Goal: Task Accomplishment & Management: Complete application form

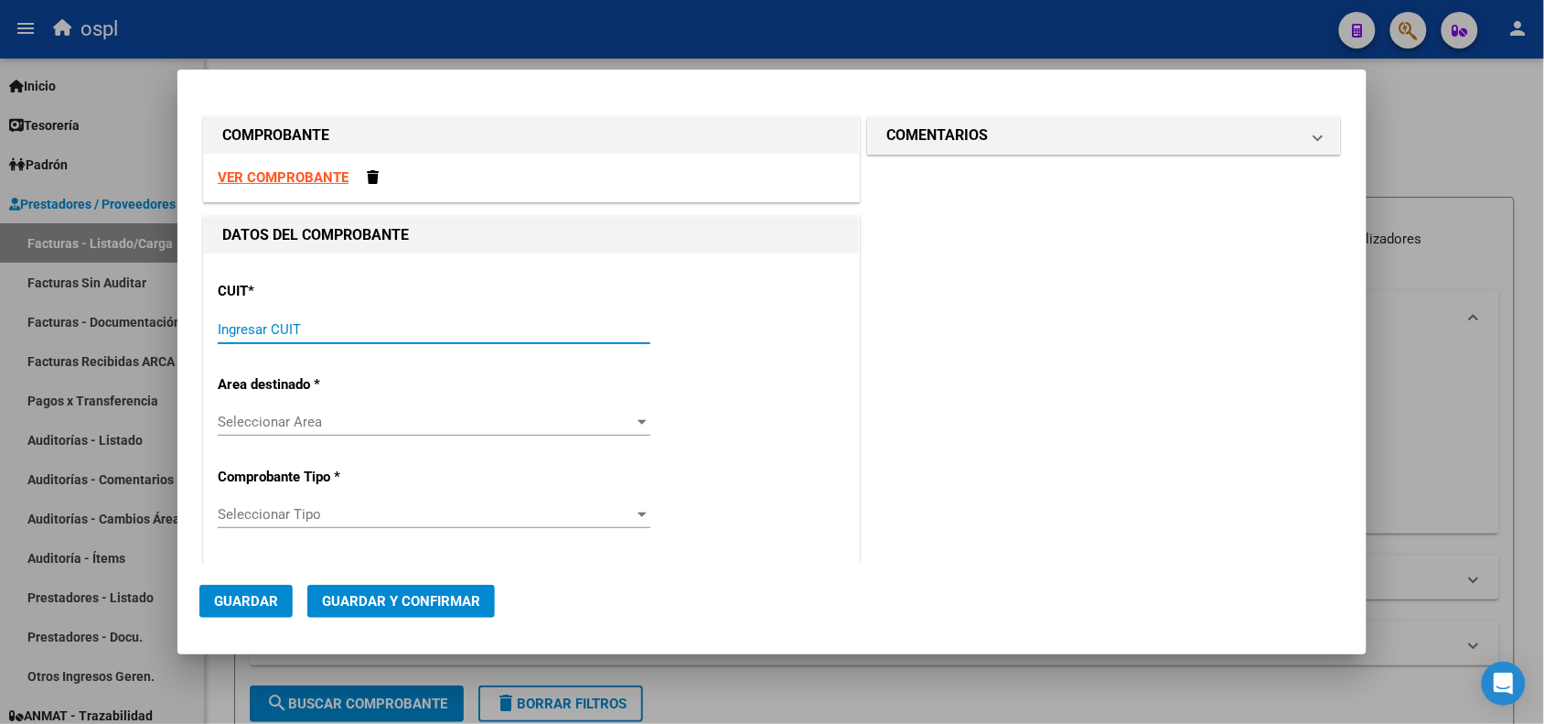
click at [336, 323] on input "Ingresar CUIT" at bounding box center [434, 329] width 433 height 16
paste input "30-62698339-8"
type input "30-62698339-8"
type input "149"
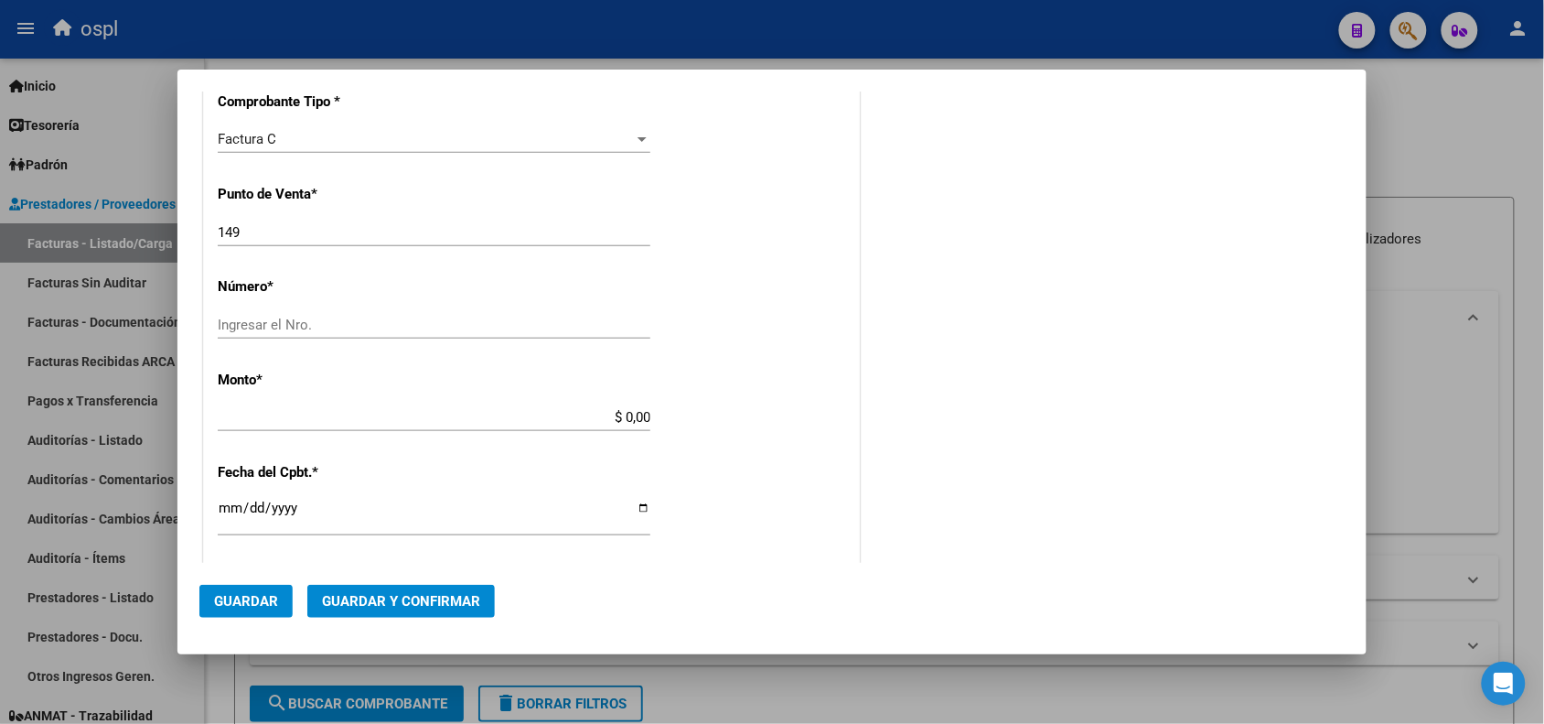
scroll to position [343, 0]
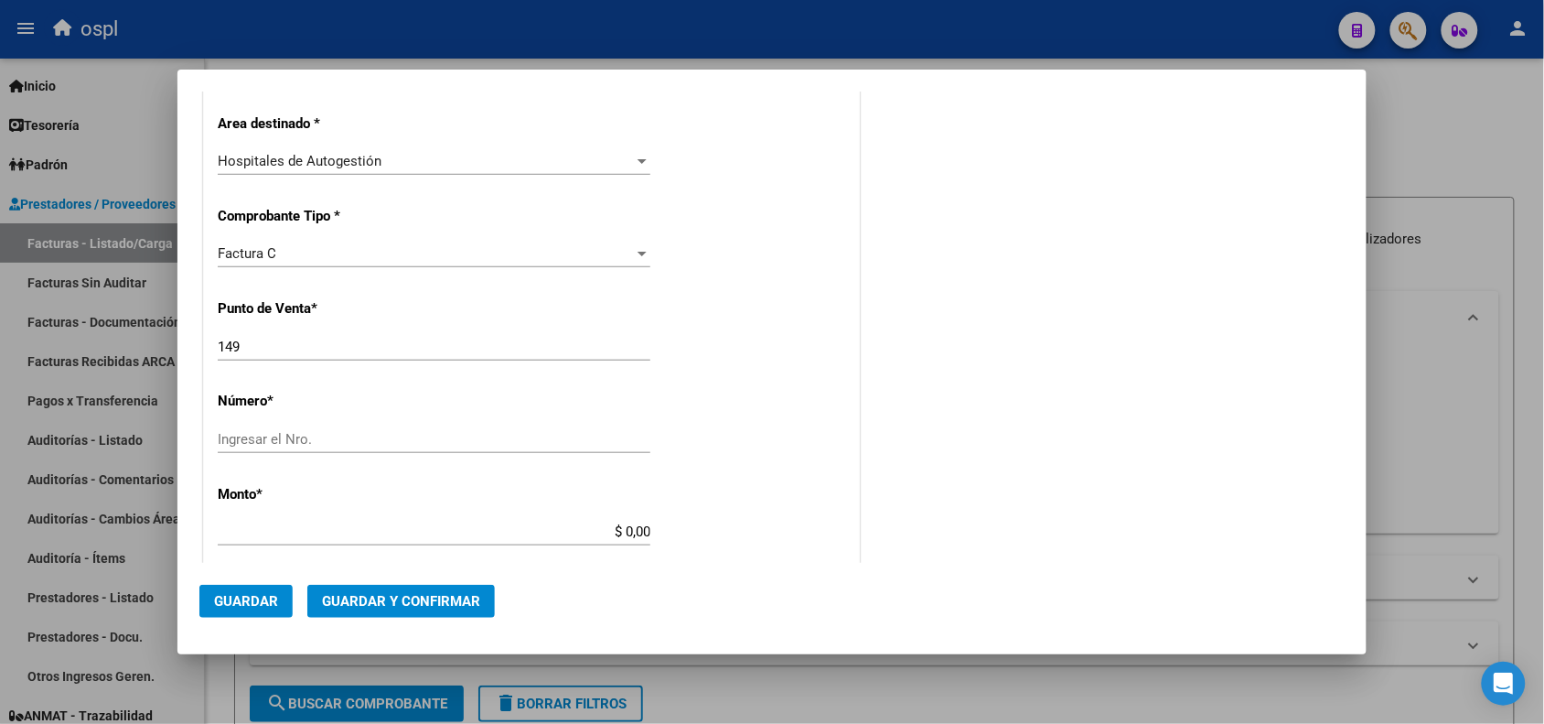
type input "30-62698339-8"
click at [316, 435] on input "Ingresar el Nro." at bounding box center [434, 439] width 433 height 16
type input "7926"
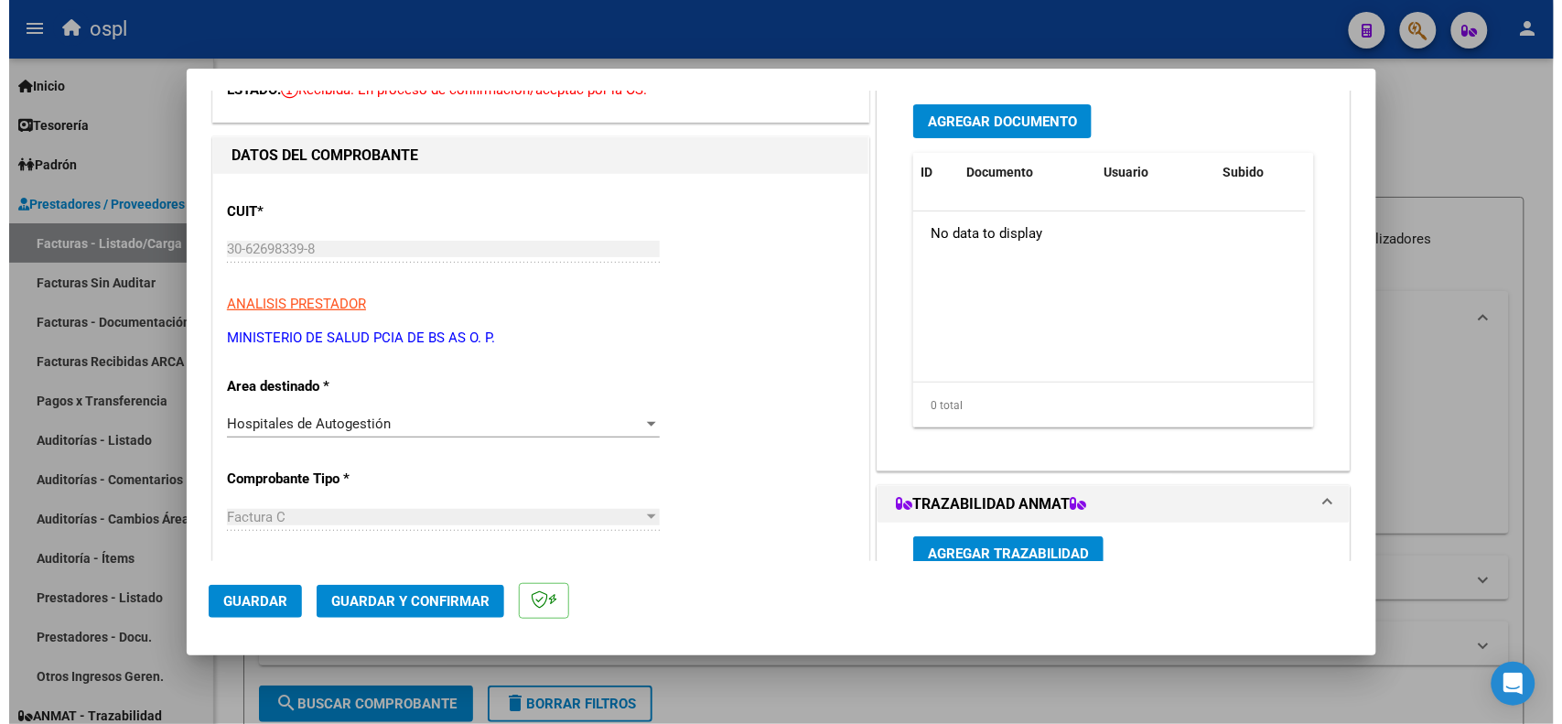
scroll to position [0, 0]
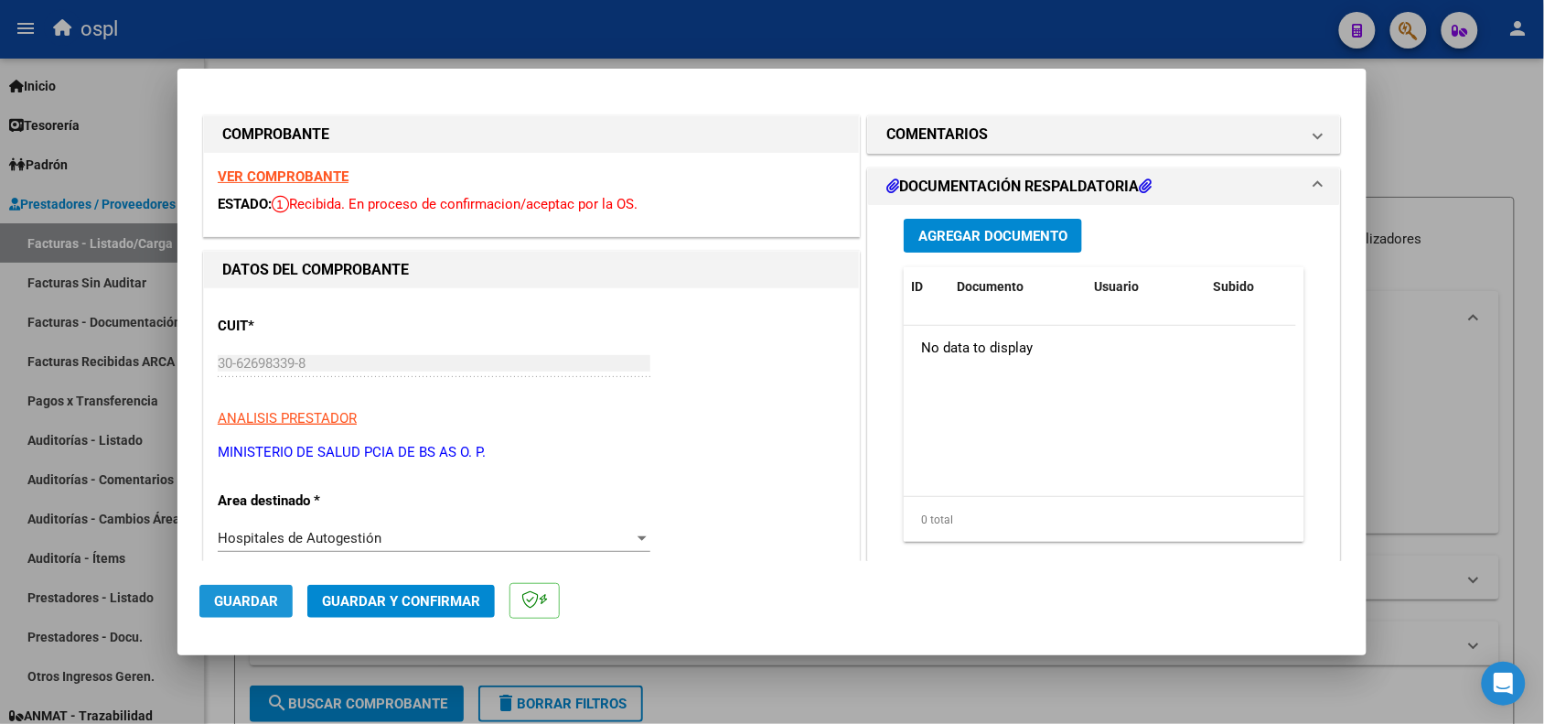
click at [231, 595] on span "Guardar" at bounding box center [246, 601] width 64 height 16
click at [291, 25] on div at bounding box center [772, 362] width 1544 height 724
type input "$ 0,00"
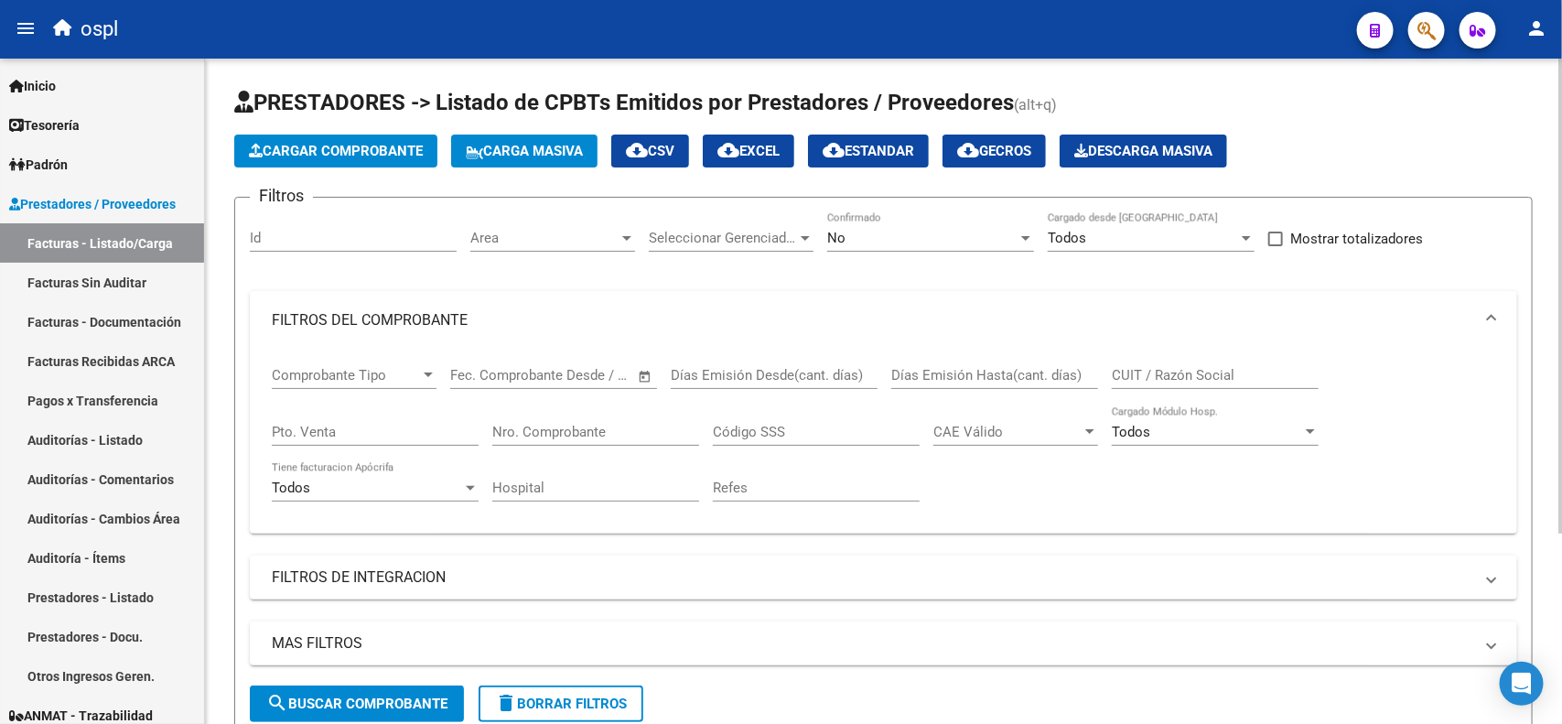
click at [615, 425] on input "Nro. Comprobante" at bounding box center [595, 432] width 207 height 16
type input "9570"
drag, startPoint x: 552, startPoint y: 430, endPoint x: 446, endPoint y: 417, distance: 106.0
click at [446, 417] on div "Comprobante Tipo Comprobante Tipo Fecha inicio – Fecha fin Fec. Comprobante Des…" at bounding box center [883, 433] width 1223 height 169
click at [335, 161] on button "Cargar Comprobante" at bounding box center [335, 150] width 203 height 33
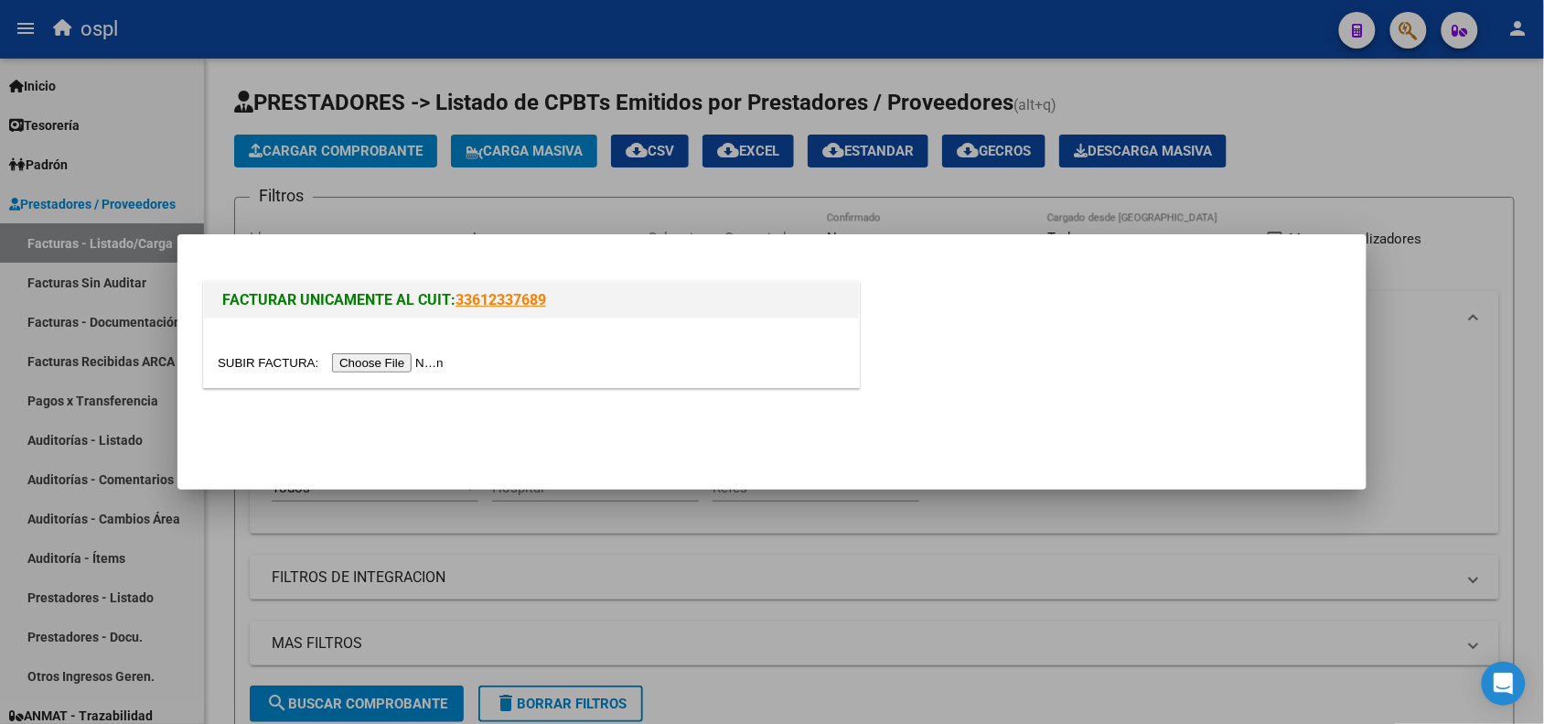
click at [378, 358] on input "file" at bounding box center [333, 362] width 231 height 19
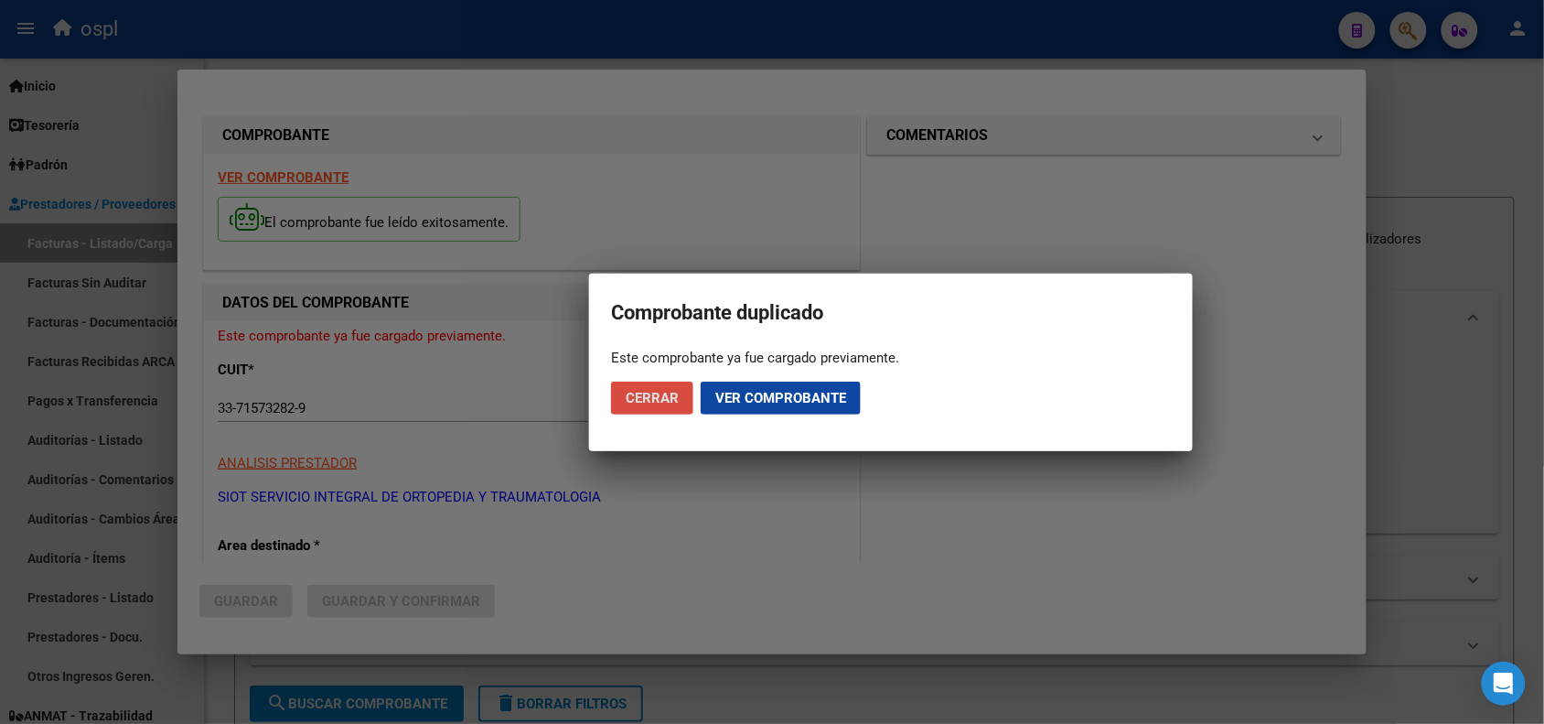
click at [651, 404] on span "Cerrar" at bounding box center [652, 398] width 53 height 16
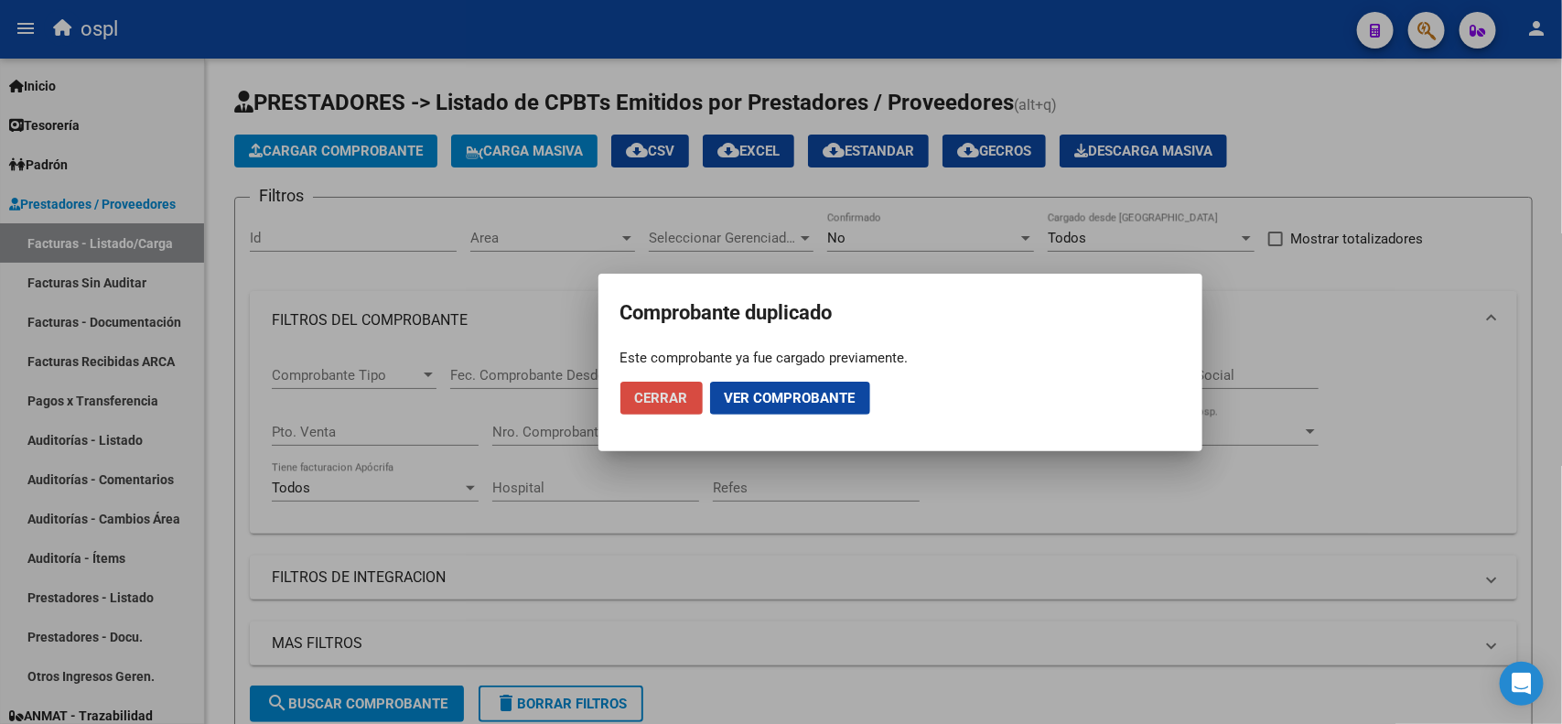
click at [638, 404] on span "Cerrar" at bounding box center [661, 398] width 53 height 16
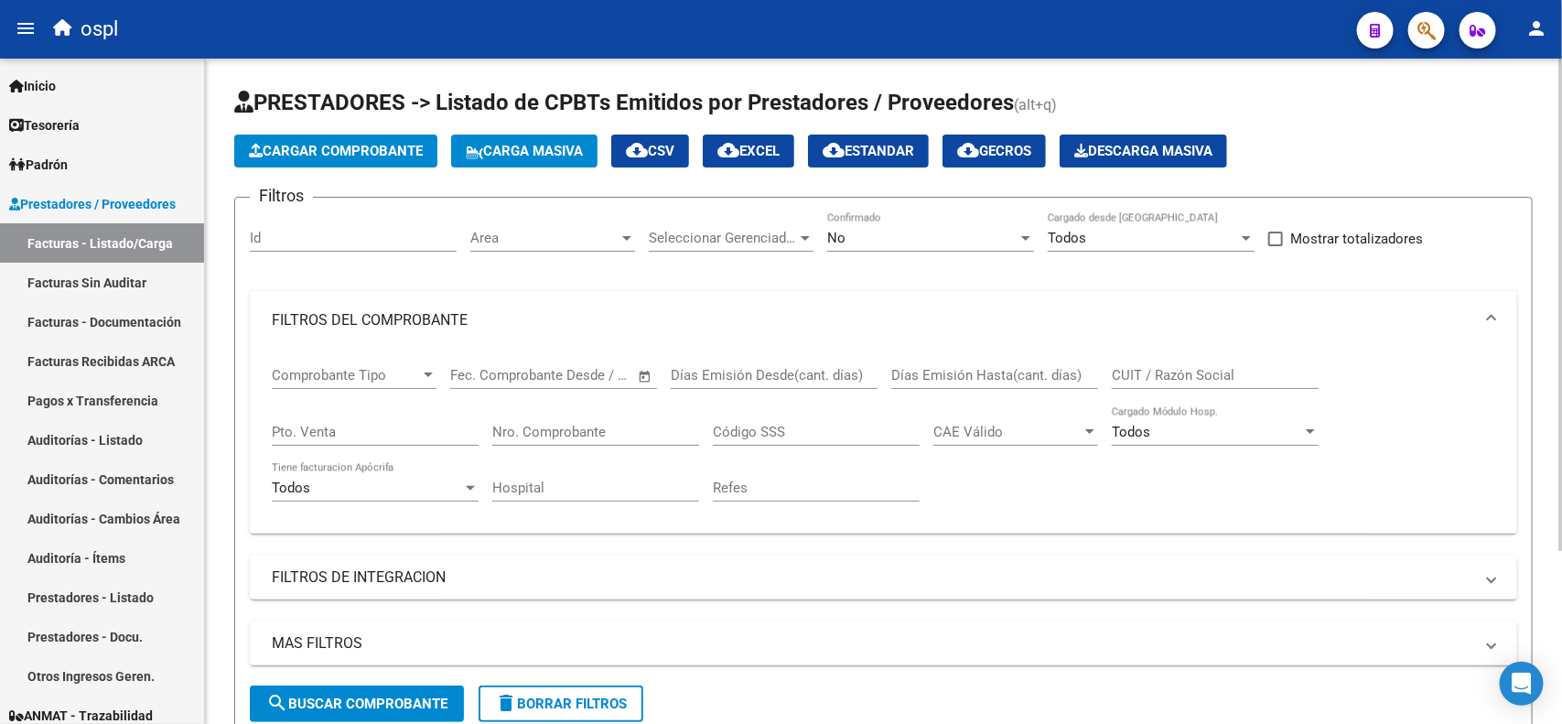
click at [572, 428] on input "Nro. Comprobante" at bounding box center [595, 432] width 207 height 16
type input "7560"
click at [967, 234] on div "No" at bounding box center [922, 238] width 190 height 16
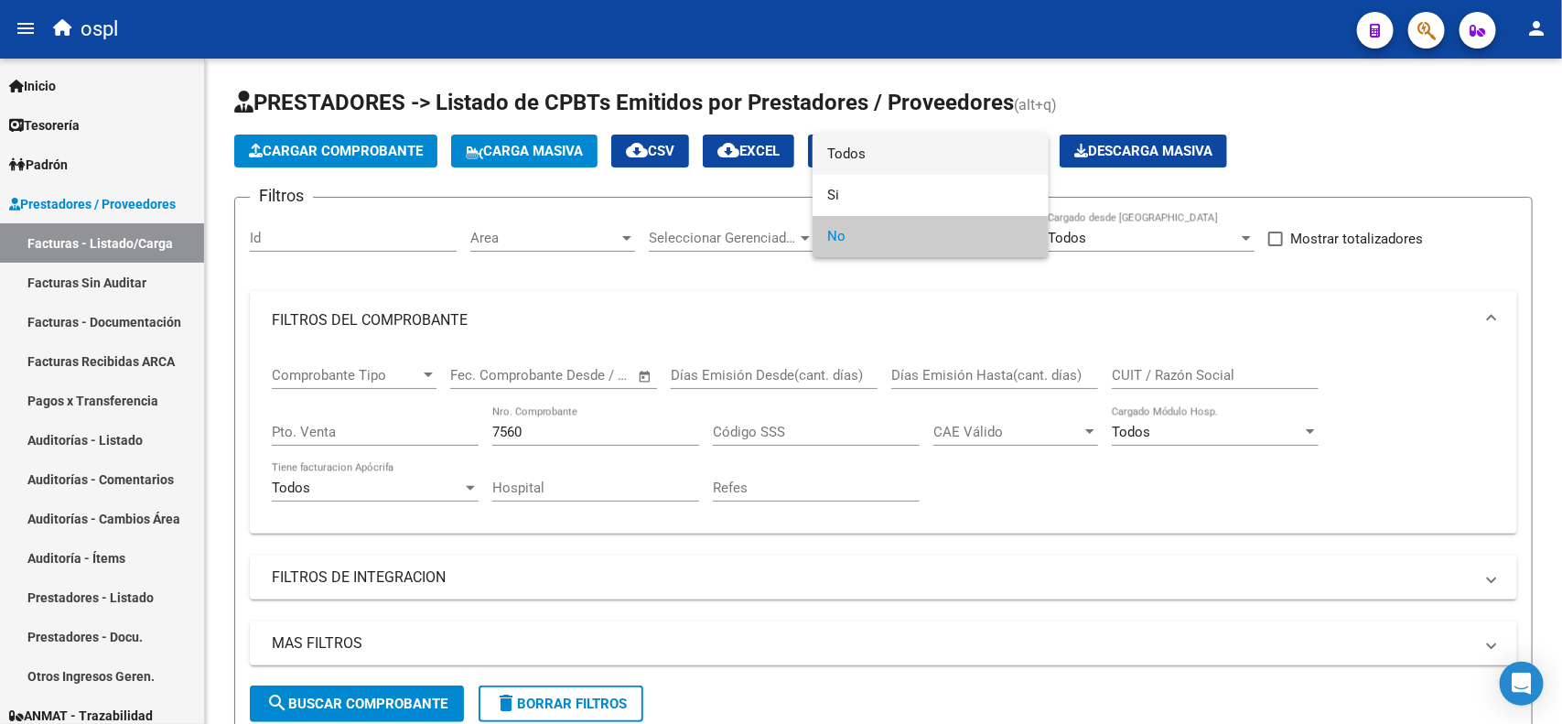
click at [875, 162] on span "Todos" at bounding box center [930, 154] width 207 height 41
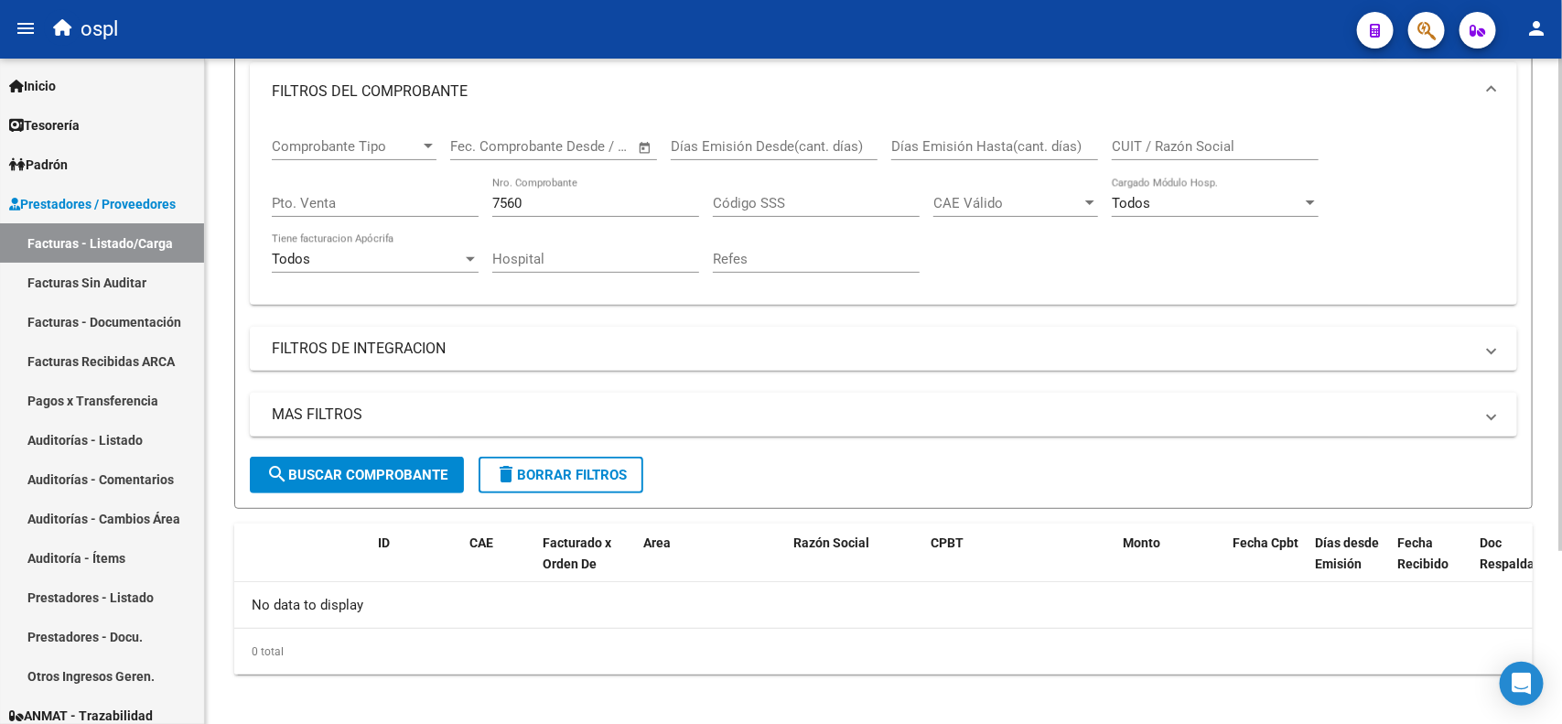
click at [360, 471] on span "search Buscar Comprobante" at bounding box center [356, 475] width 181 height 16
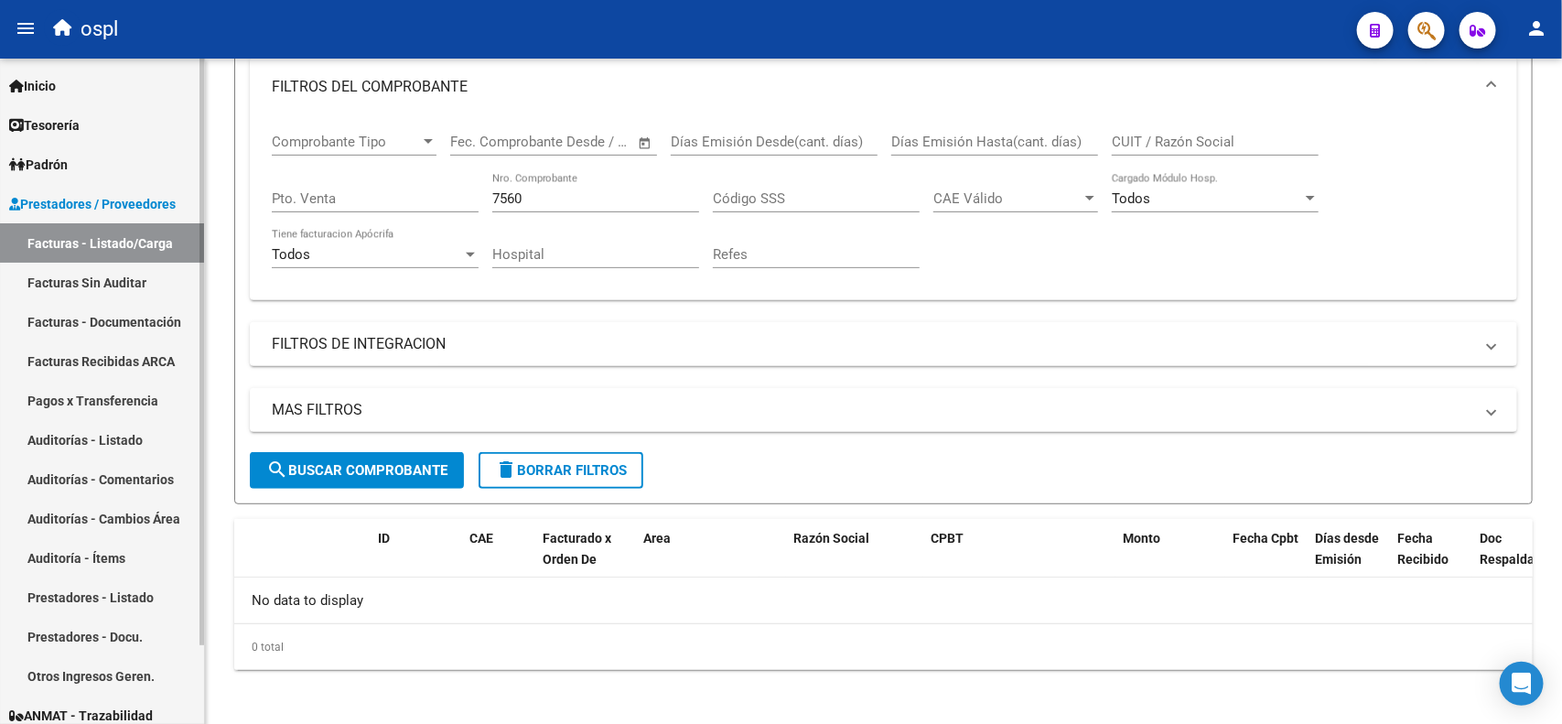
scroll to position [234, 0]
click at [121, 317] on link "Facturas - Documentación" at bounding box center [102, 321] width 204 height 39
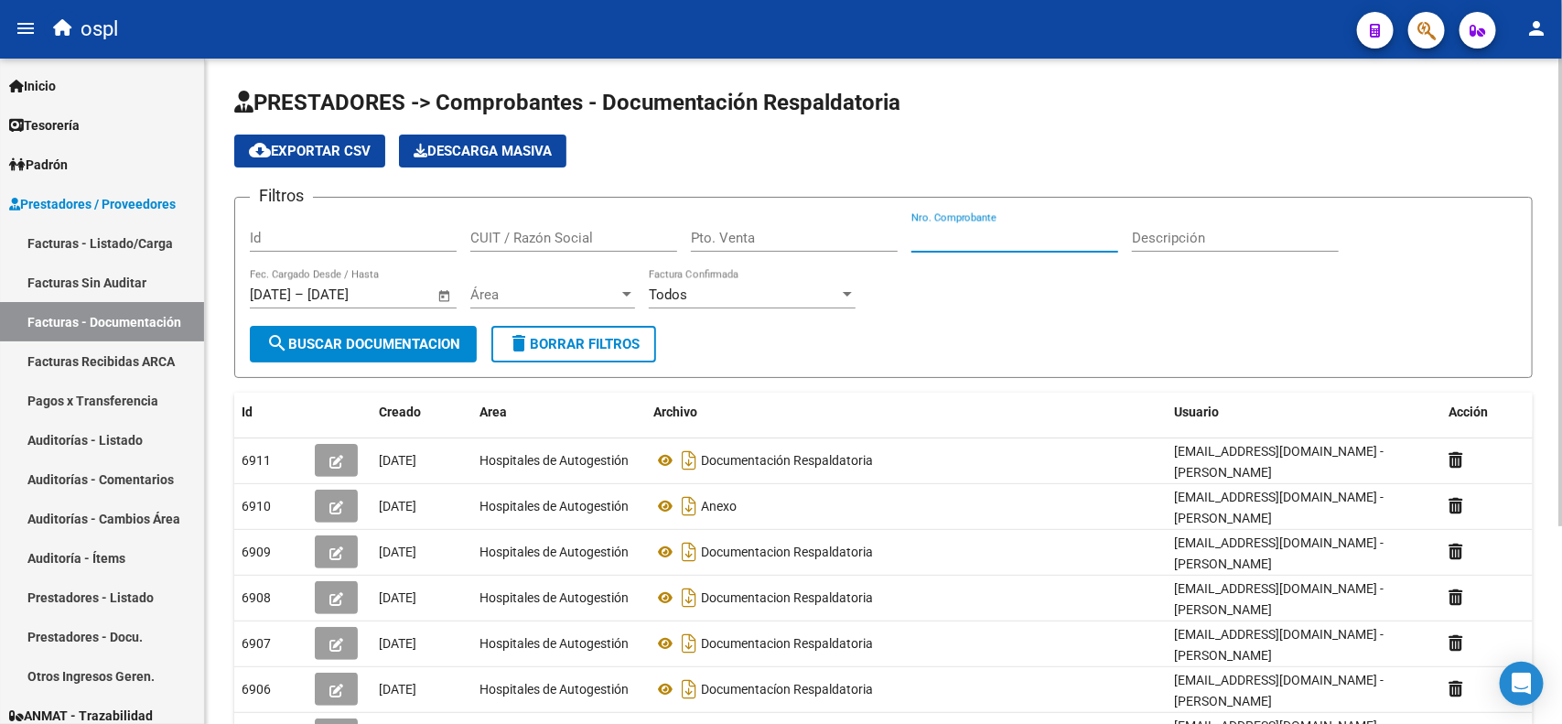
click at [952, 239] on input "Nro. Comprobante" at bounding box center [1014, 238] width 207 height 16
type input "7560"
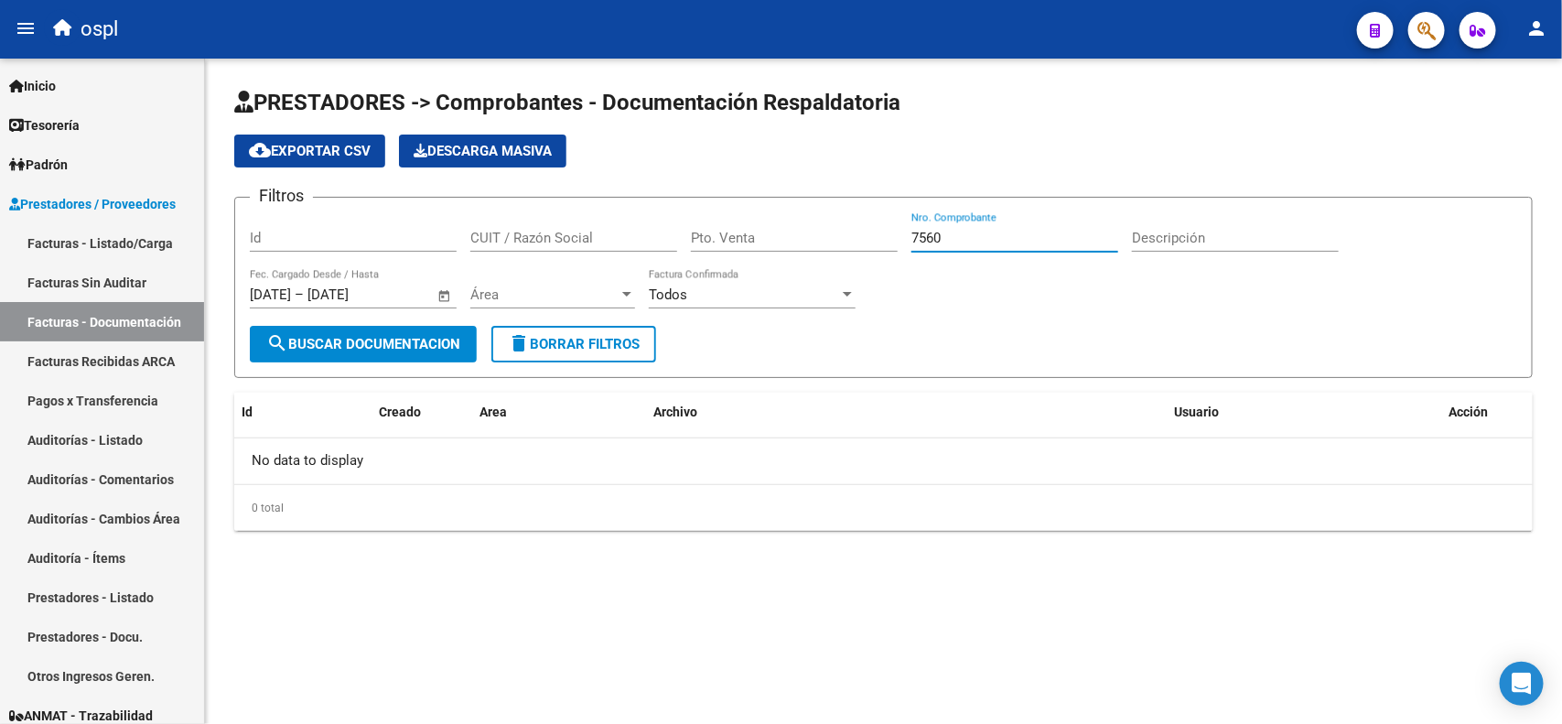
drag, startPoint x: 959, startPoint y: 236, endPoint x: 834, endPoint y: 236, distance: 124.4
click at [834, 236] on div "Filtros Id CUIT / Razón Social Pto. Venta 7560 Nro. Comprobante Descripción 18/…" at bounding box center [883, 268] width 1267 height 113
click at [115, 233] on link "Facturas - Listado/Carga" at bounding box center [102, 242] width 204 height 39
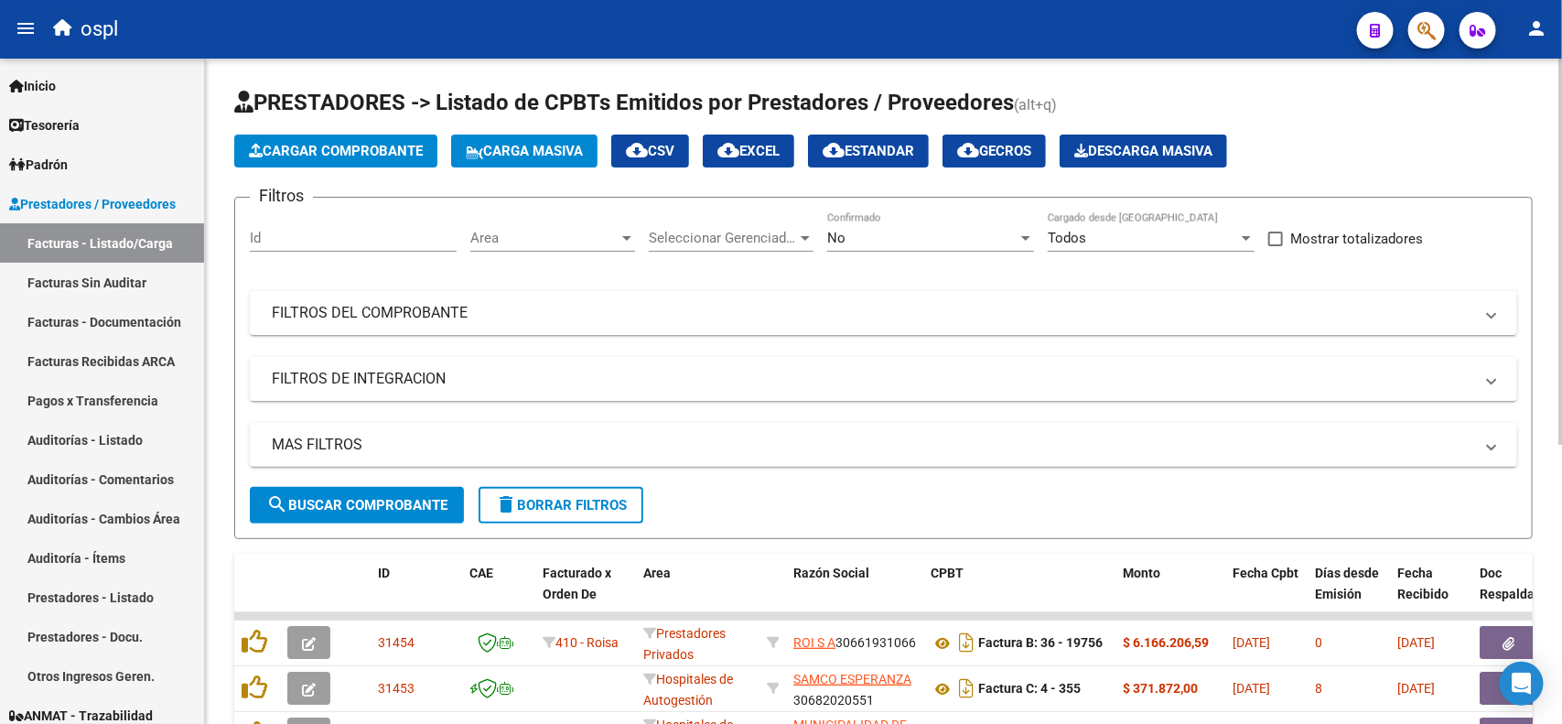
click at [370, 154] on span "Cargar Comprobante" at bounding box center [336, 151] width 174 height 16
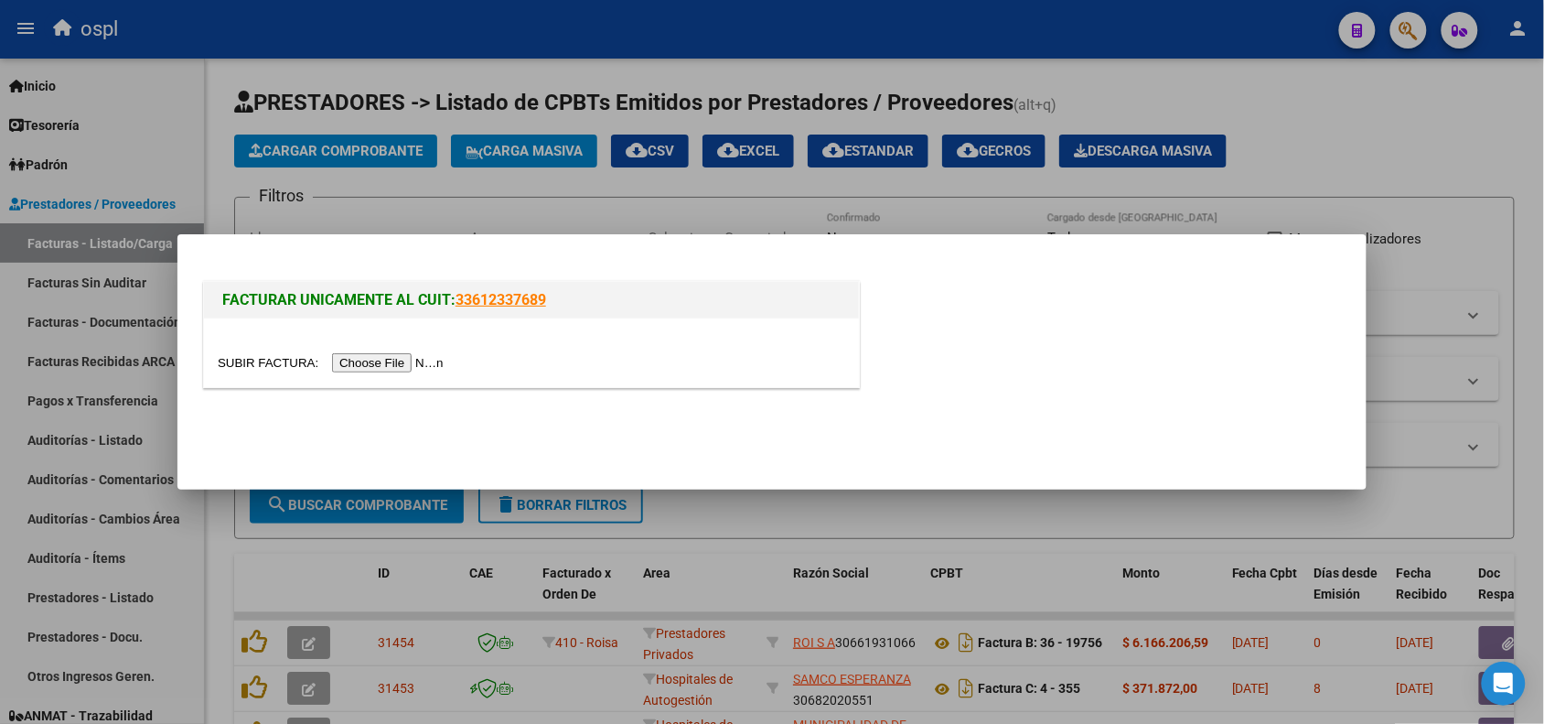
click at [394, 361] on input "file" at bounding box center [333, 362] width 231 height 19
click at [1290, 108] on div at bounding box center [772, 362] width 1544 height 724
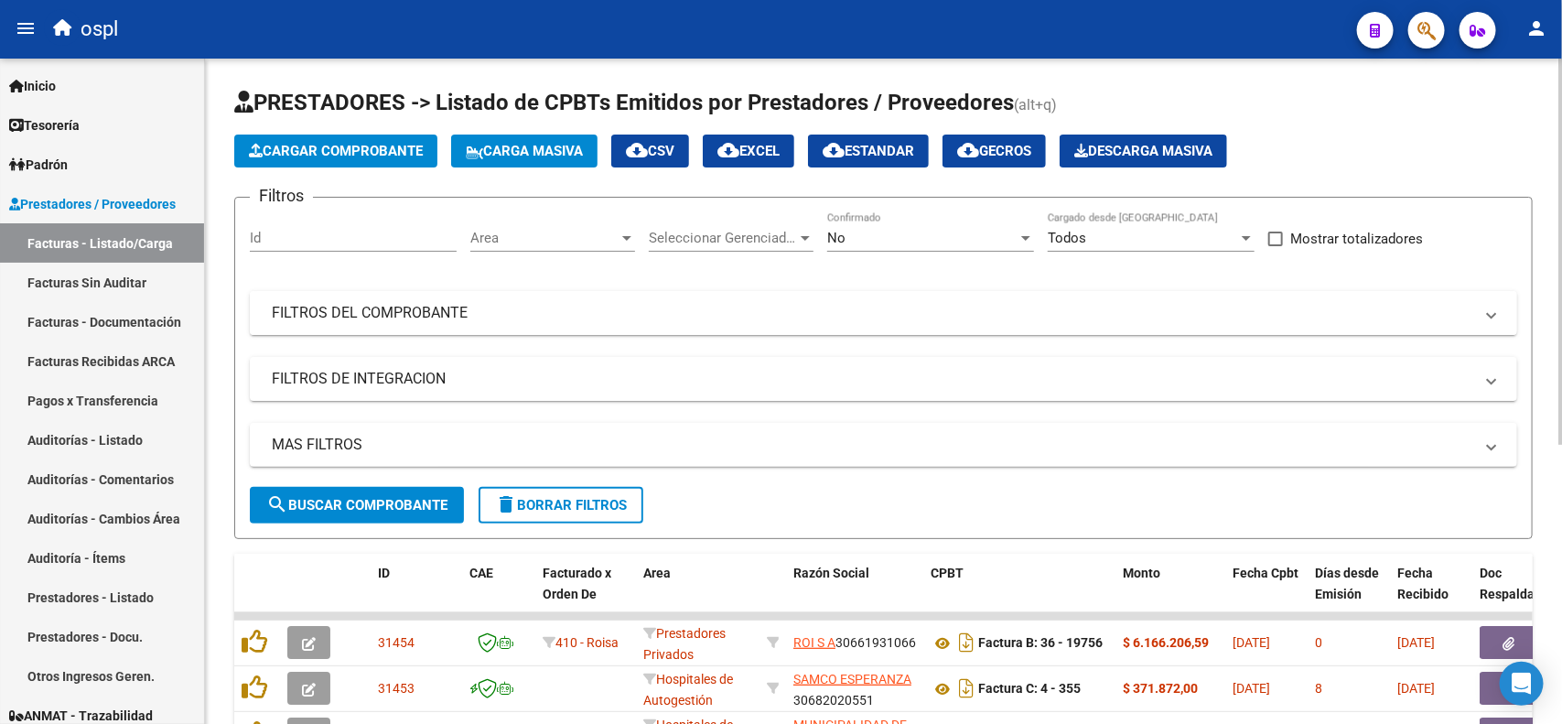
click at [555, 312] on mat-panel-title "FILTROS DEL COMPROBANTE" at bounding box center [872, 313] width 1201 height 20
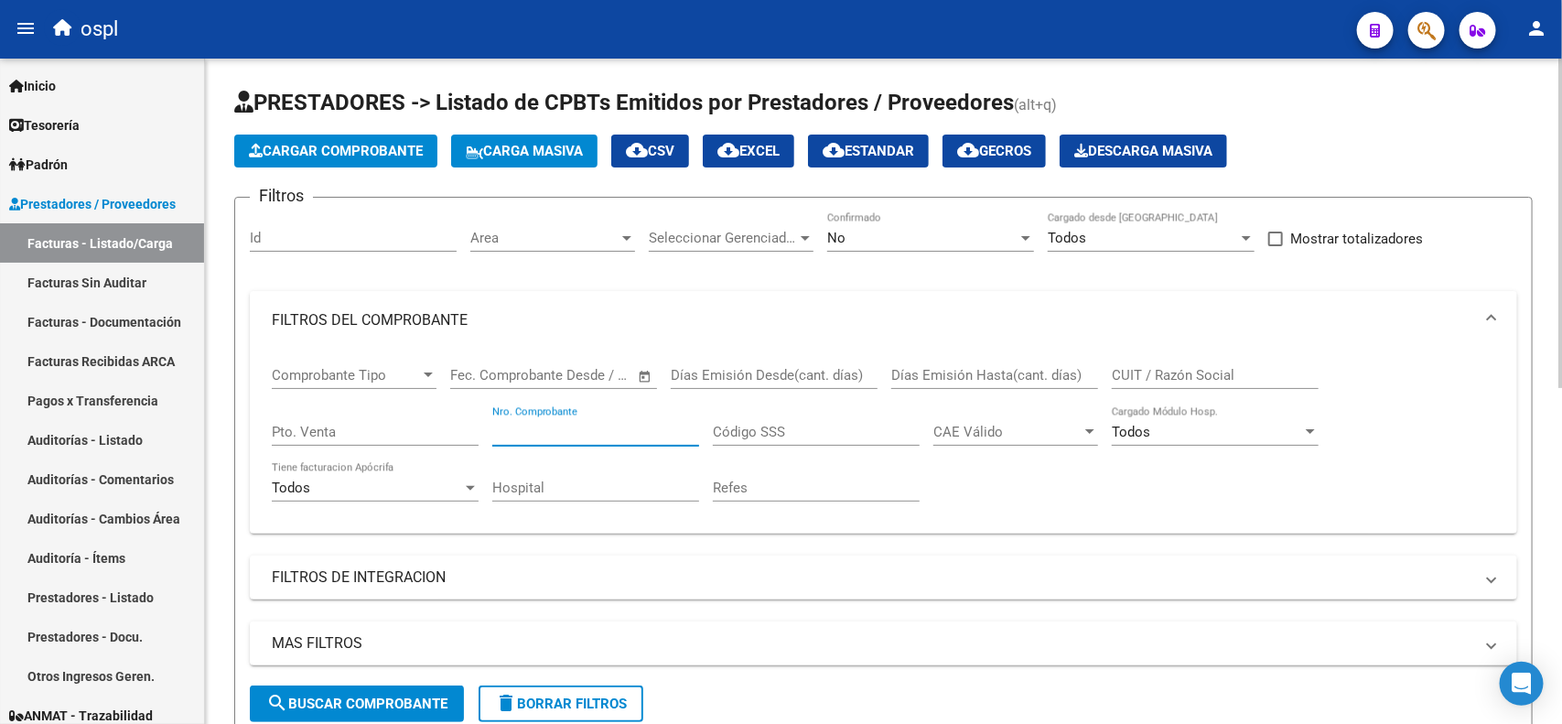
click at [596, 432] on input "Nro. Comprobante" at bounding box center [595, 432] width 207 height 16
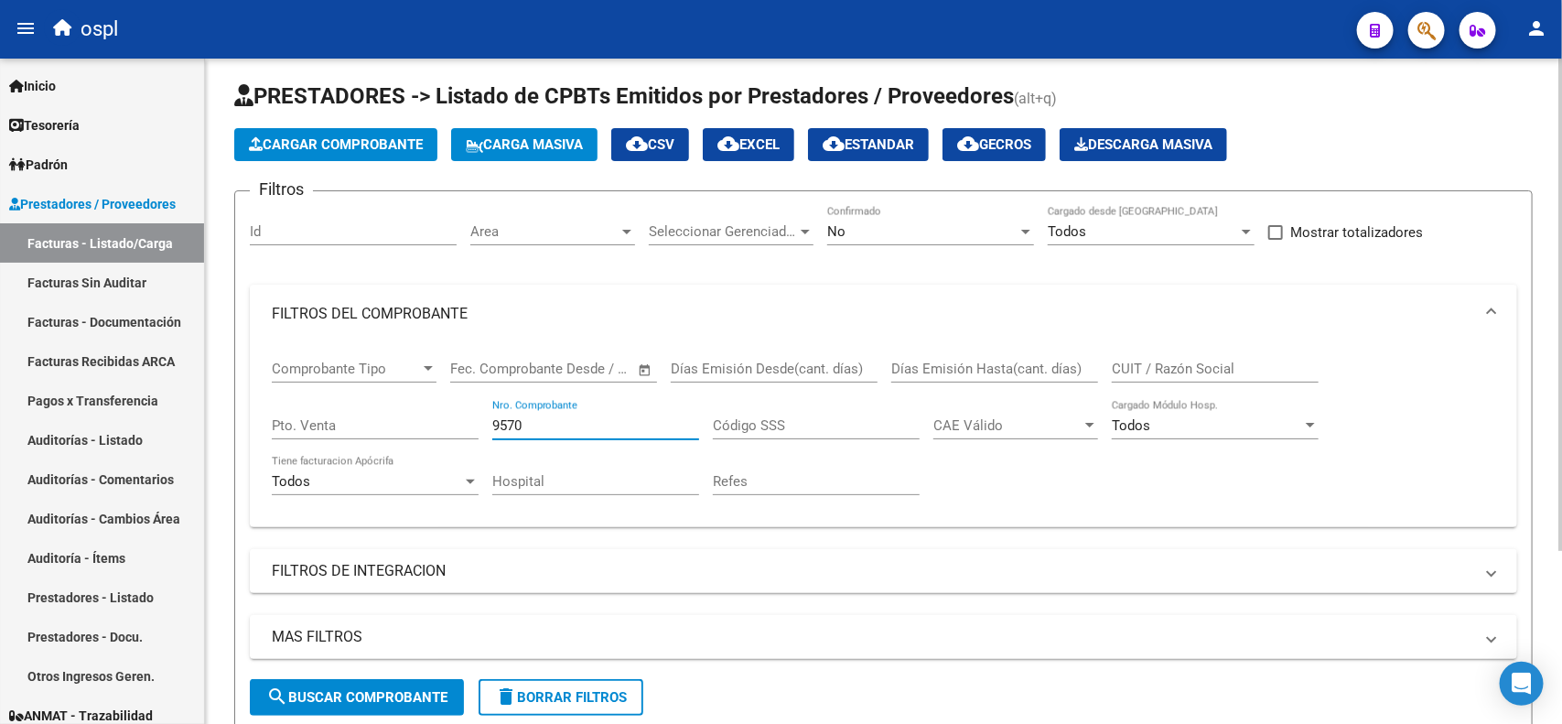
scroll to position [5, 0]
type input "9570"
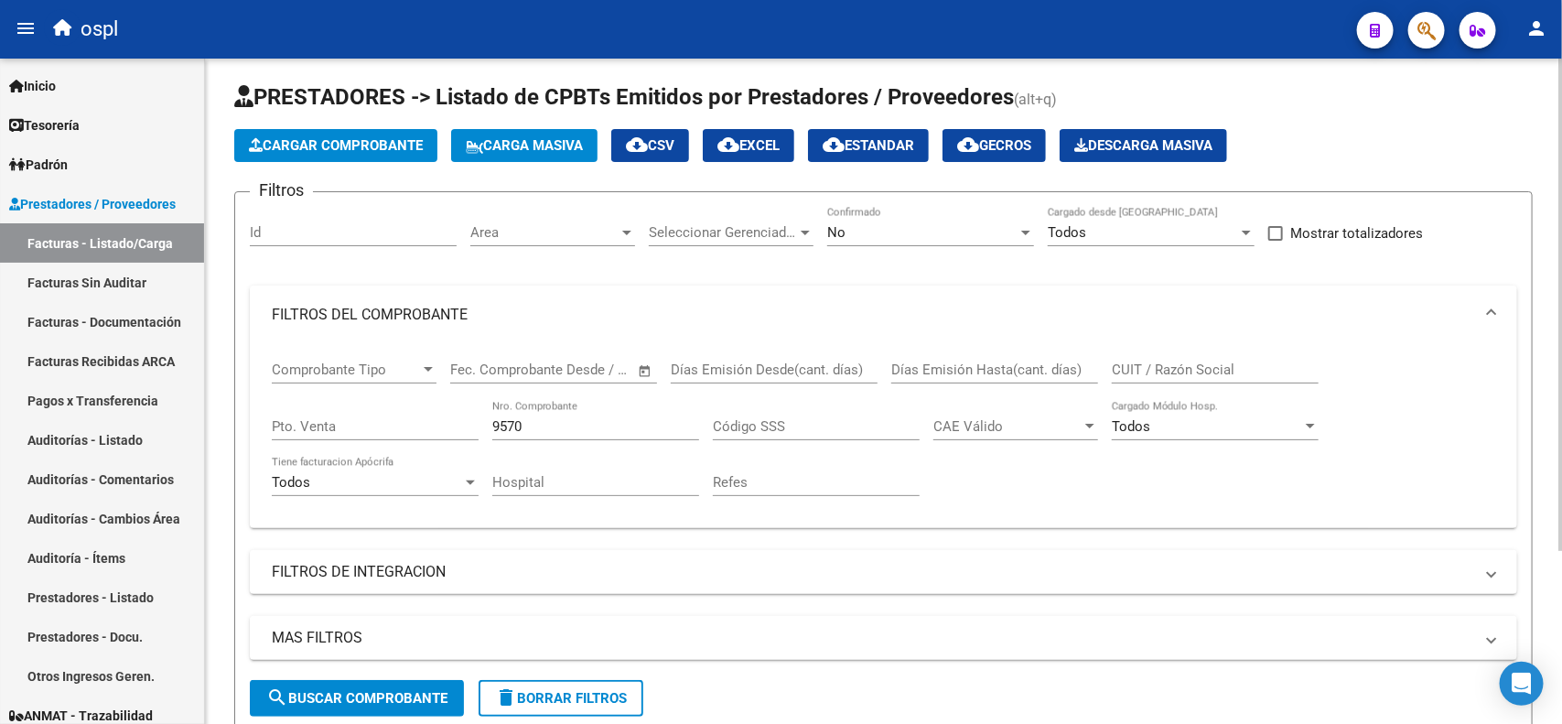
click at [943, 240] on div "No Confirmado" at bounding box center [930, 226] width 207 height 39
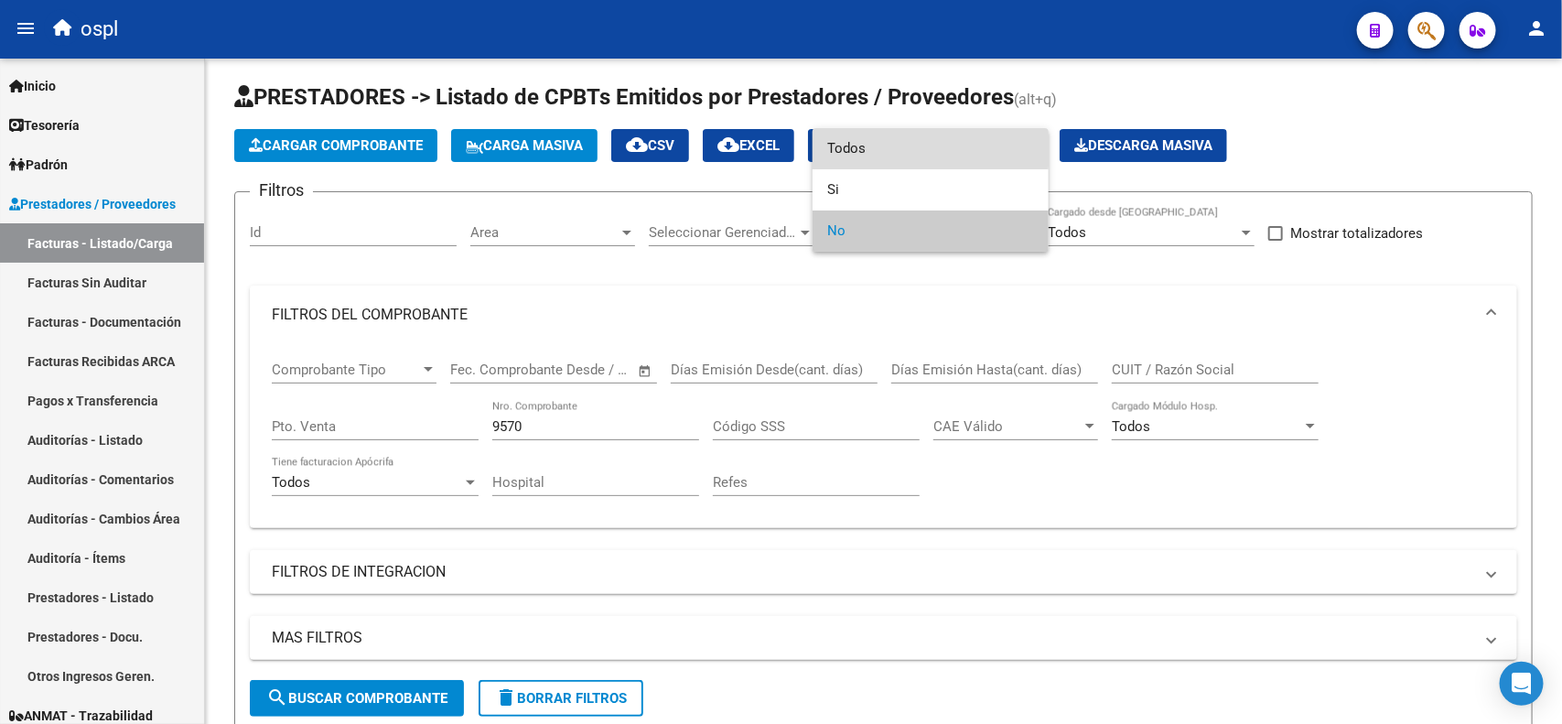
click at [898, 145] on span "Todos" at bounding box center [930, 148] width 207 height 41
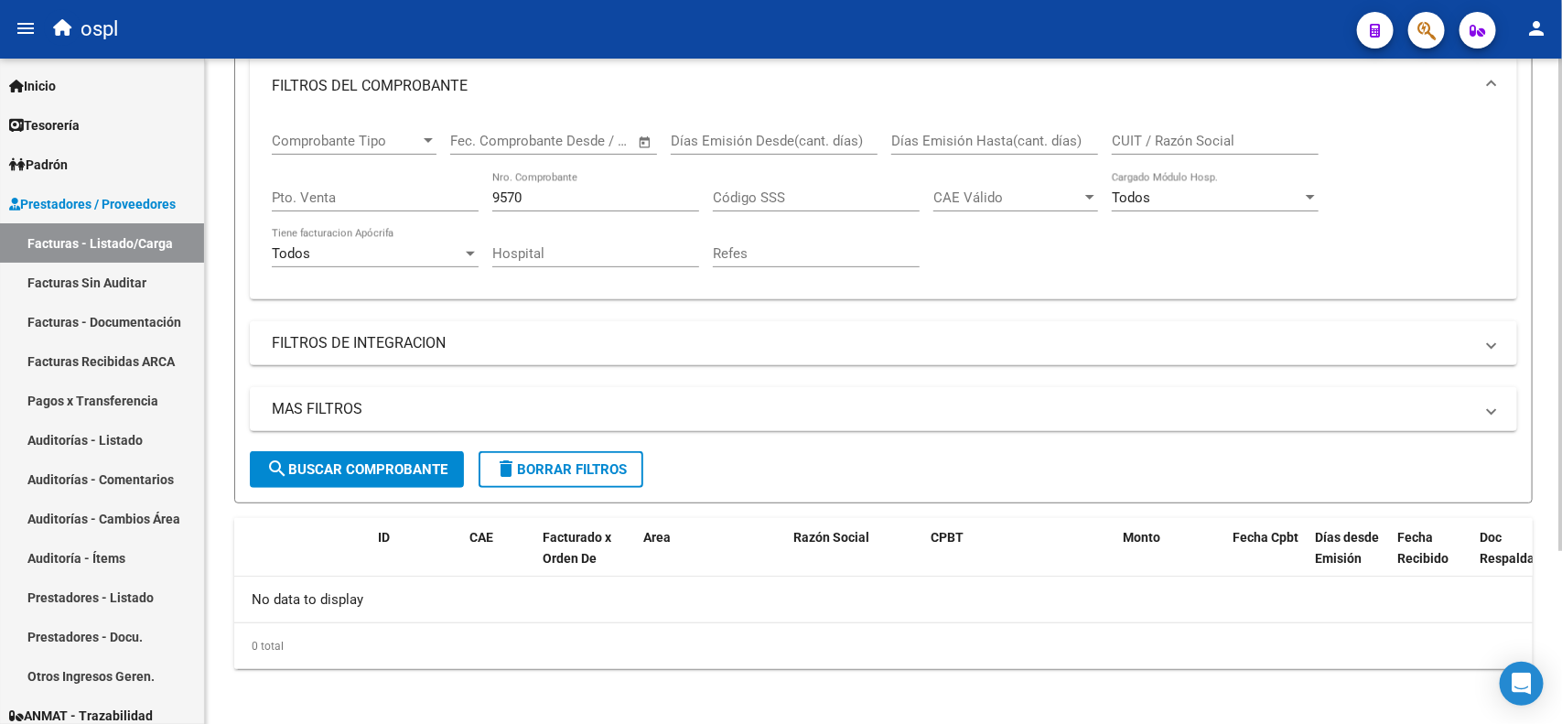
click at [336, 461] on span "search Buscar Comprobante" at bounding box center [356, 469] width 181 height 16
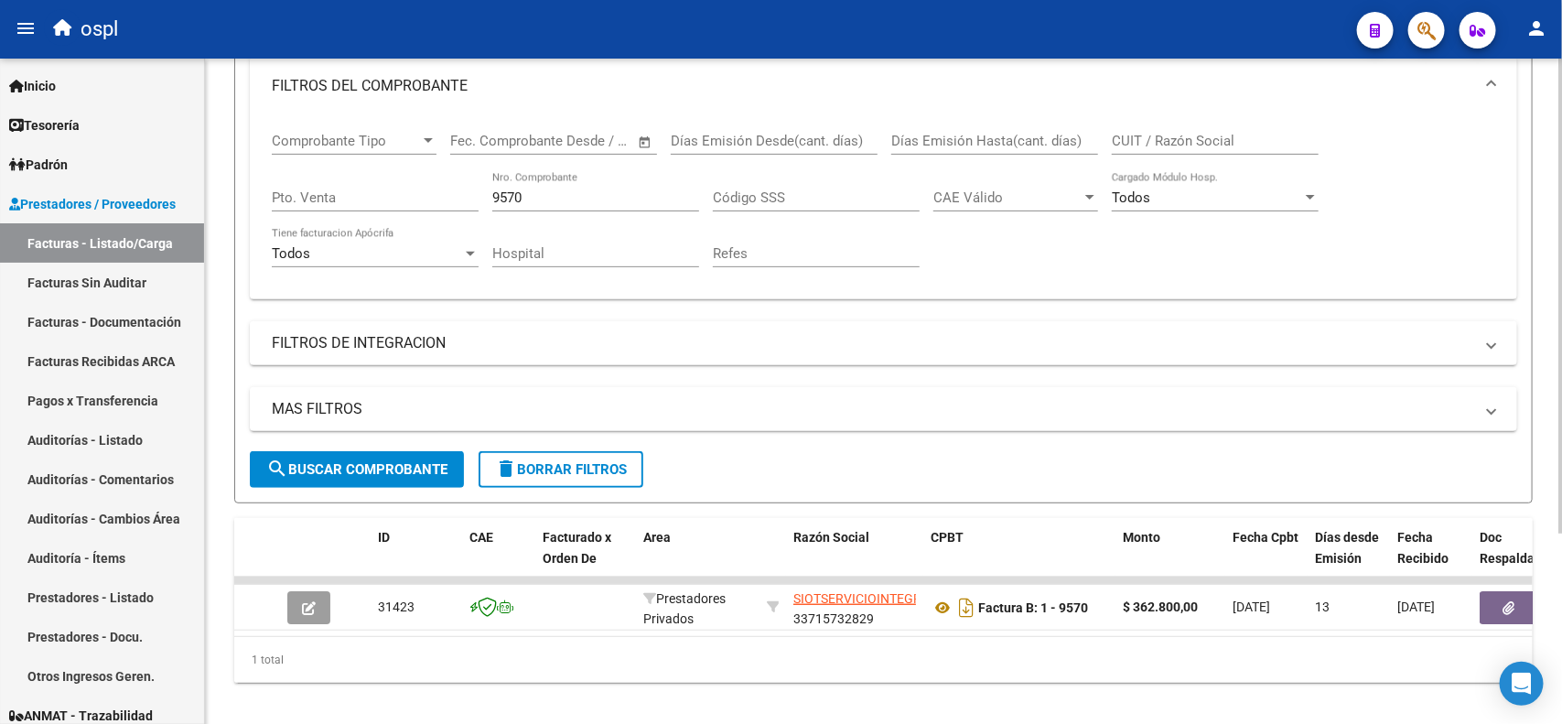
scroll to position [266, 0]
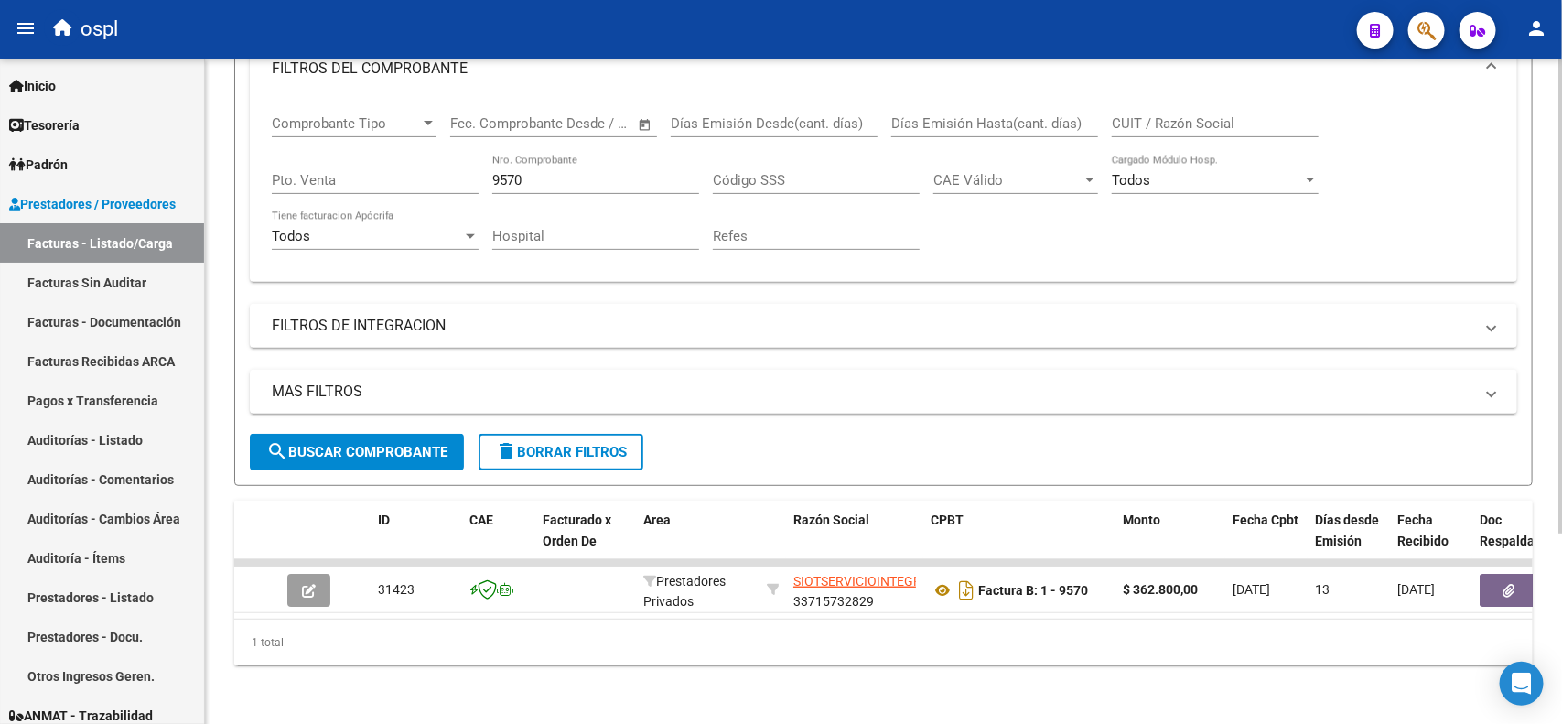
drag, startPoint x: 573, startPoint y: 600, endPoint x: 614, endPoint y: 600, distance: 41.2
click at [614, 600] on datatable-body "31423 Prestadores Privados SIOTSERVICIOINTEGRALDEORTOPEDIAYTRAUMATOLOGIA 337157…" at bounding box center [883, 588] width 1298 height 59
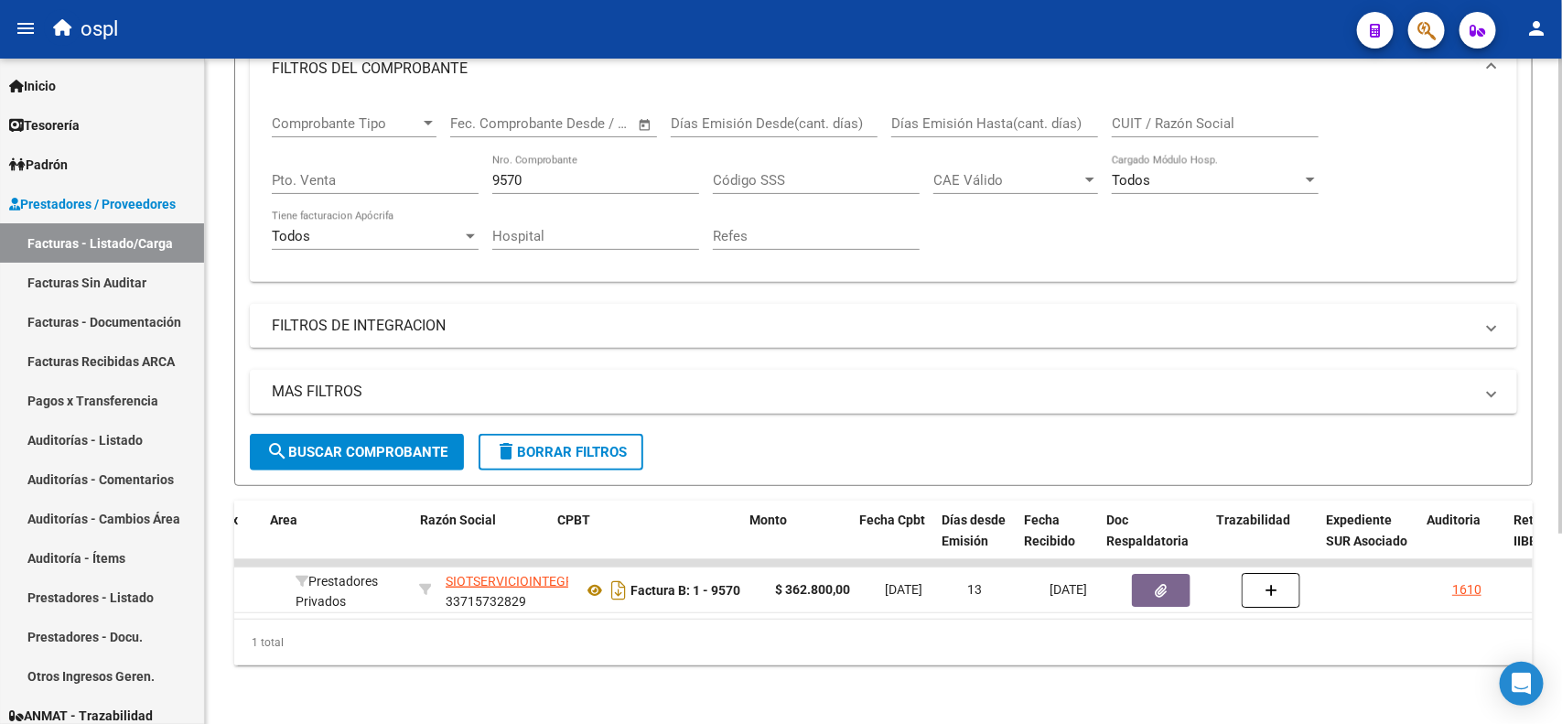
scroll to position [0, 372]
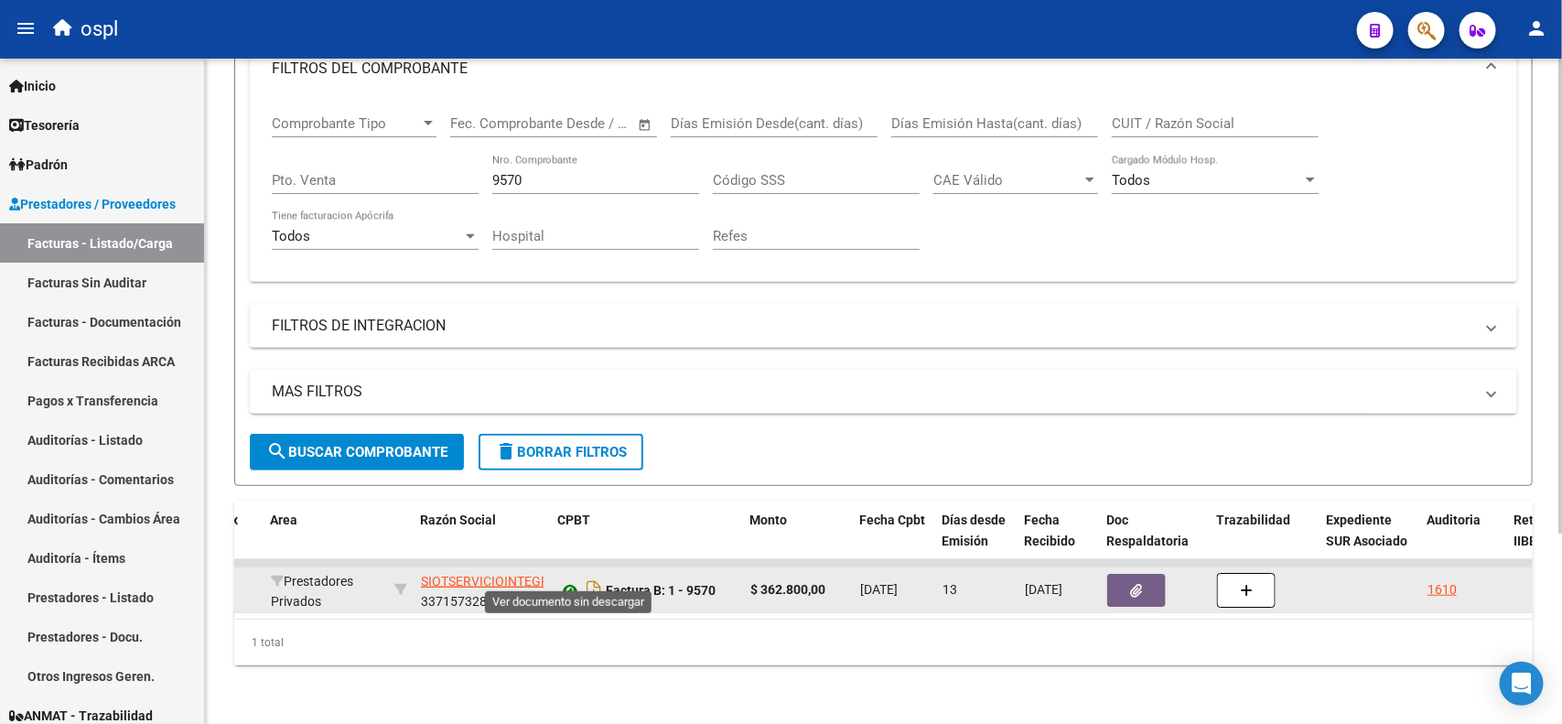
click at [567, 579] on icon at bounding box center [570, 590] width 24 height 22
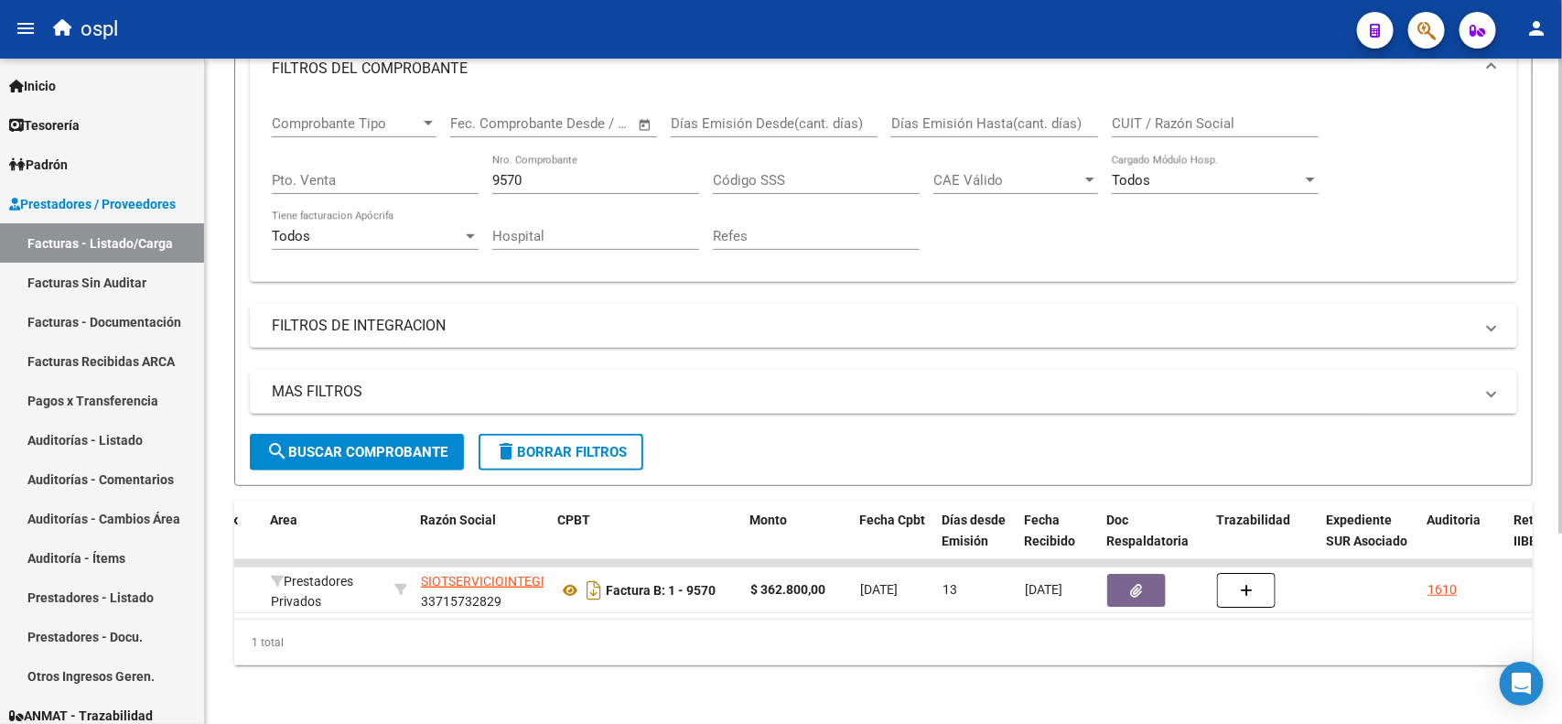
scroll to position [0, 0]
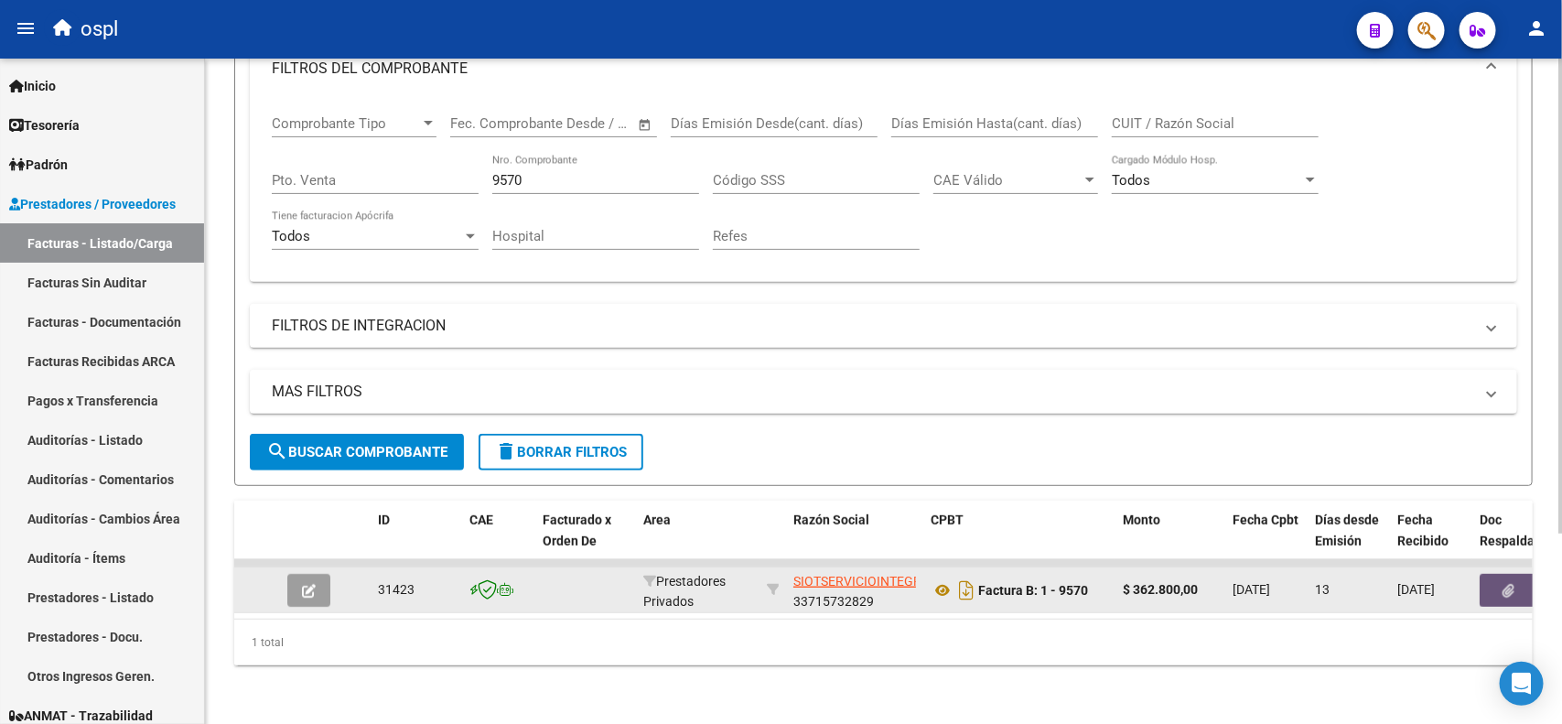
click at [1519, 576] on button "button" at bounding box center [1508, 590] width 59 height 33
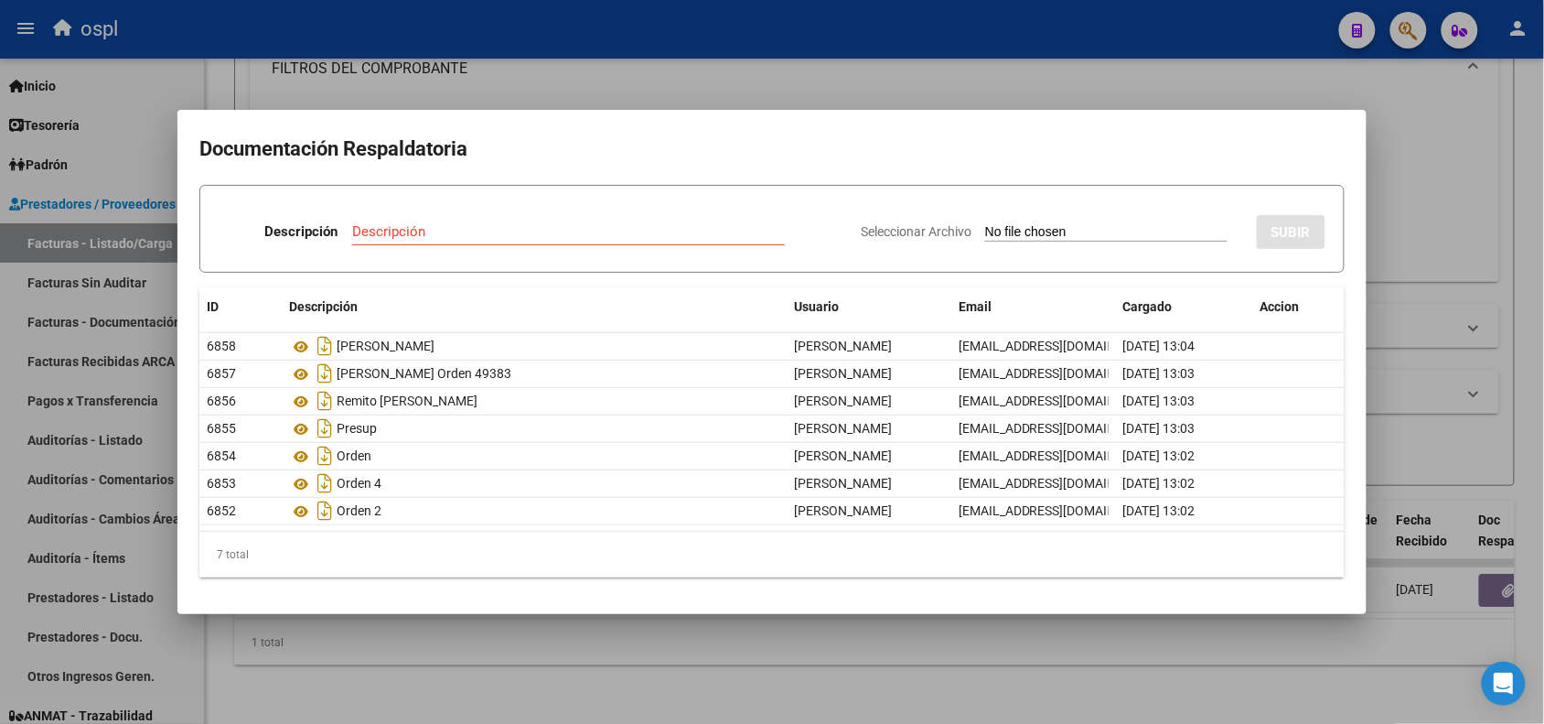
click at [238, 646] on div at bounding box center [772, 362] width 1544 height 724
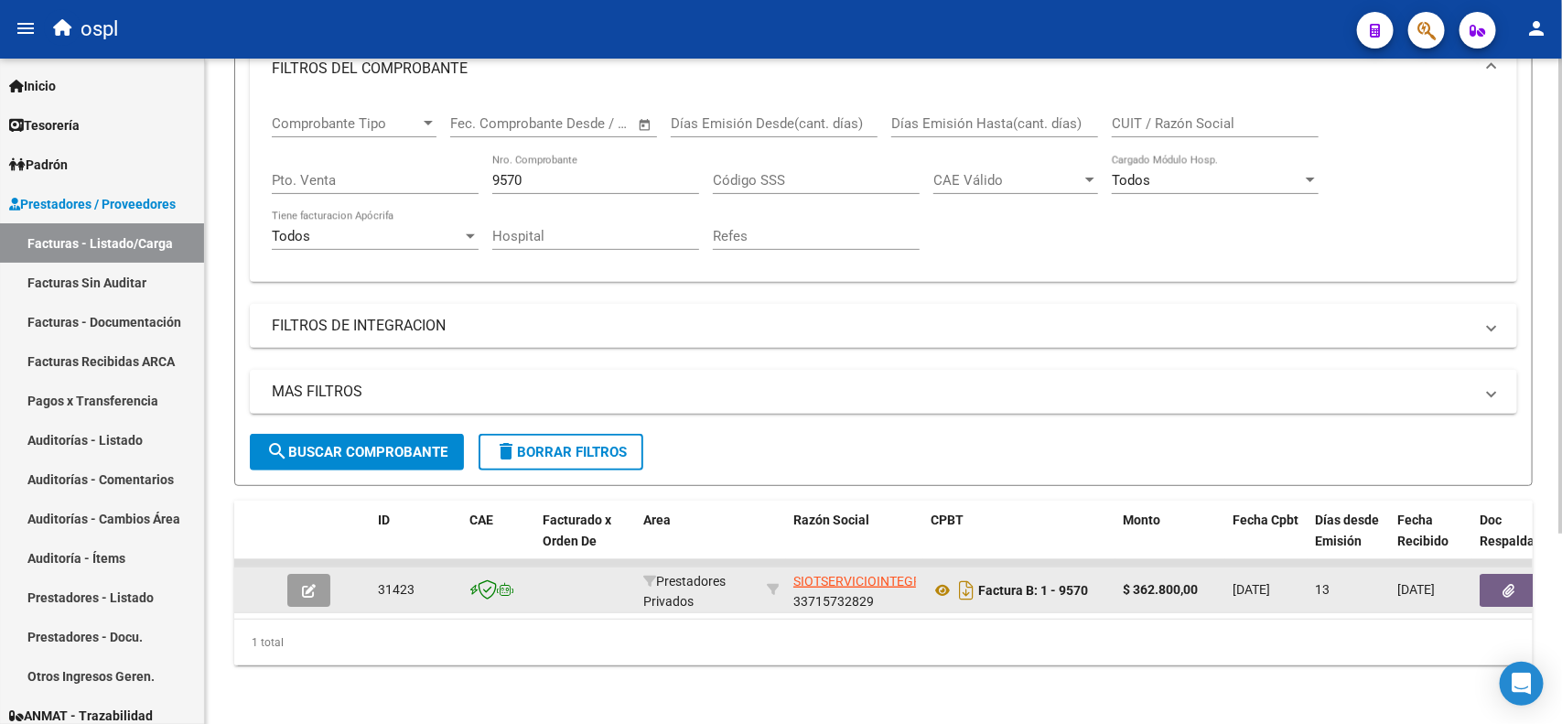
click at [1494, 574] on button "button" at bounding box center [1508, 590] width 59 height 33
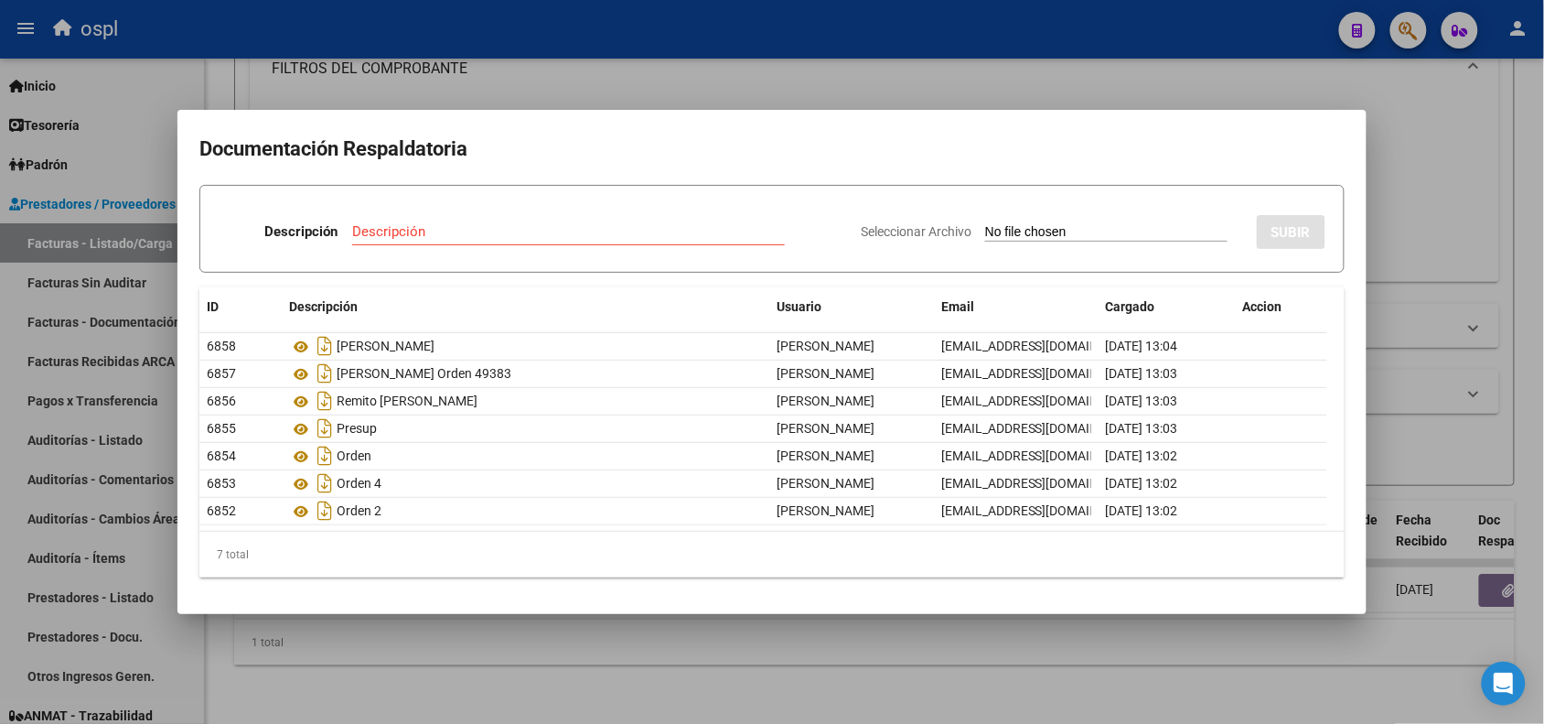
click at [467, 616] on div at bounding box center [772, 362] width 1544 height 724
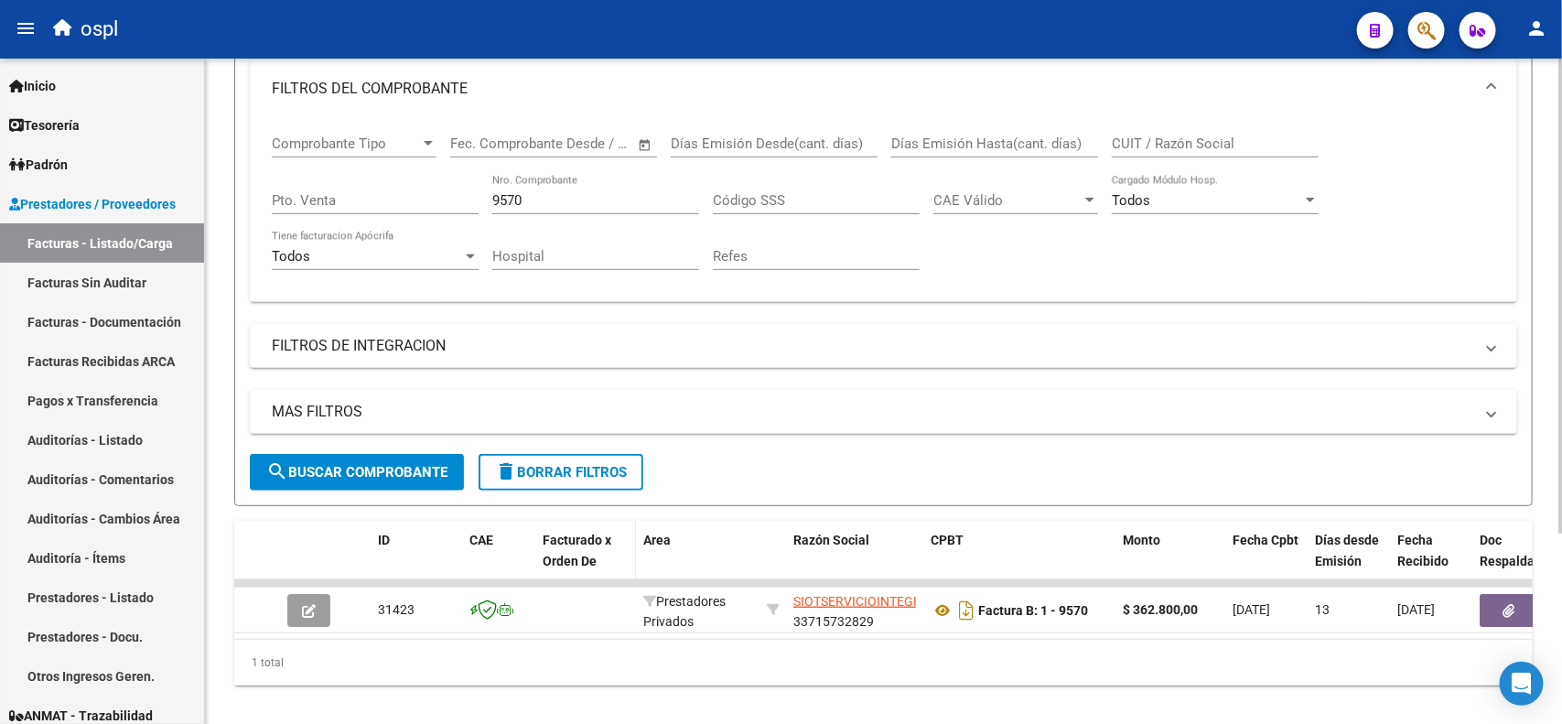
scroll to position [266, 0]
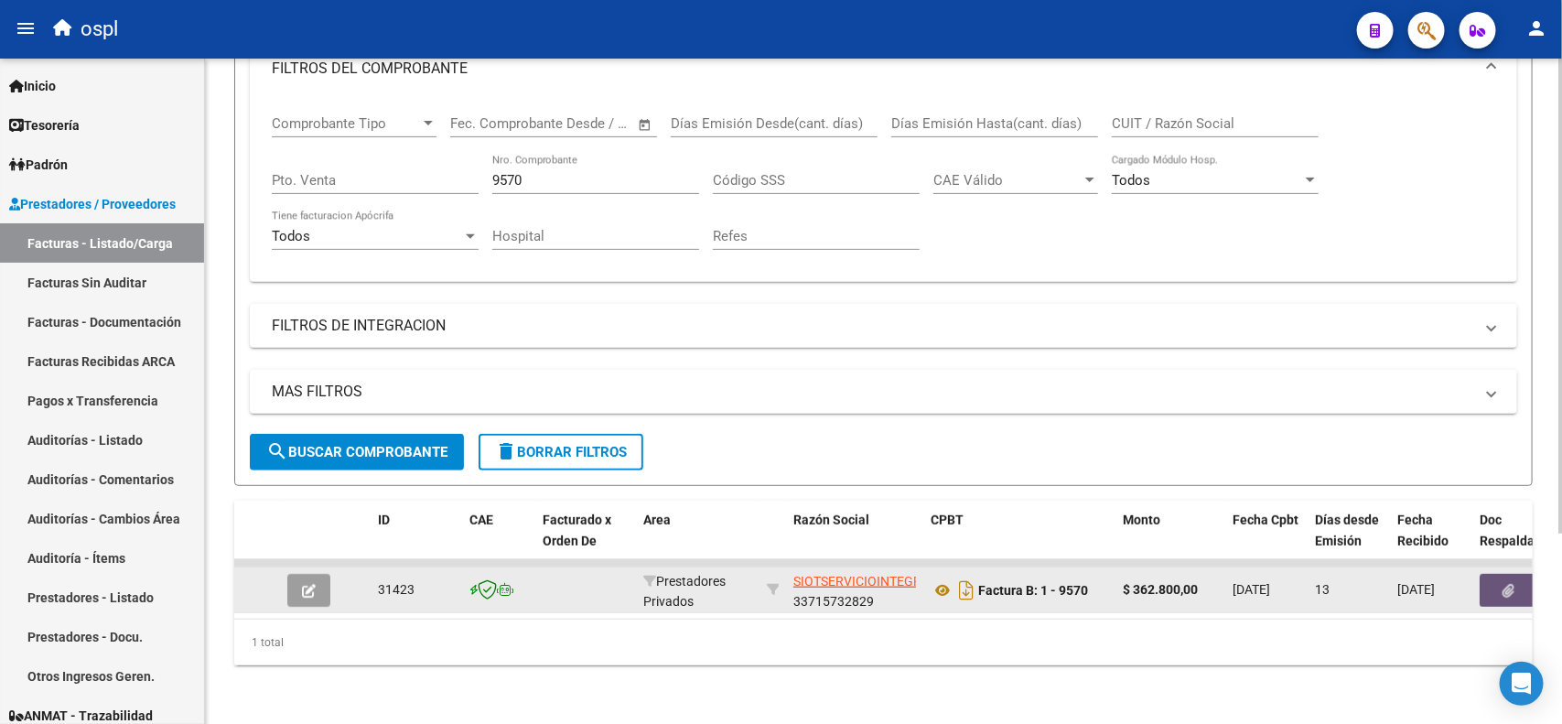
click at [1497, 577] on button "button" at bounding box center [1508, 590] width 59 height 33
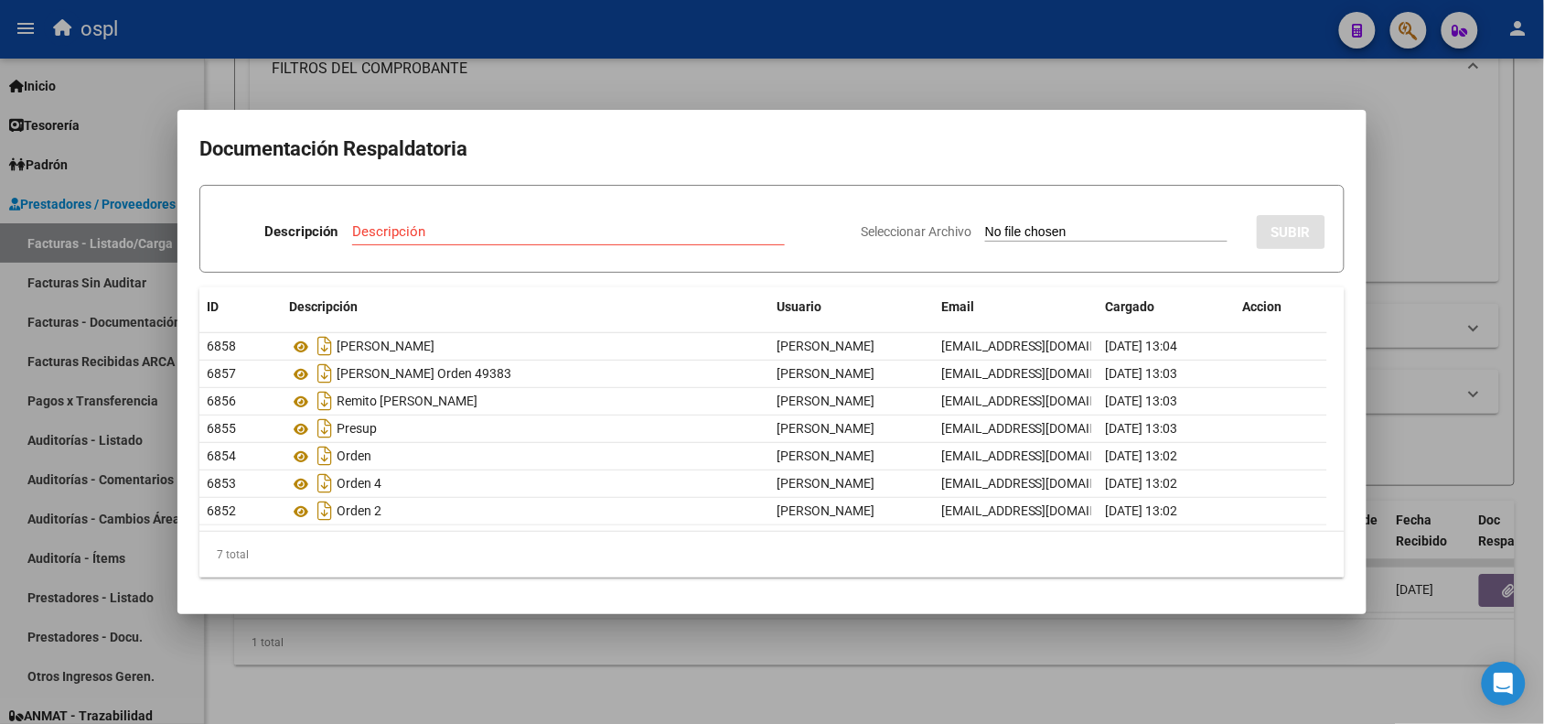
click at [338, 44] on div at bounding box center [772, 362] width 1544 height 724
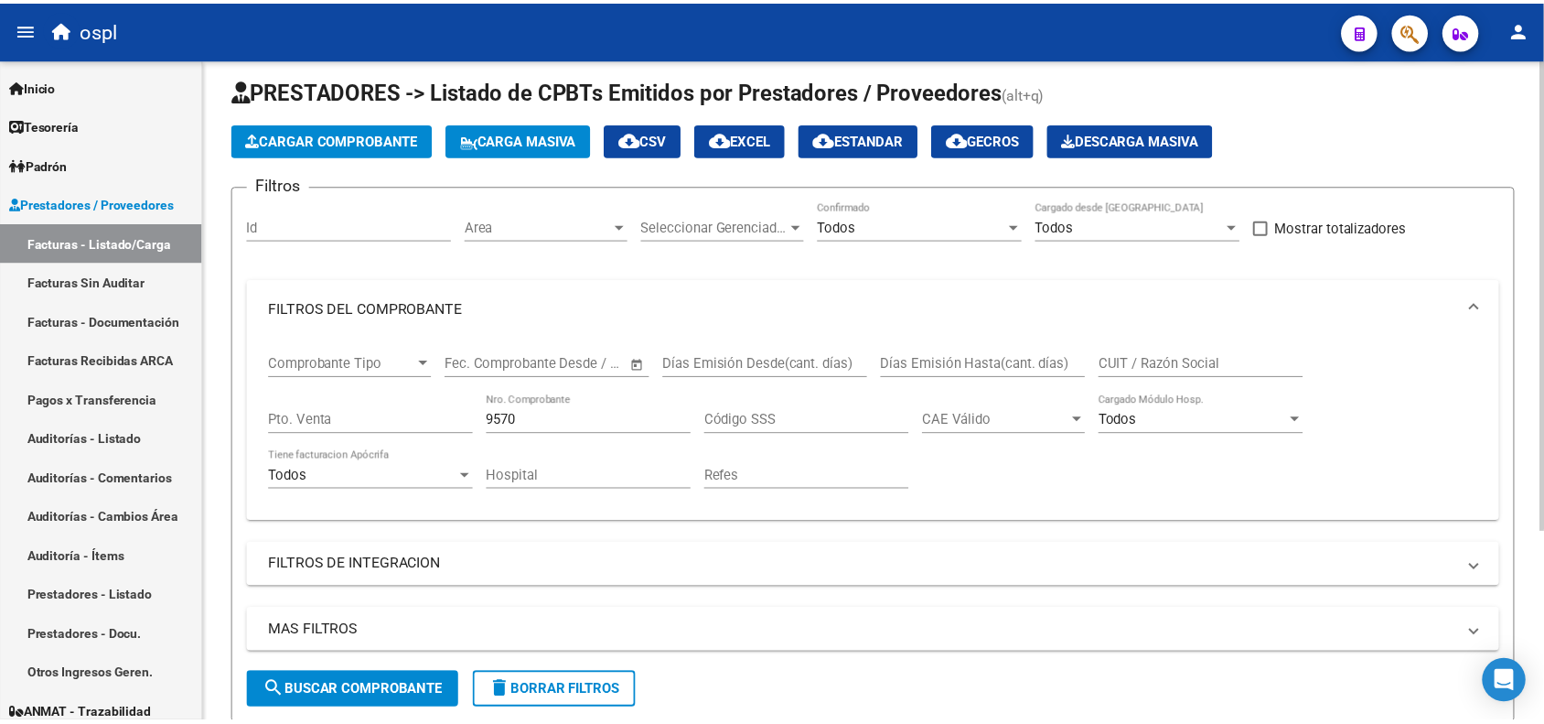
scroll to position [0, 0]
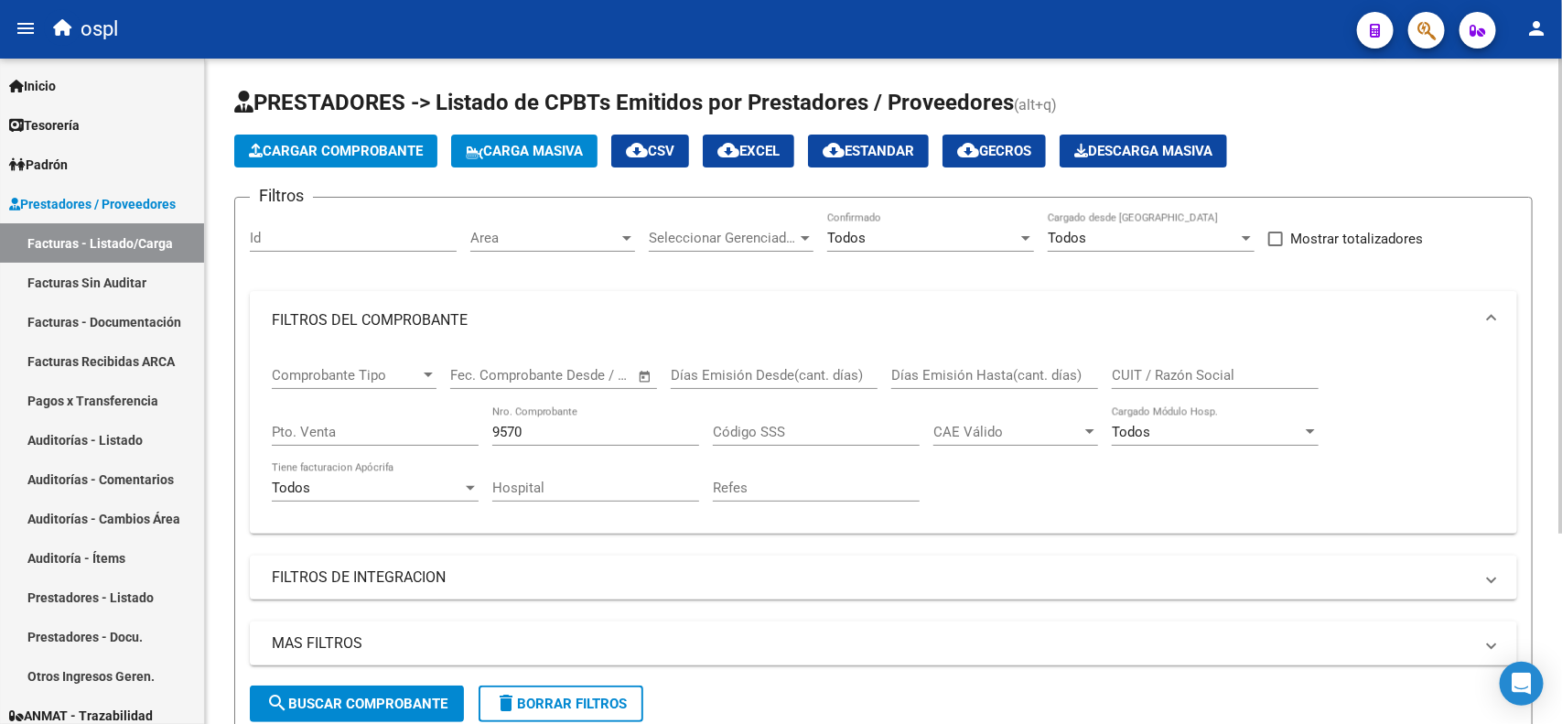
click at [293, 146] on span "Cargar Comprobante" at bounding box center [336, 151] width 174 height 16
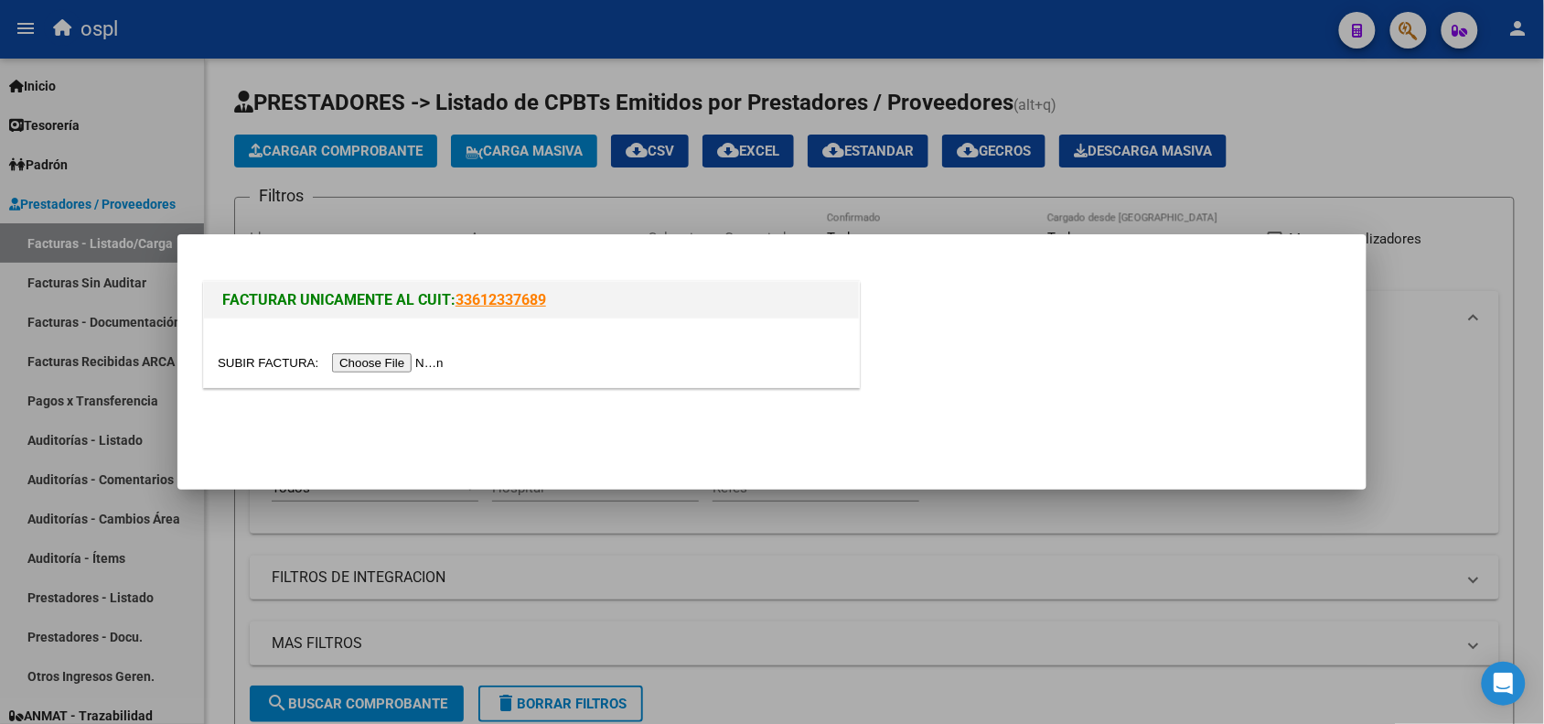
click at [369, 358] on input "file" at bounding box center [333, 362] width 231 height 19
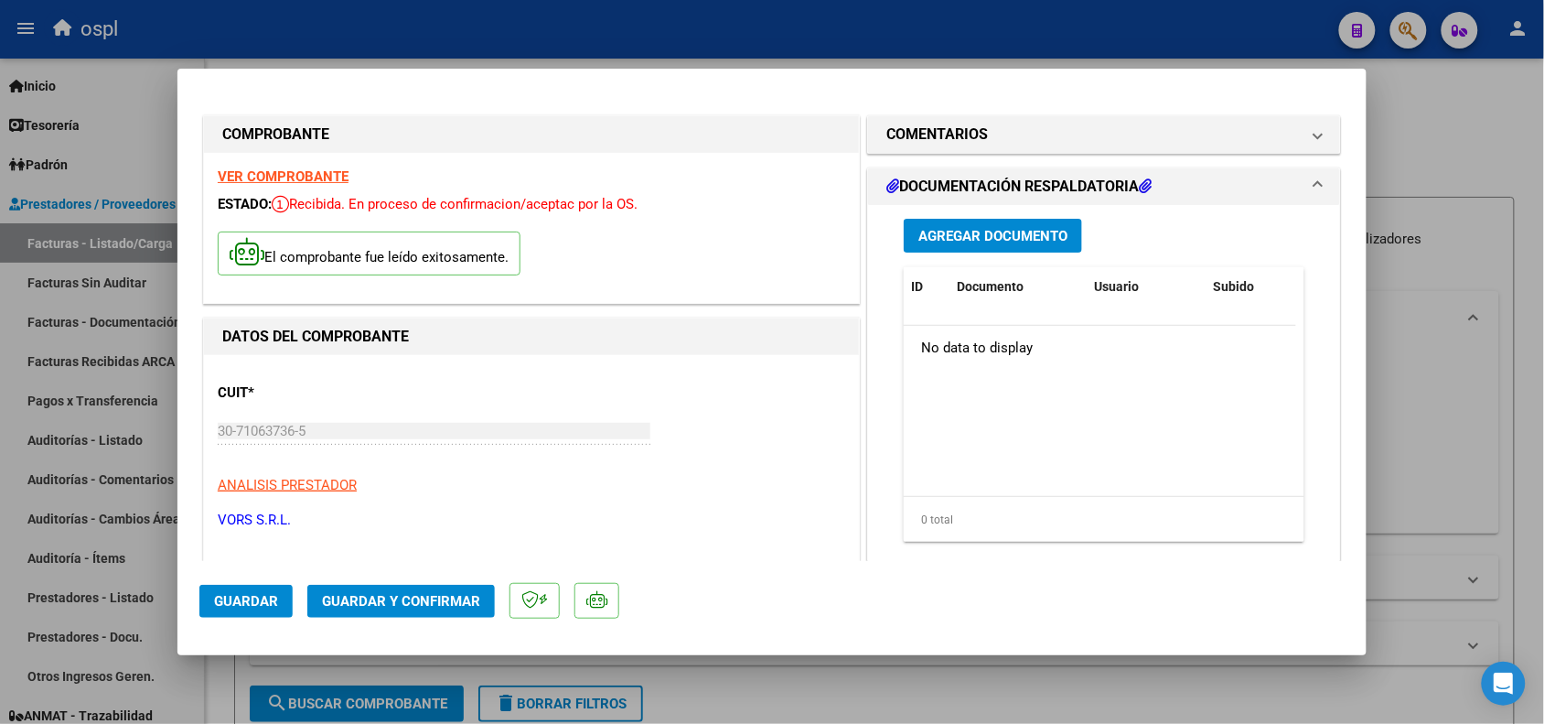
click at [959, 235] on span "Agregar Documento" at bounding box center [992, 236] width 149 height 16
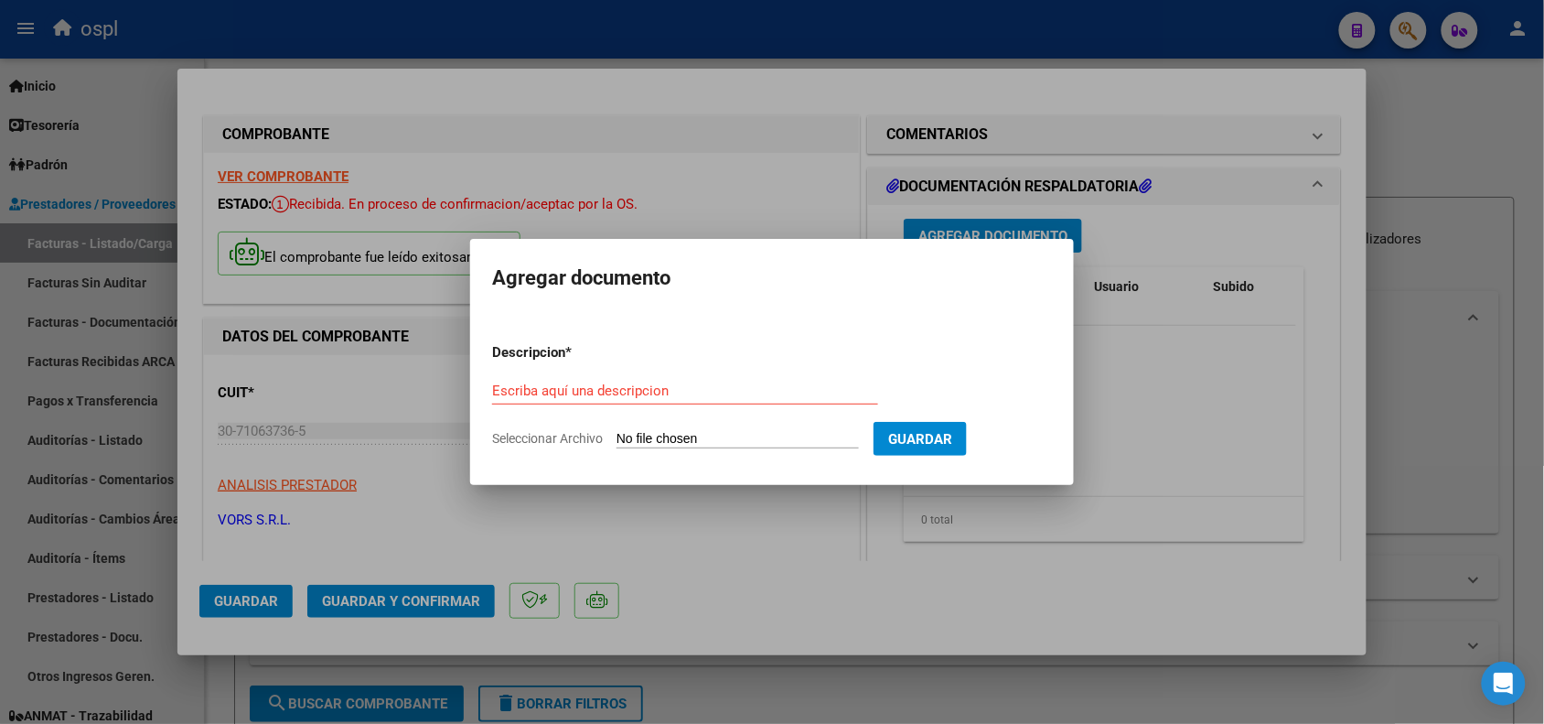
click at [714, 435] on input "Seleccionar Archivo" at bounding box center [738, 439] width 242 height 17
type input "C:\fakepath\SKM_C30825091415070-2-10.pdf"
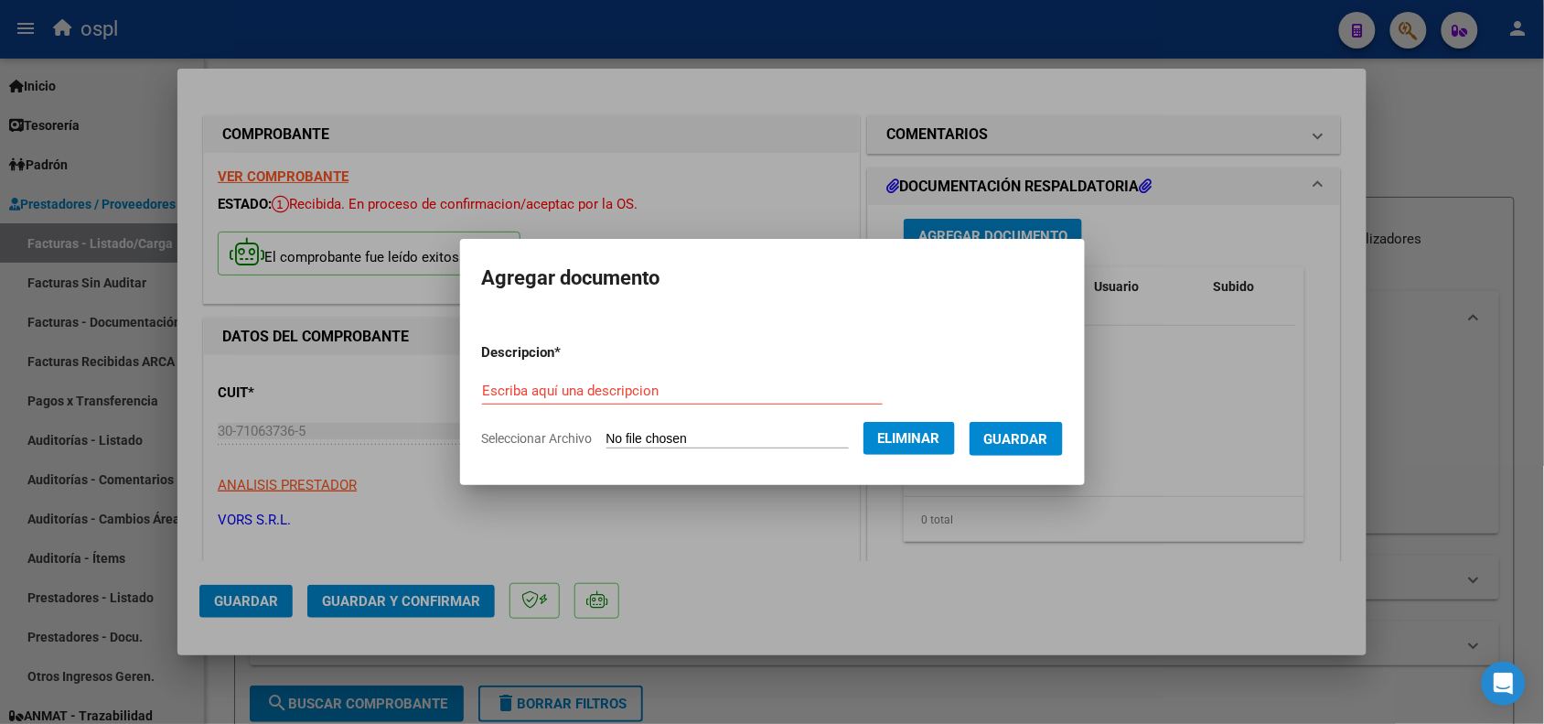
click at [725, 373] on form "Descripcion * Escriba aquí una descripcion Seleccionar Archivo Eliminar Guardar" at bounding box center [772, 395] width 581 height 134
click at [656, 386] on input "Escriba aquí una descripcion" at bounding box center [682, 390] width 401 height 16
type input "d"
type input "DOCUMENTACIÓN RESPALDATORIA"
click at [1032, 440] on span "Guardar" at bounding box center [1016, 439] width 64 height 16
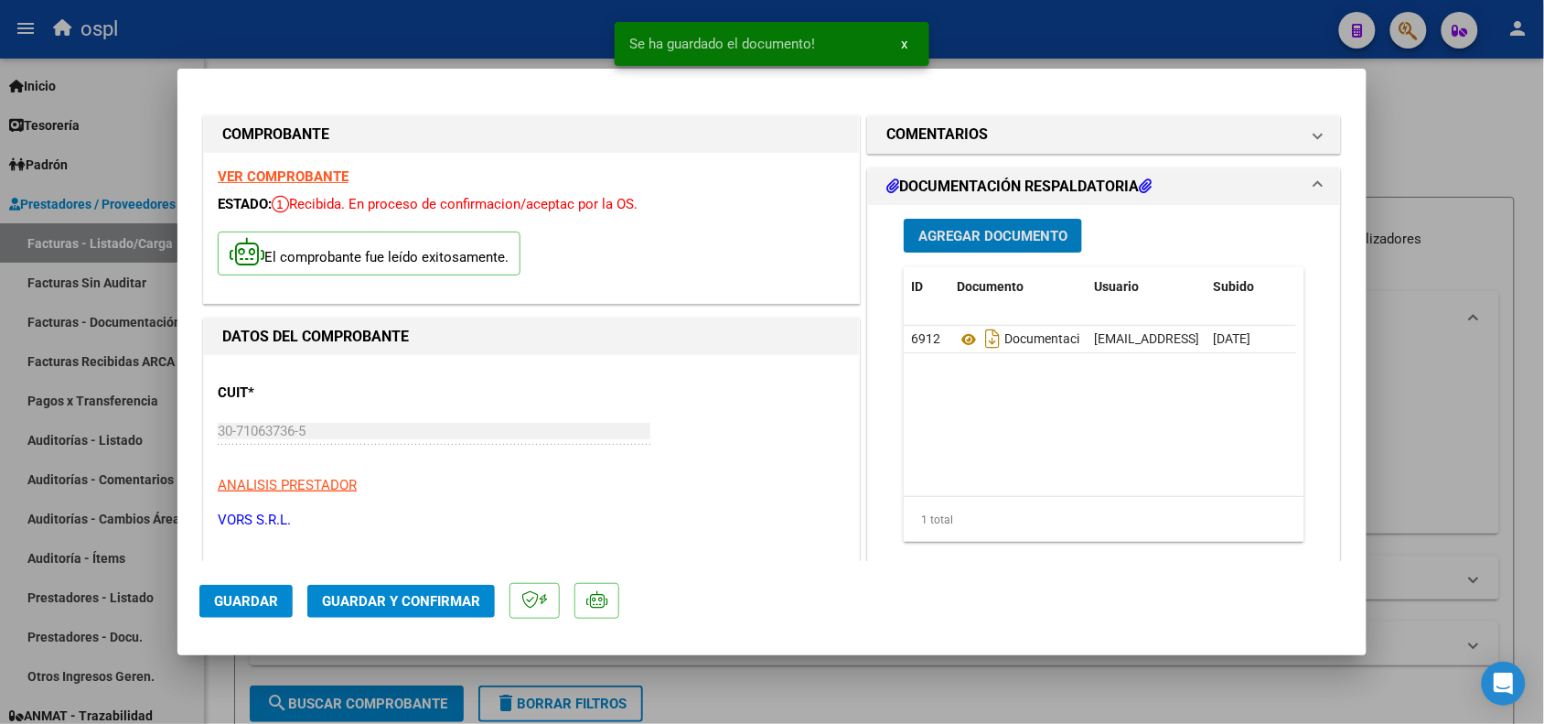
click at [510, 41] on div at bounding box center [772, 362] width 1544 height 724
type input "$ 0,00"
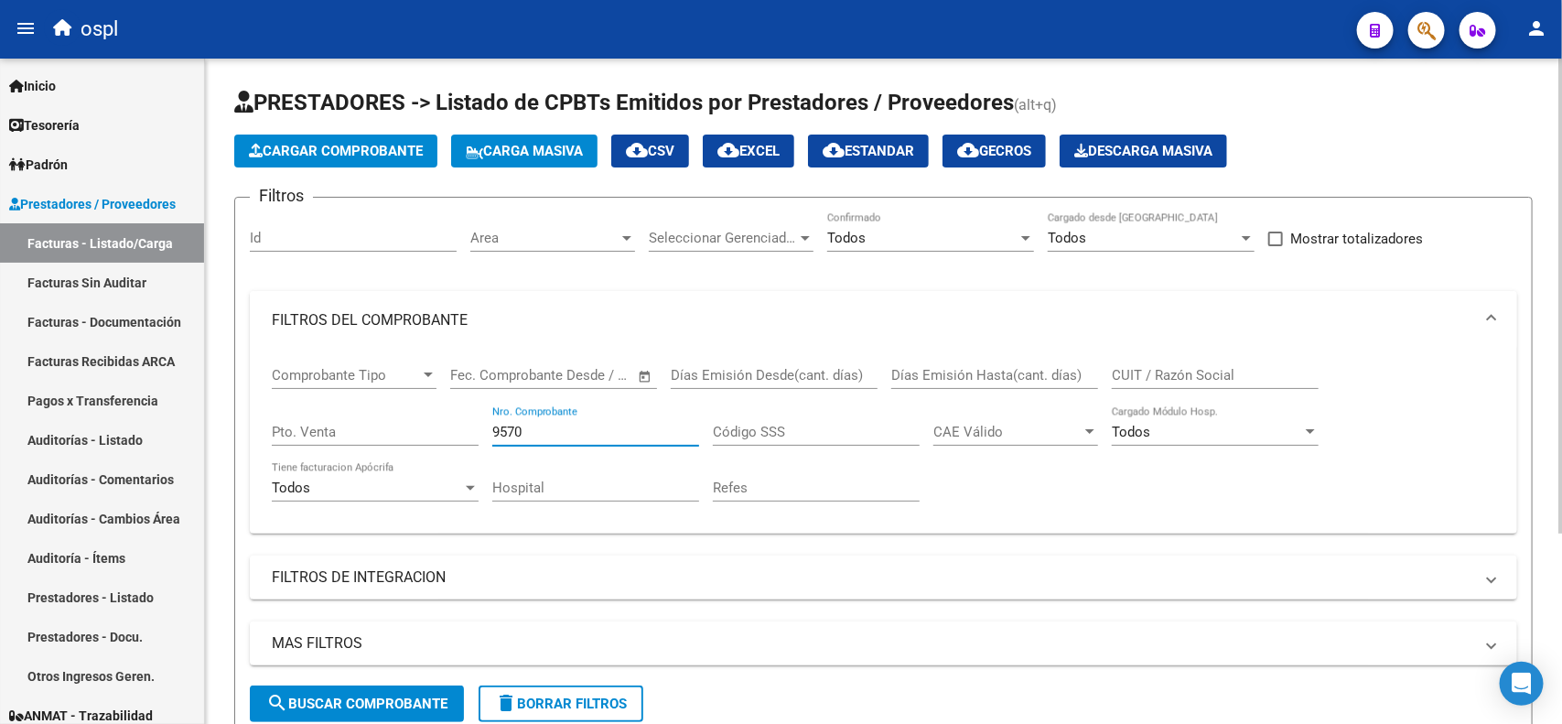
drag, startPoint x: 551, startPoint y: 427, endPoint x: 477, endPoint y: 322, distance: 128.7
click at [435, 431] on div "Comprobante Tipo Comprobante Tipo Fecha inicio – Fecha fin Fec. Comprobante Des…" at bounding box center [883, 433] width 1223 height 169
click at [555, 426] on input "14590" at bounding box center [595, 432] width 207 height 16
drag, startPoint x: 560, startPoint y: 431, endPoint x: 427, endPoint y: 404, distance: 135.3
click at [435, 445] on div "Comprobante Tipo Comprobante Tipo Fecha inicio – Fecha fin Fec. Comprobante Des…" at bounding box center [883, 433] width 1223 height 169
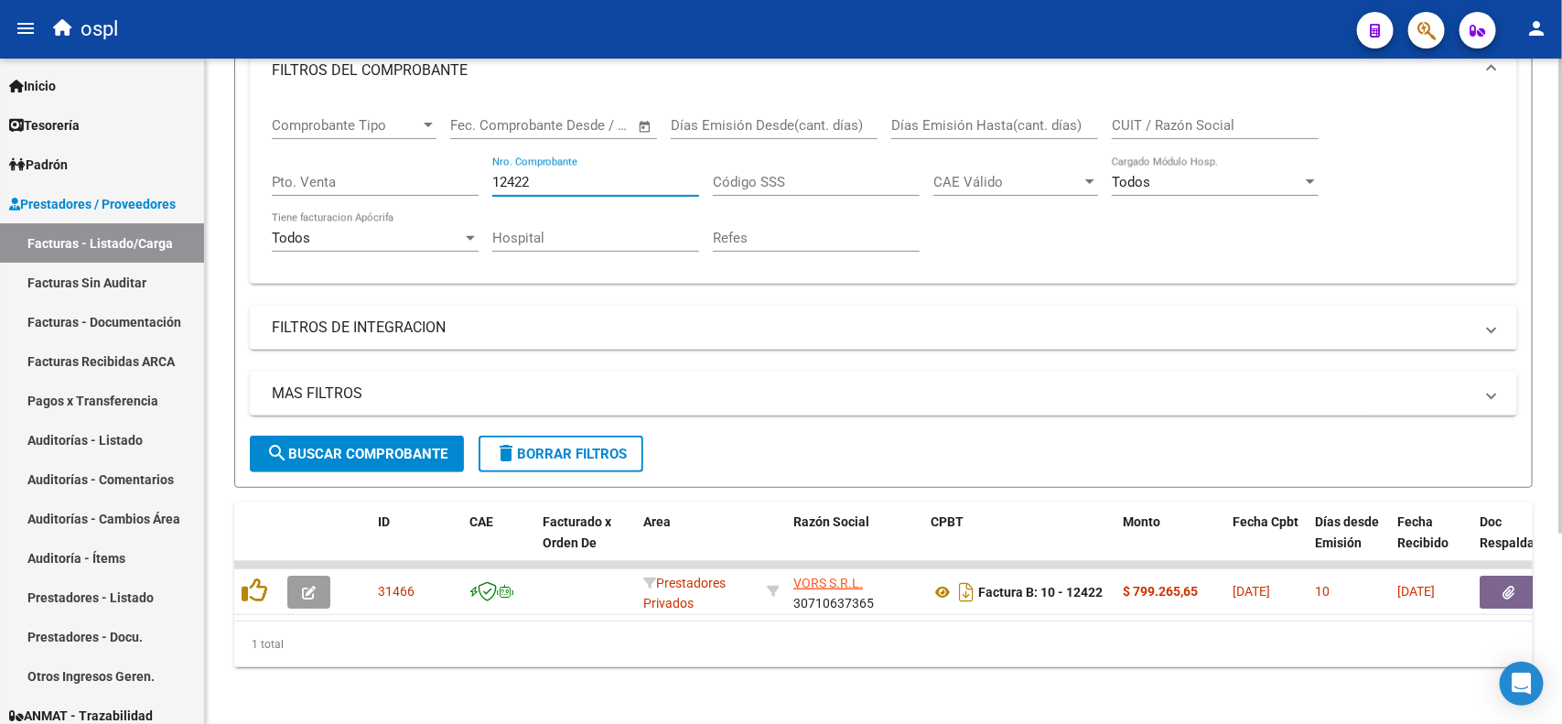
scroll to position [266, 0]
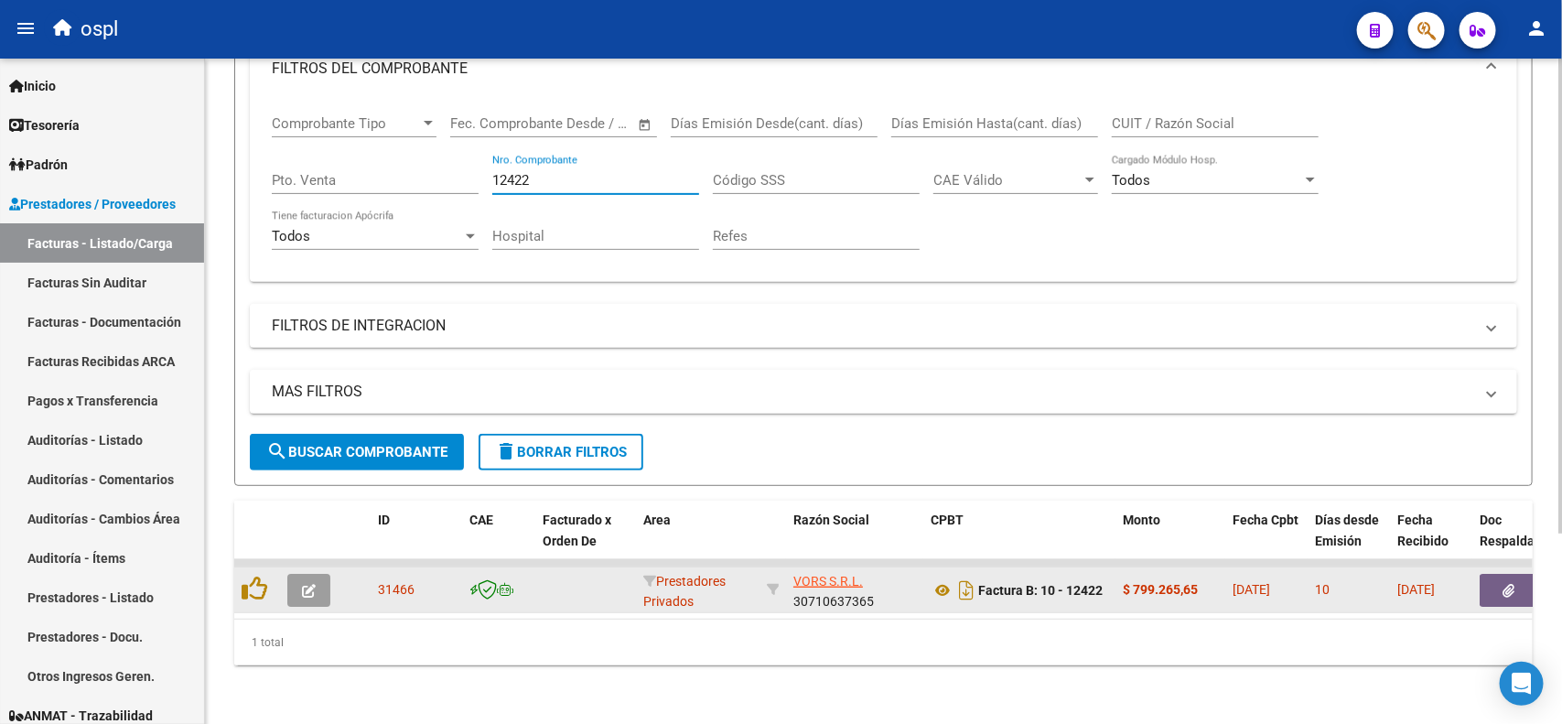
type input "12422"
click at [1485, 574] on button "button" at bounding box center [1508, 590] width 59 height 33
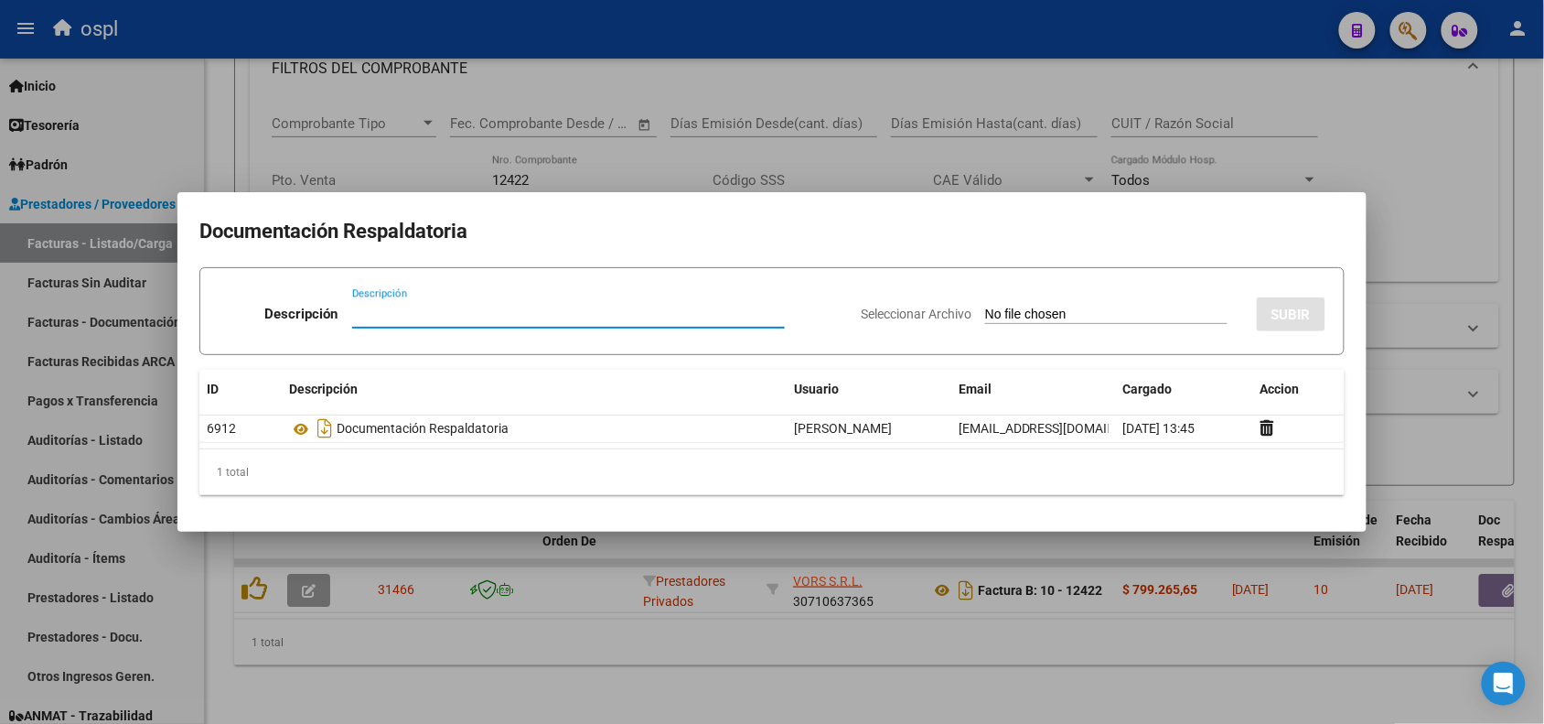
click at [1071, 34] on div at bounding box center [772, 362] width 1544 height 724
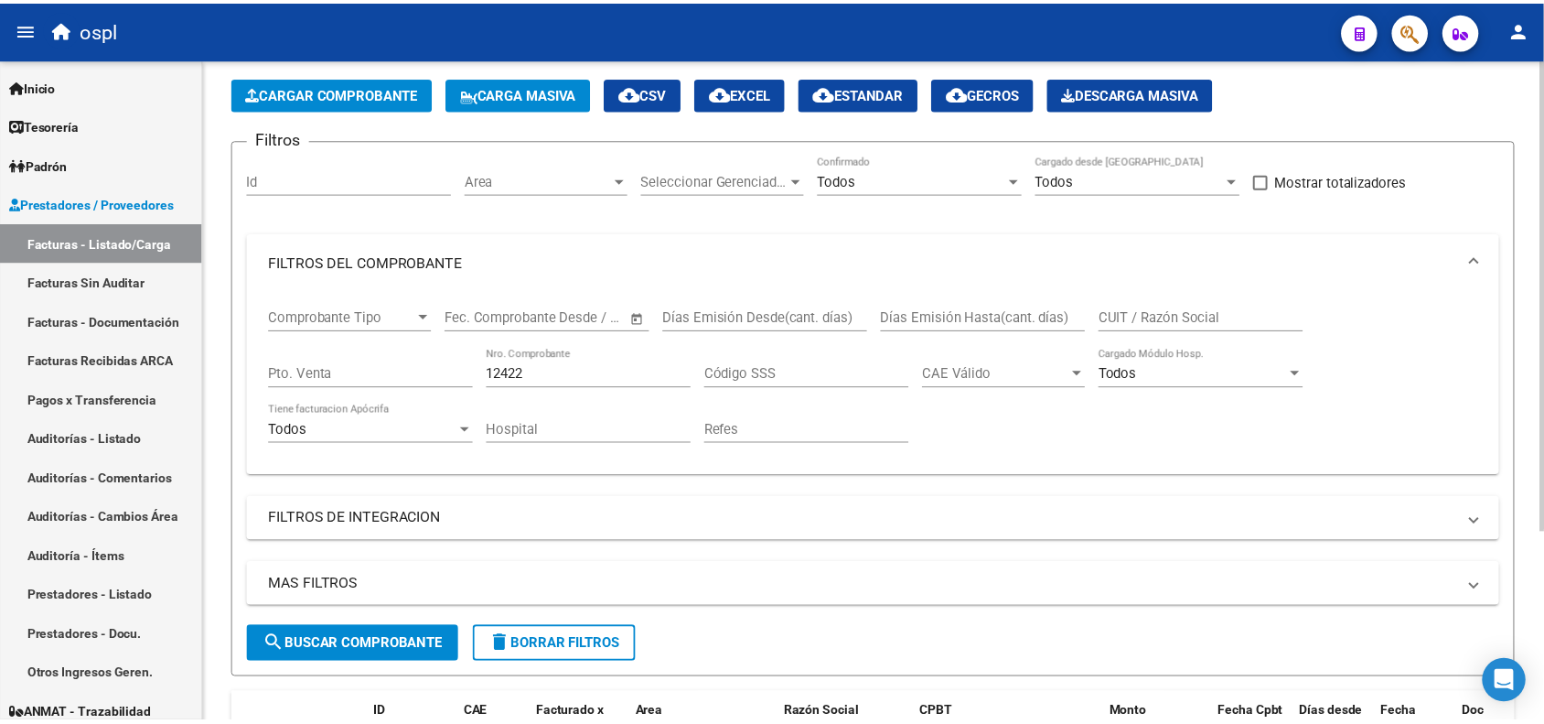
scroll to position [0, 0]
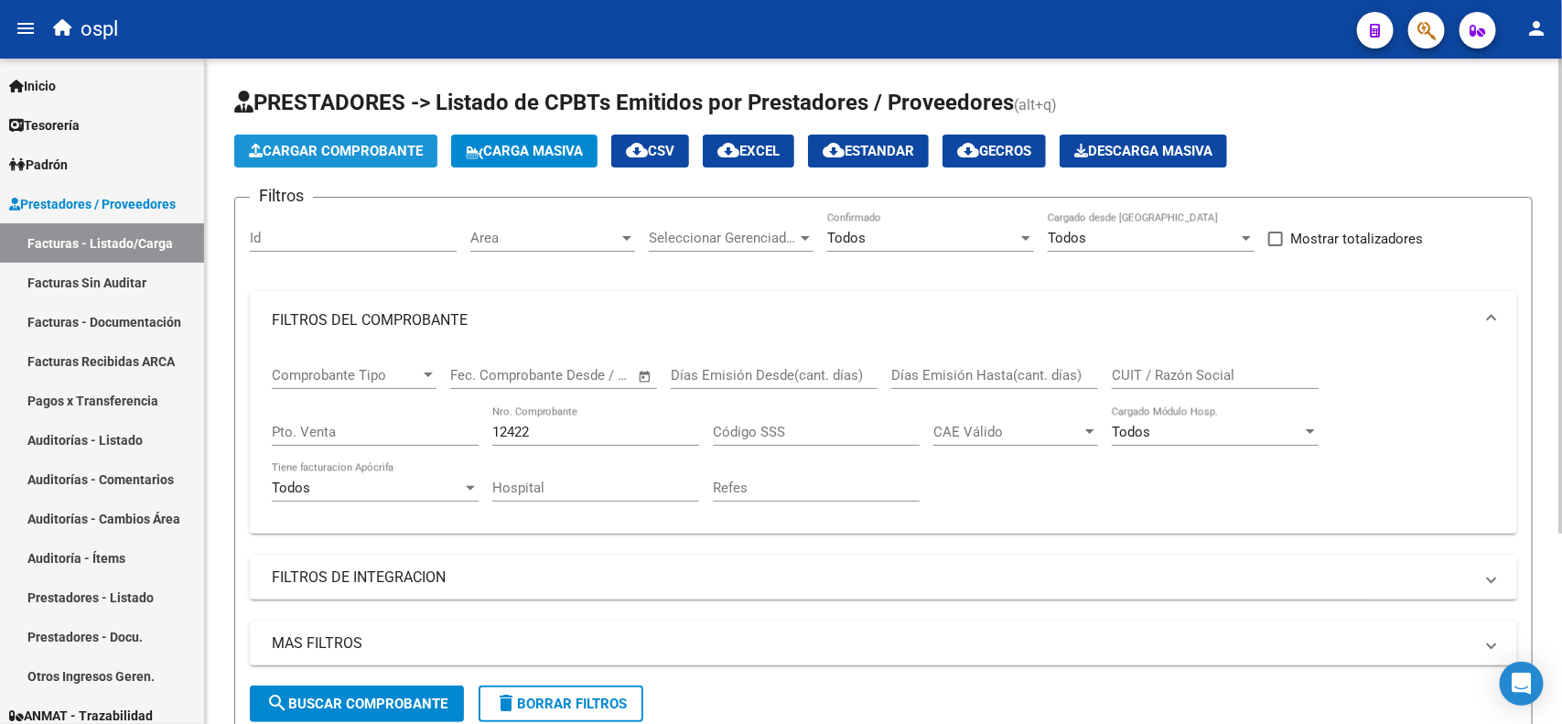
click at [322, 156] on span "Cargar Comprobante" at bounding box center [336, 151] width 174 height 16
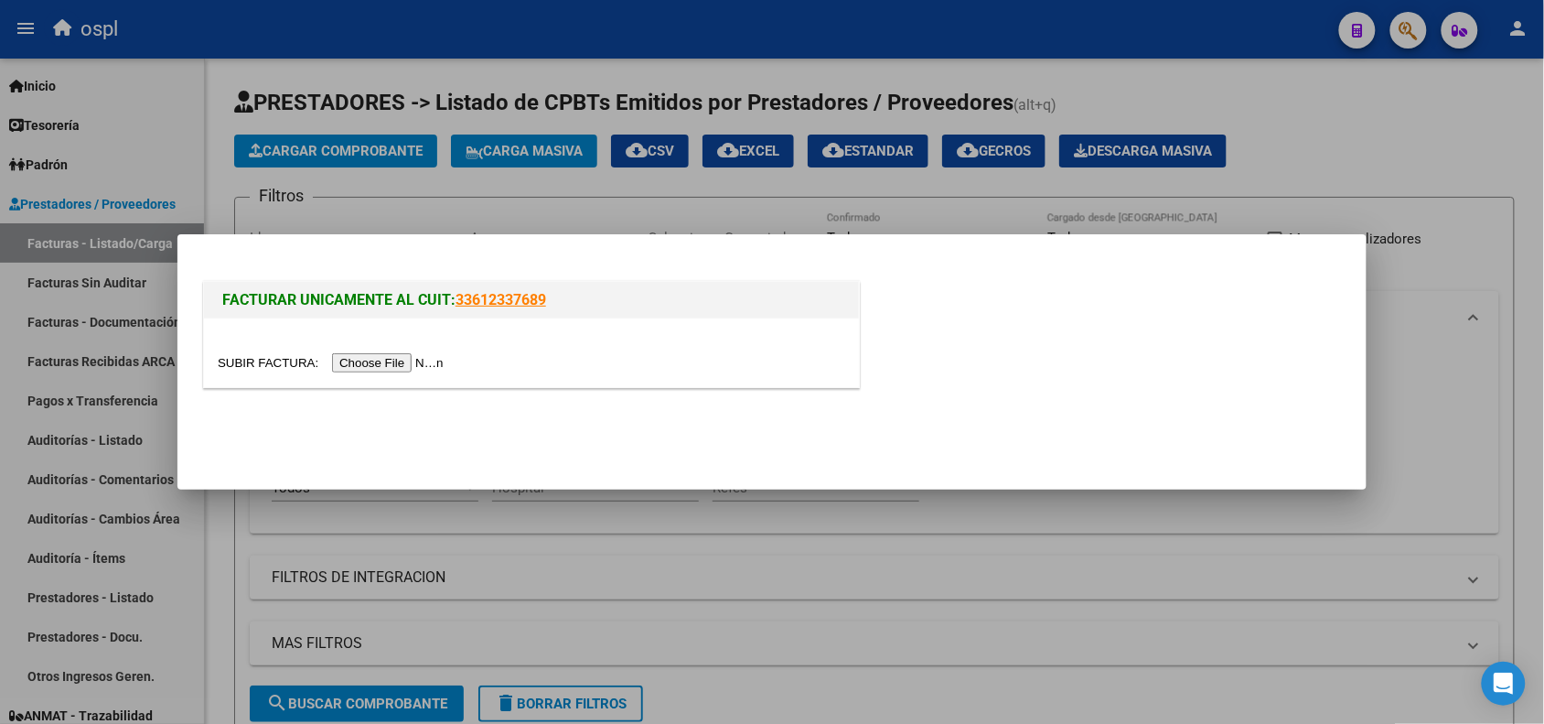
click at [408, 361] on input "file" at bounding box center [333, 362] width 231 height 19
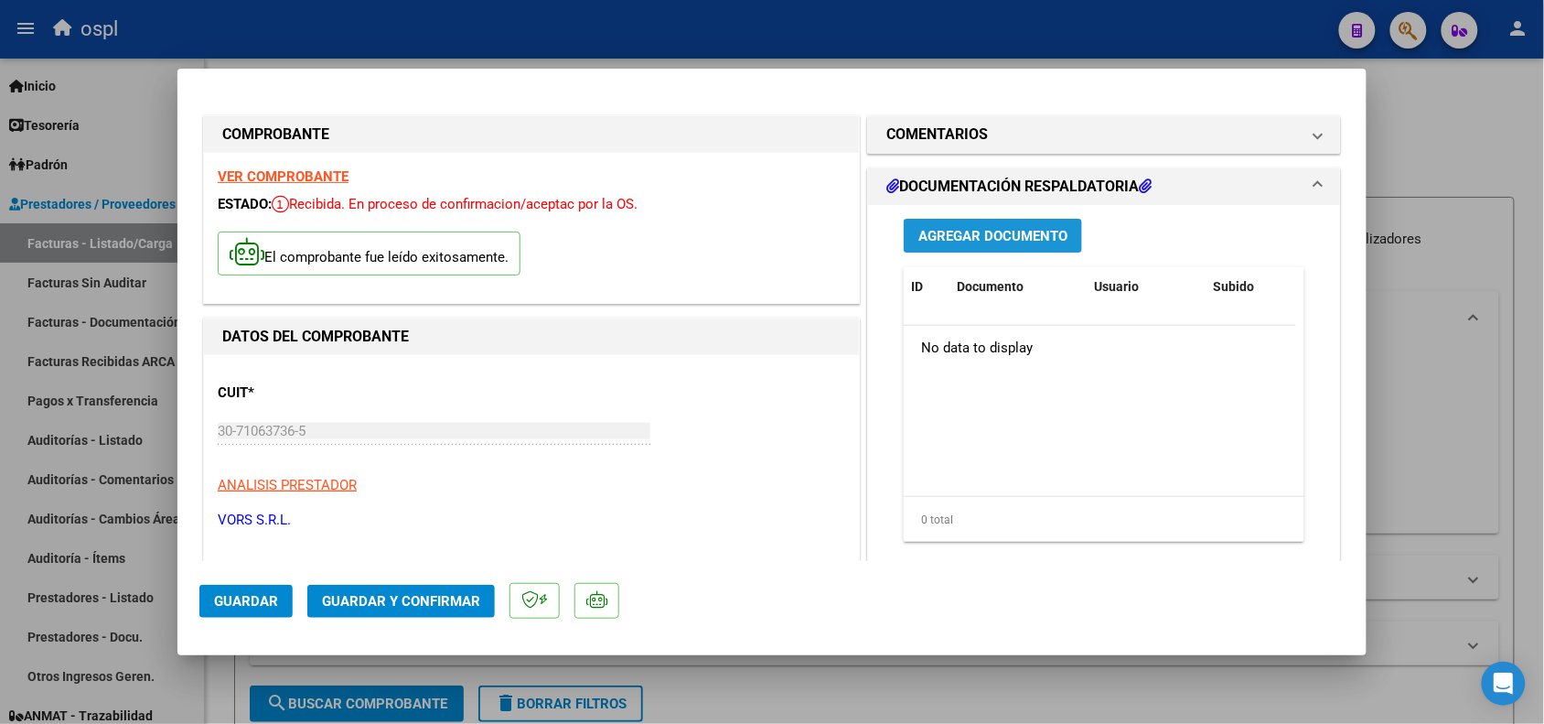
click at [954, 241] on span "Agregar Documento" at bounding box center [992, 236] width 149 height 16
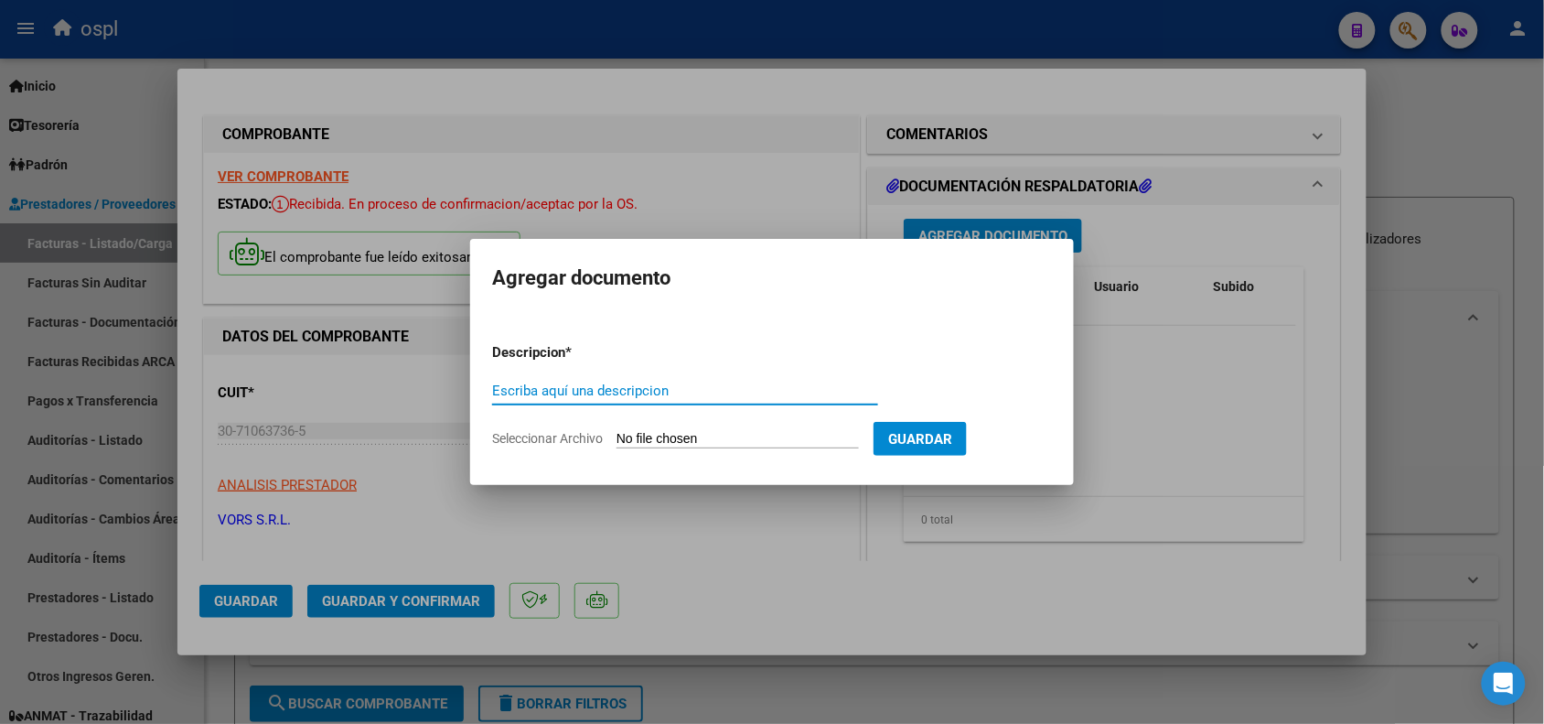
click at [723, 437] on input "Seleccionar Archivo" at bounding box center [738, 439] width 242 height 17
type input "C:\fakepath\SKM_C30825091415050-2-11.pdf"
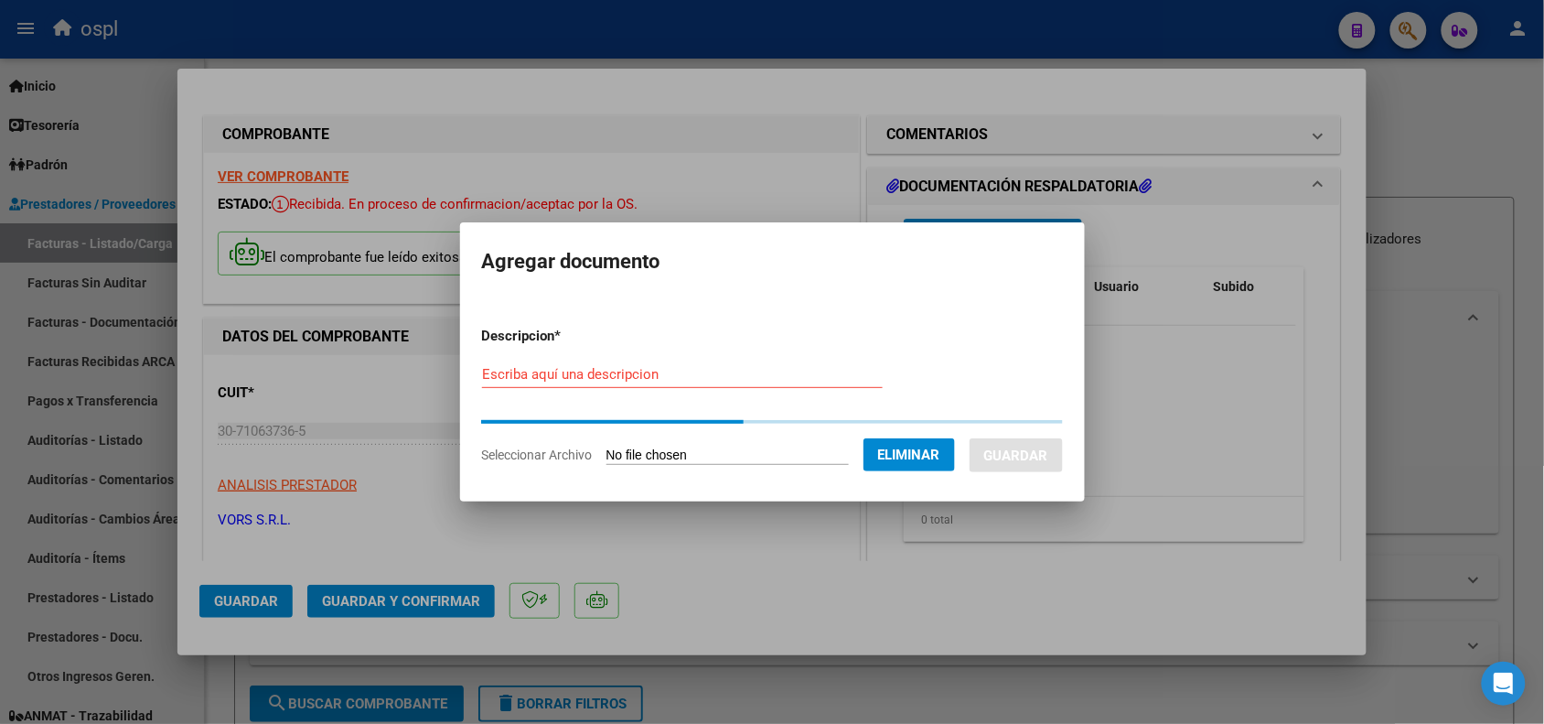
click at [639, 371] on input "Escriba aquí una descripcion" at bounding box center [682, 374] width 401 height 16
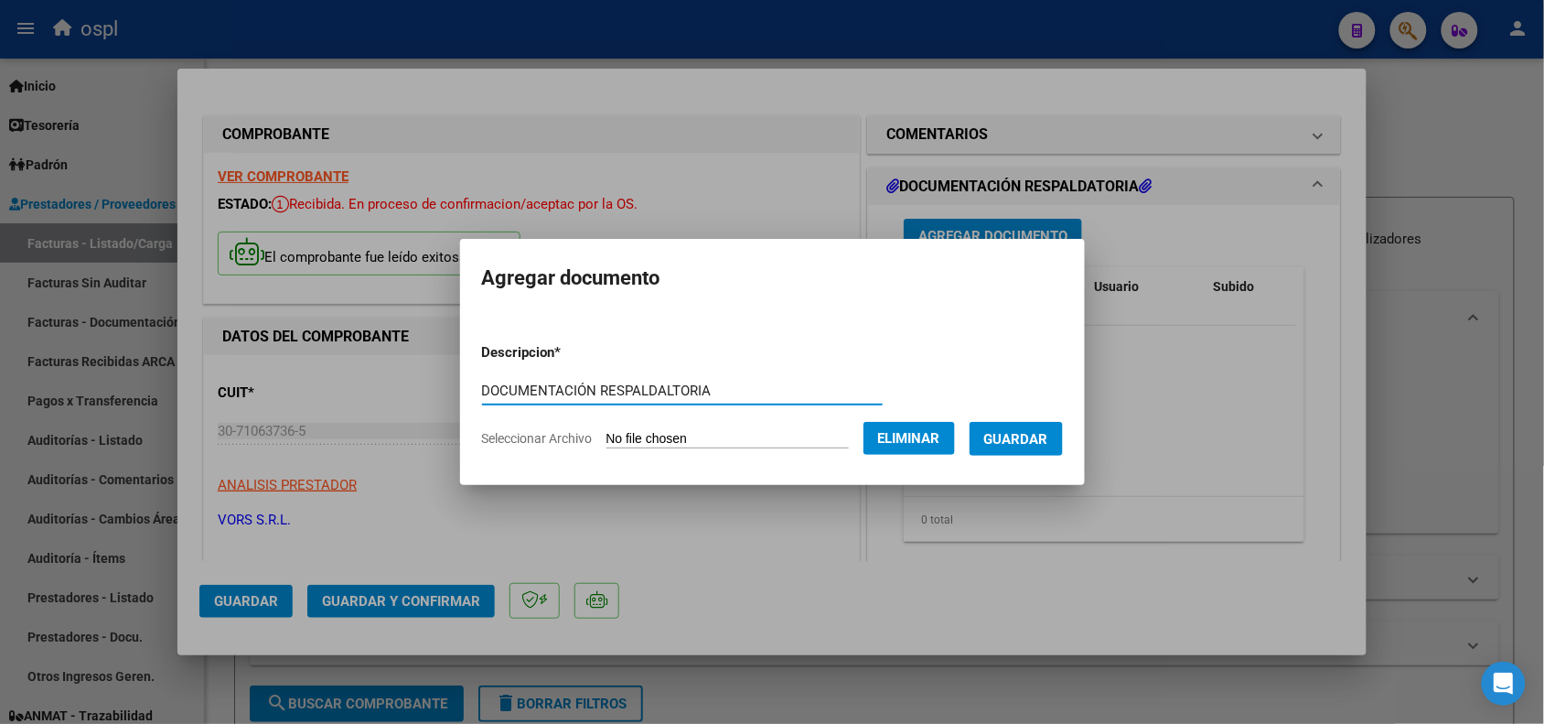
type input "DOCUMENTACIÓN RESPALDALTORIA"
click at [1021, 439] on span "Guardar" at bounding box center [1016, 439] width 64 height 16
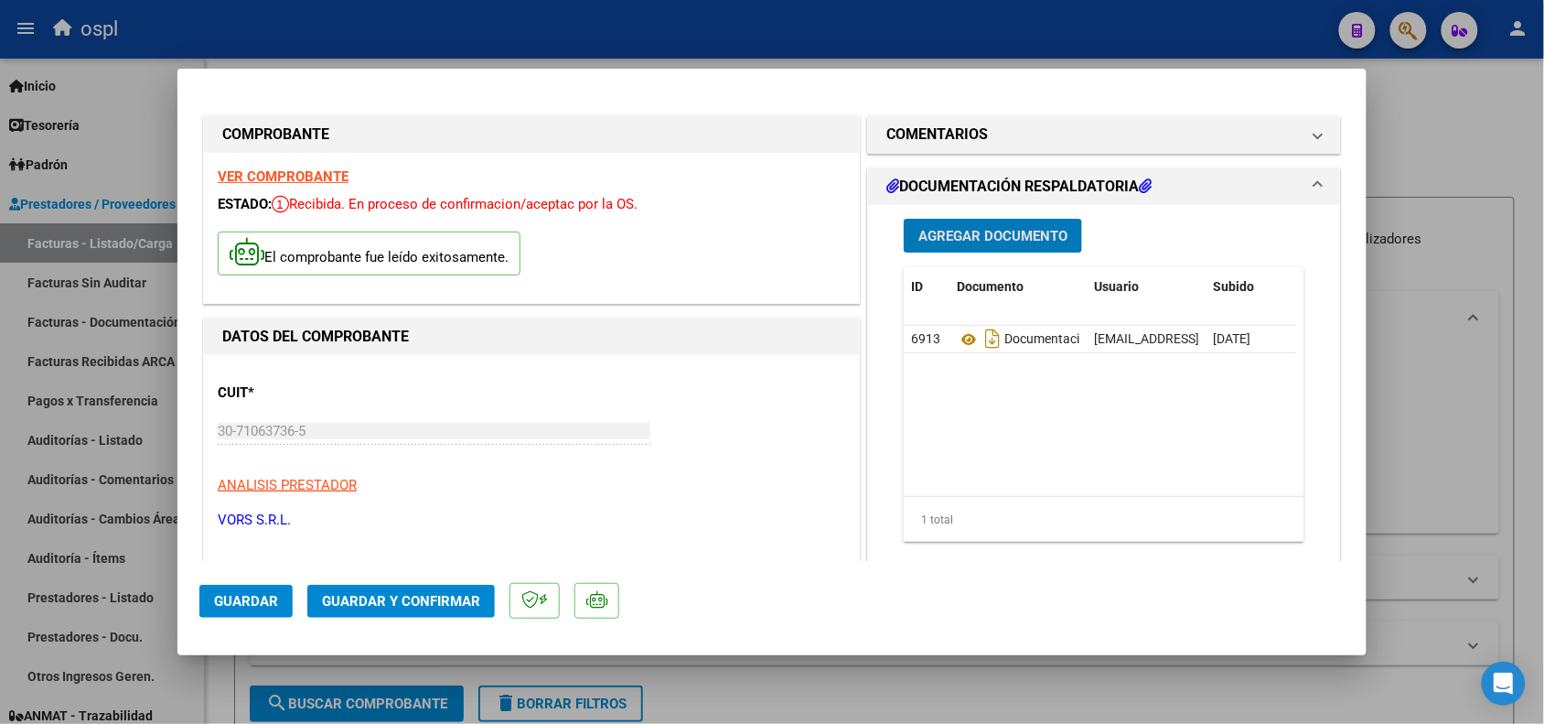
click at [675, 43] on div at bounding box center [772, 362] width 1544 height 724
type input "$ 0,00"
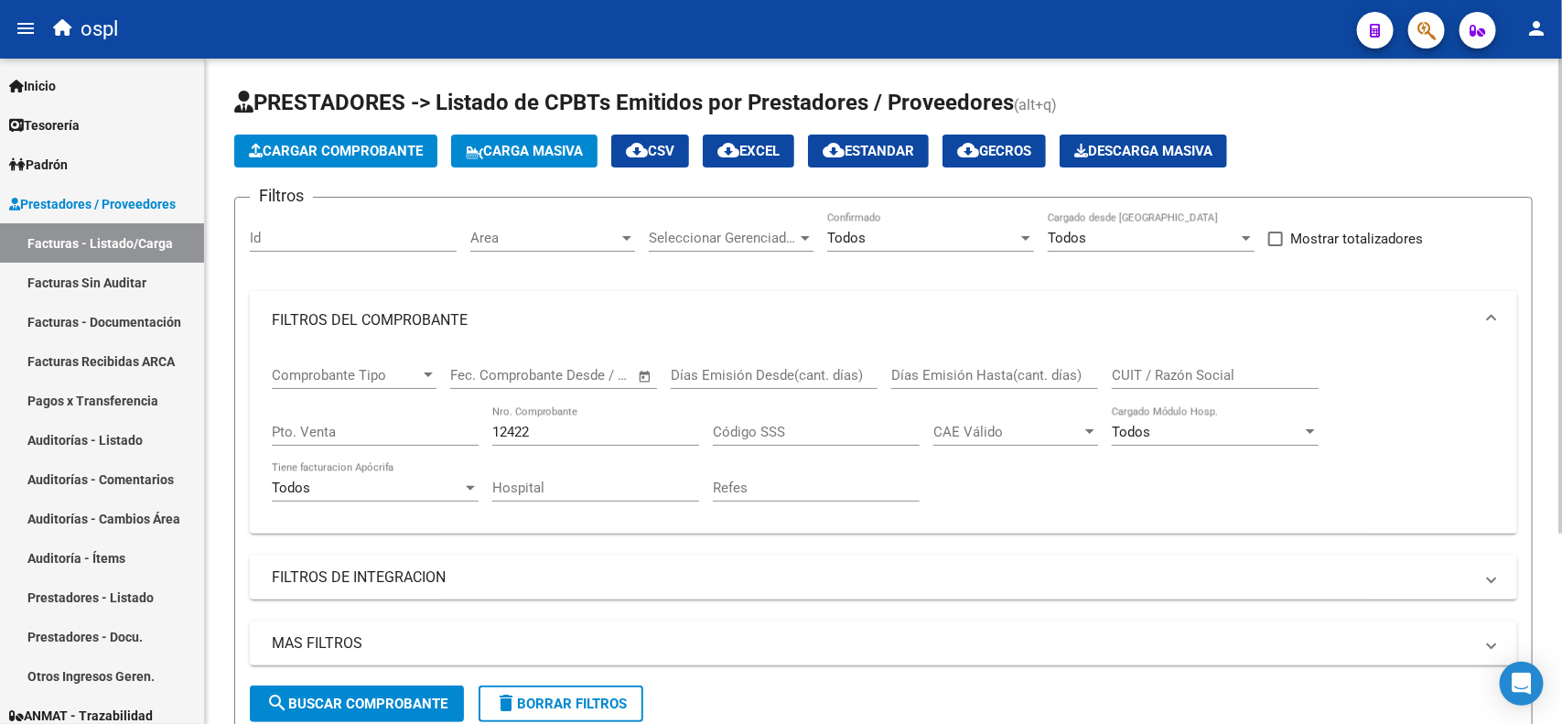
click at [363, 154] on span "Cargar Comprobante" at bounding box center [336, 151] width 174 height 16
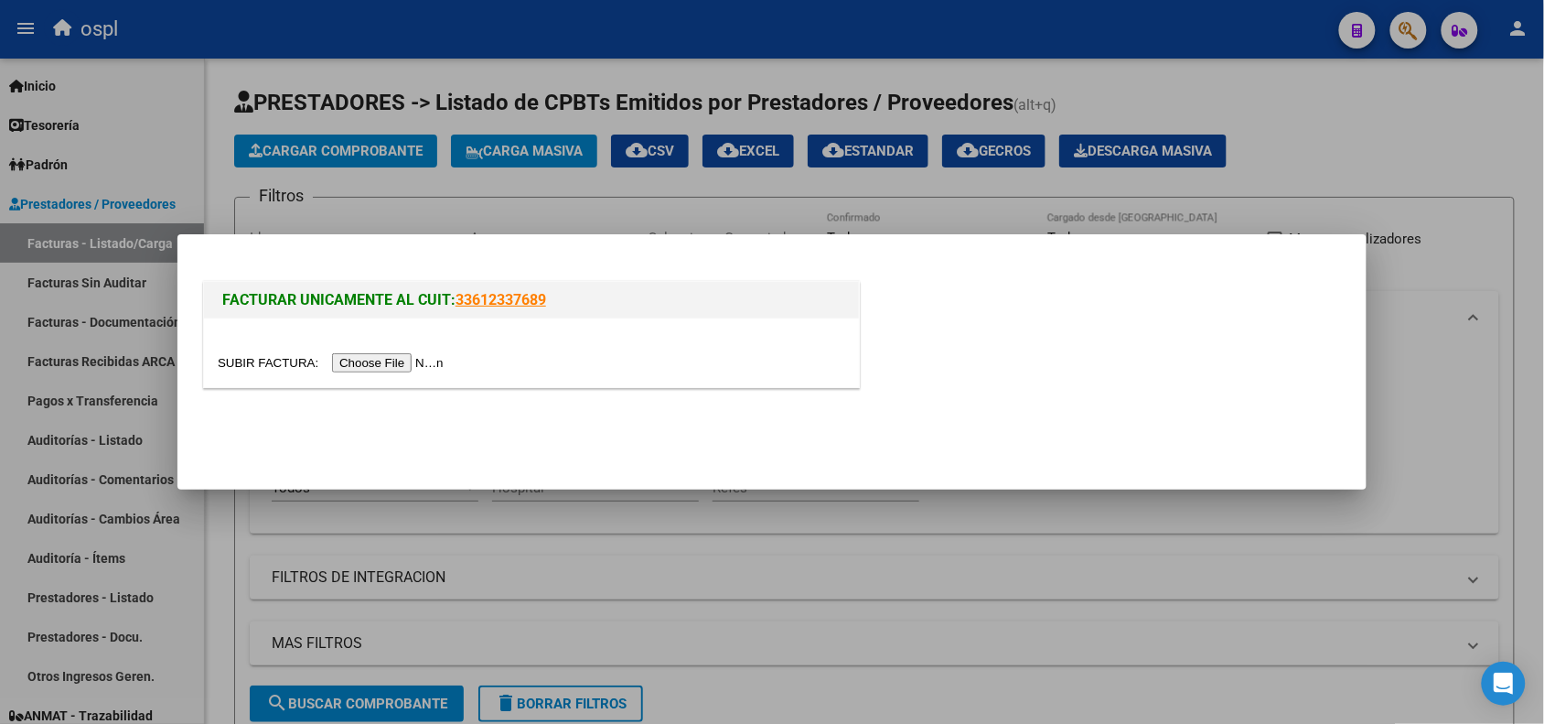
click at [393, 362] on input "file" at bounding box center [333, 362] width 231 height 19
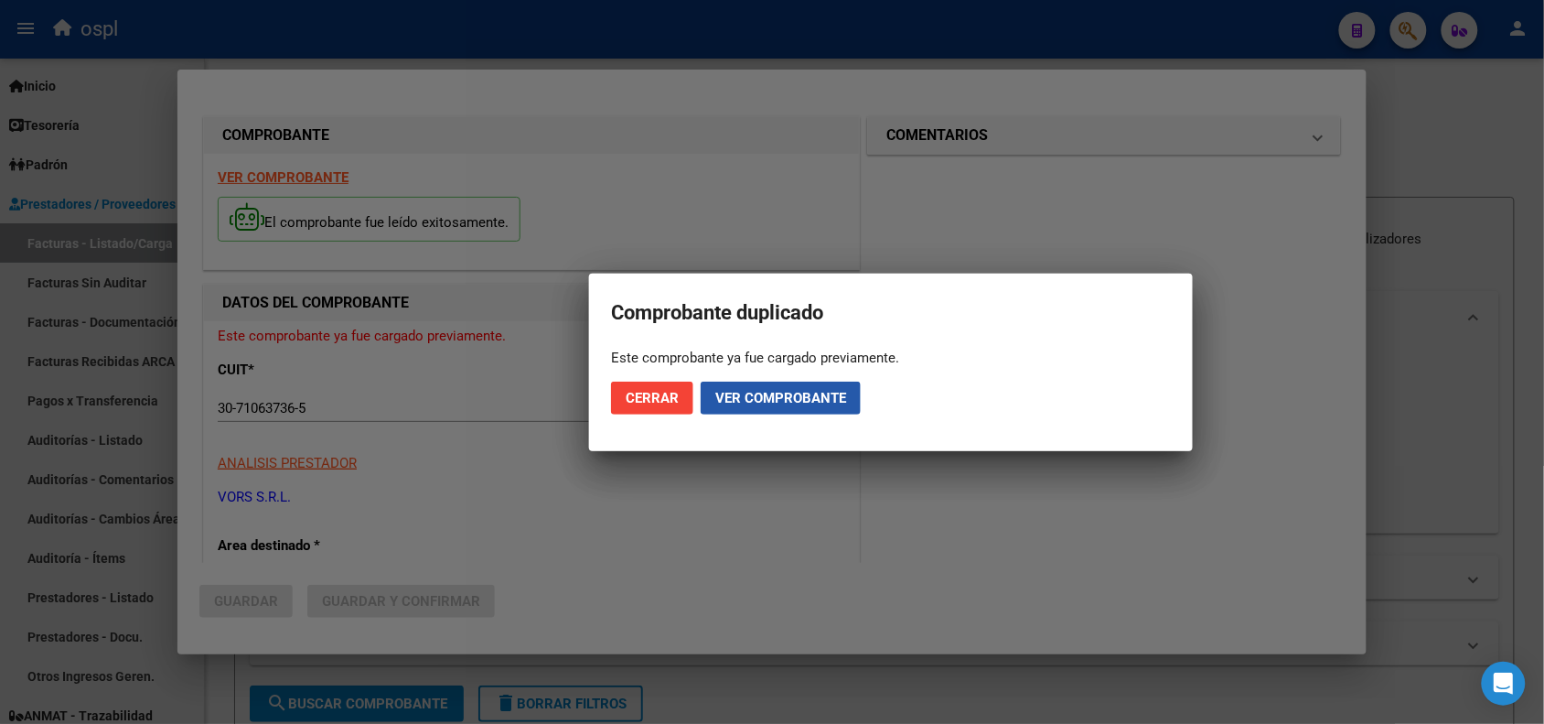
click at [757, 404] on span "Ver comprobante" at bounding box center [780, 398] width 131 height 16
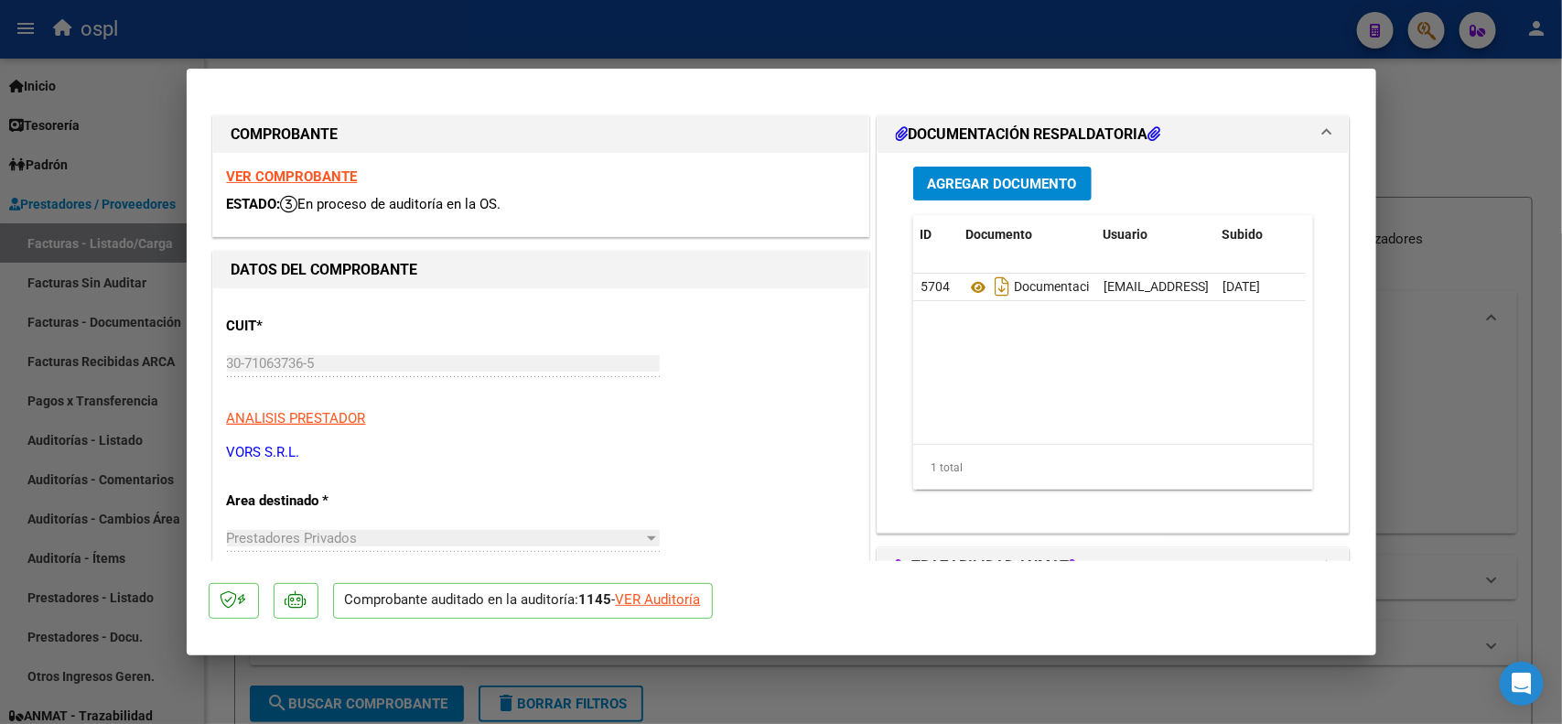
click at [560, 42] on div at bounding box center [781, 362] width 1562 height 724
type input "$ 0,00"
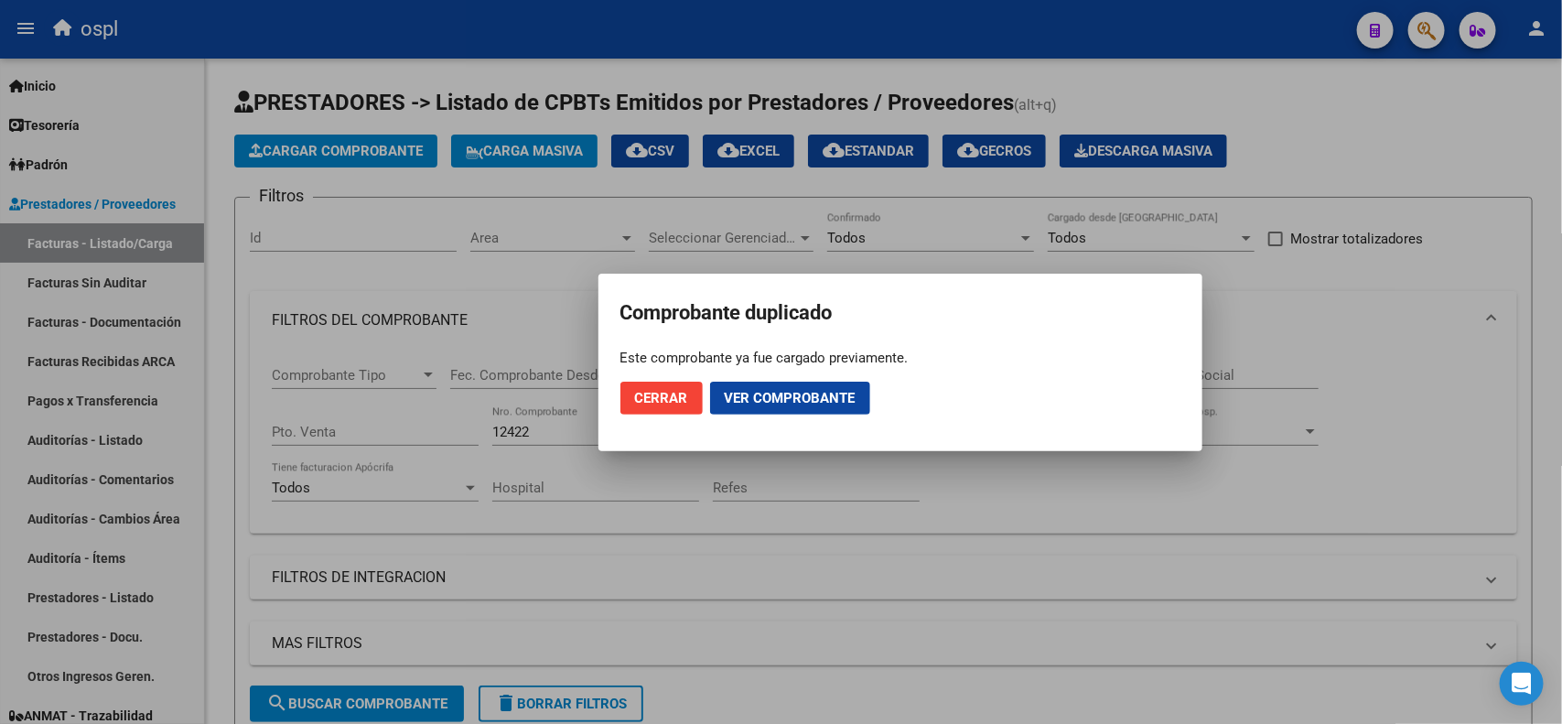
click at [678, 401] on span "Cerrar" at bounding box center [661, 398] width 53 height 16
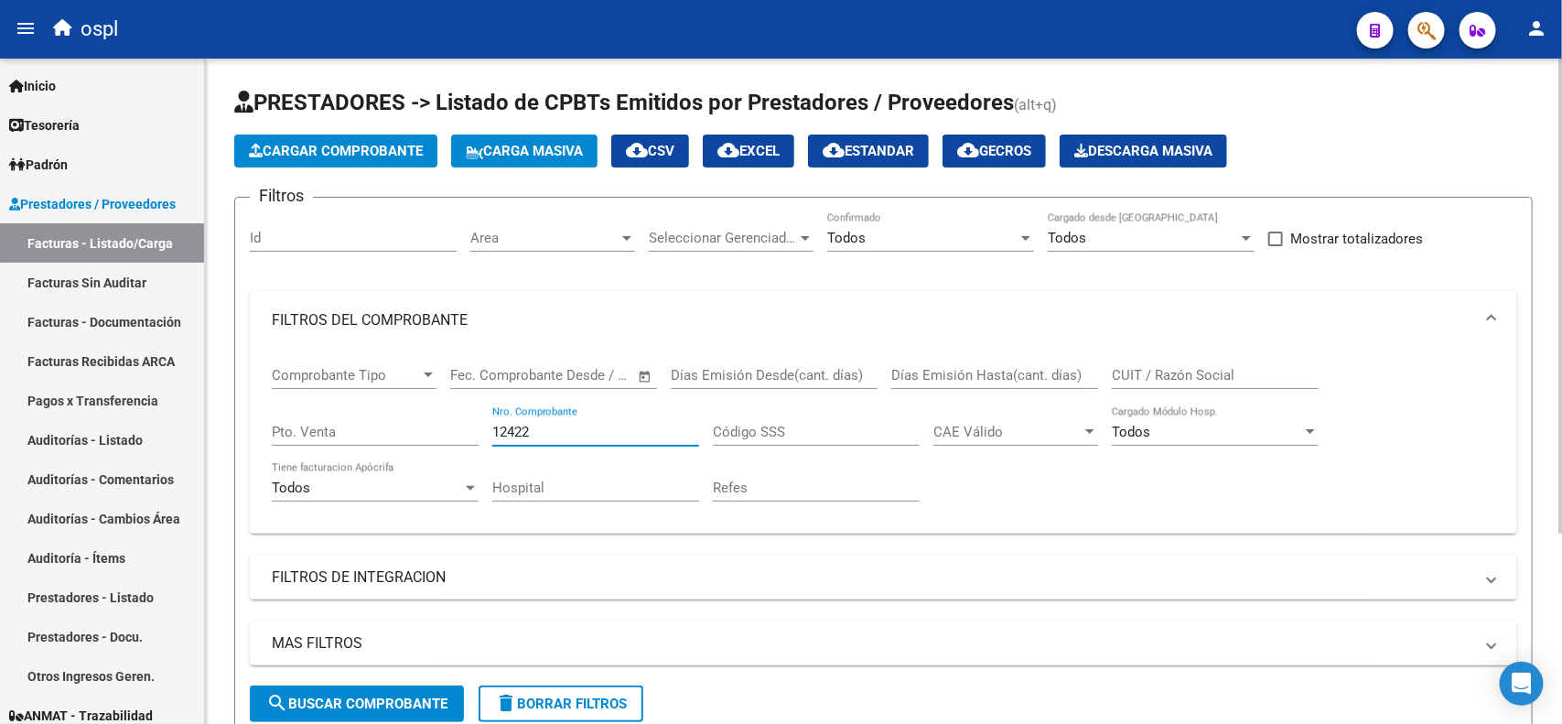
drag, startPoint x: 572, startPoint y: 428, endPoint x: 445, endPoint y: 419, distance: 126.6
click at [445, 419] on div "Comprobante Tipo Comprobante Tipo Fecha inicio – Fecha fin Fec. Comprobante Des…" at bounding box center [883, 433] width 1223 height 169
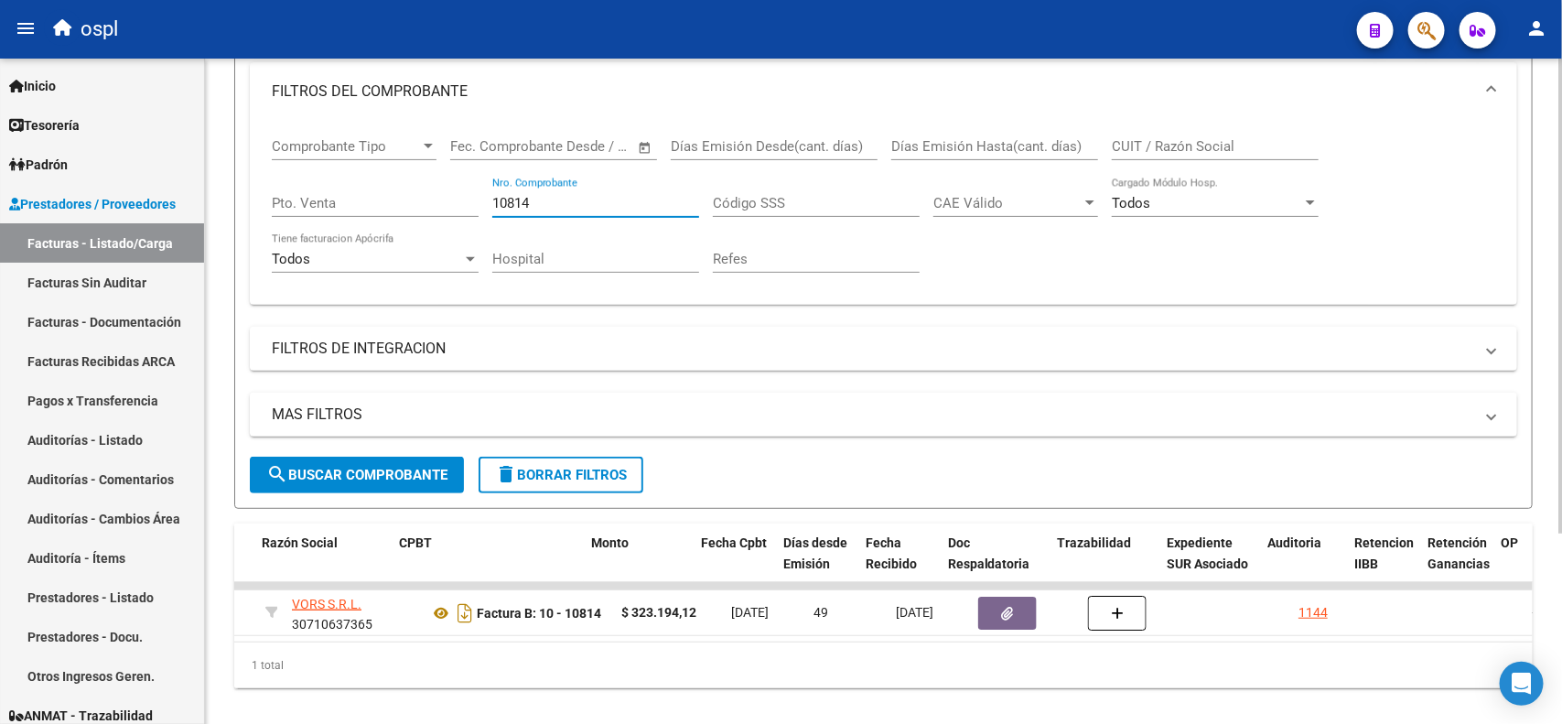
scroll to position [0, 531]
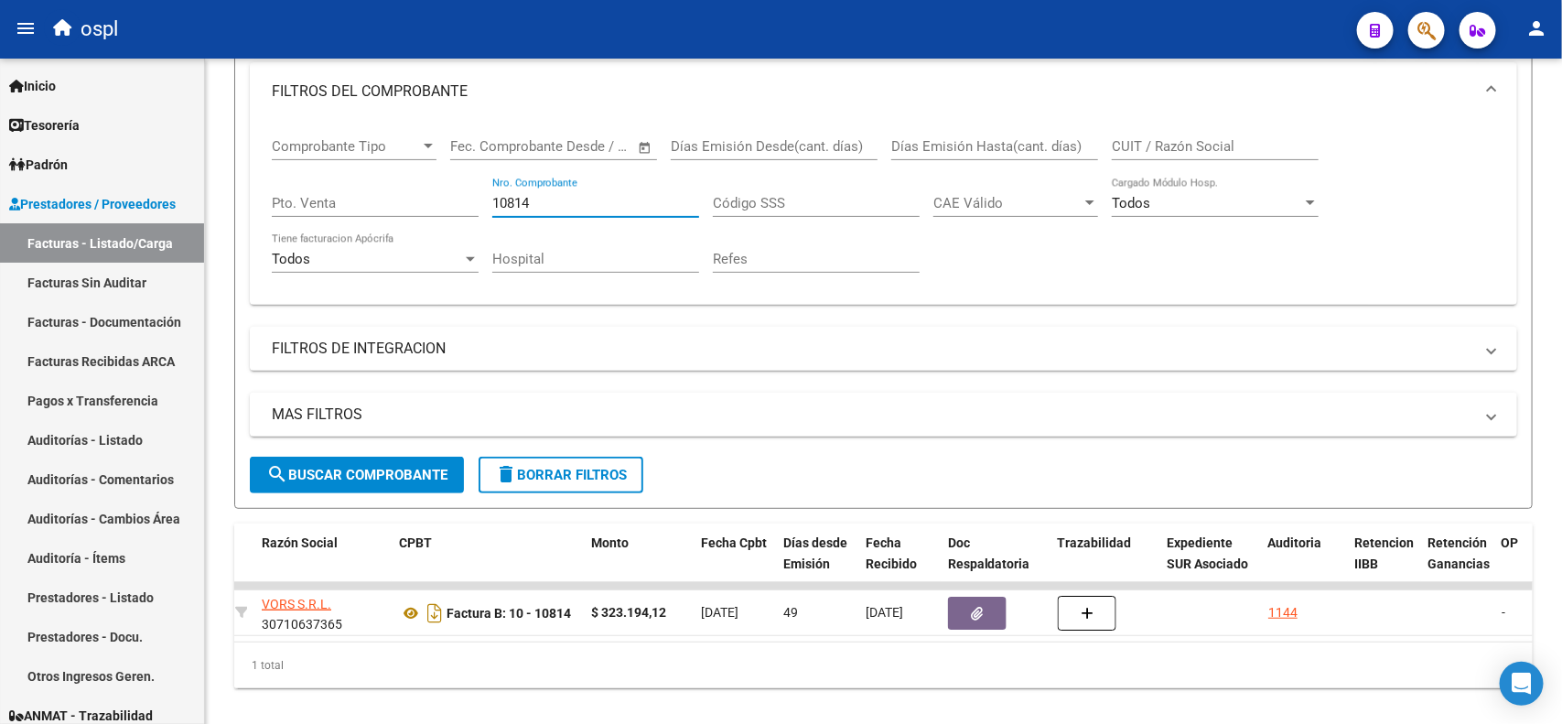
type input "10814"
drag, startPoint x: 551, startPoint y: 203, endPoint x: 464, endPoint y: 211, distance: 87.3
click at [464, 211] on div "Comprobante Tipo Comprobante Tipo Fecha inicio – Fecha fin Fec. Comprobante Des…" at bounding box center [883, 205] width 1223 height 169
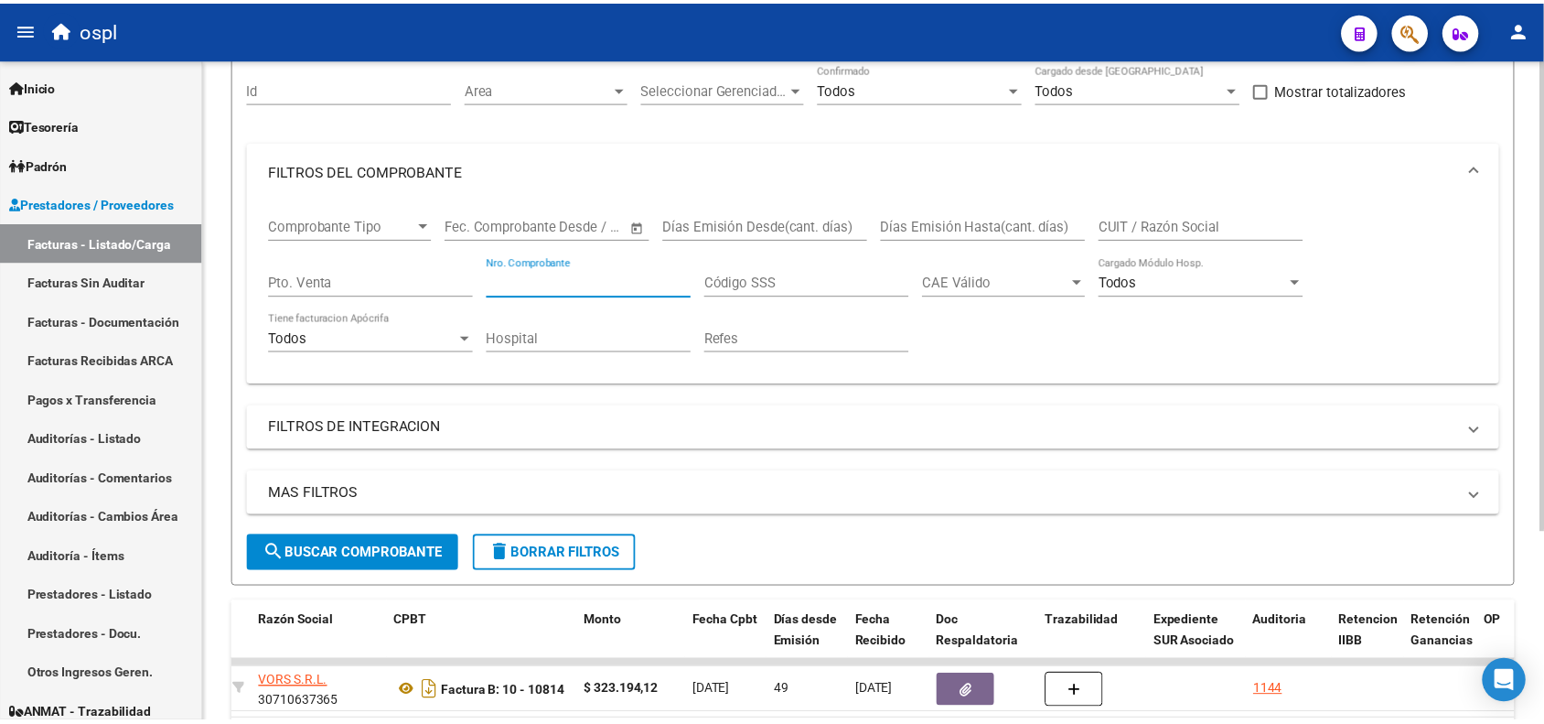
scroll to position [0, 0]
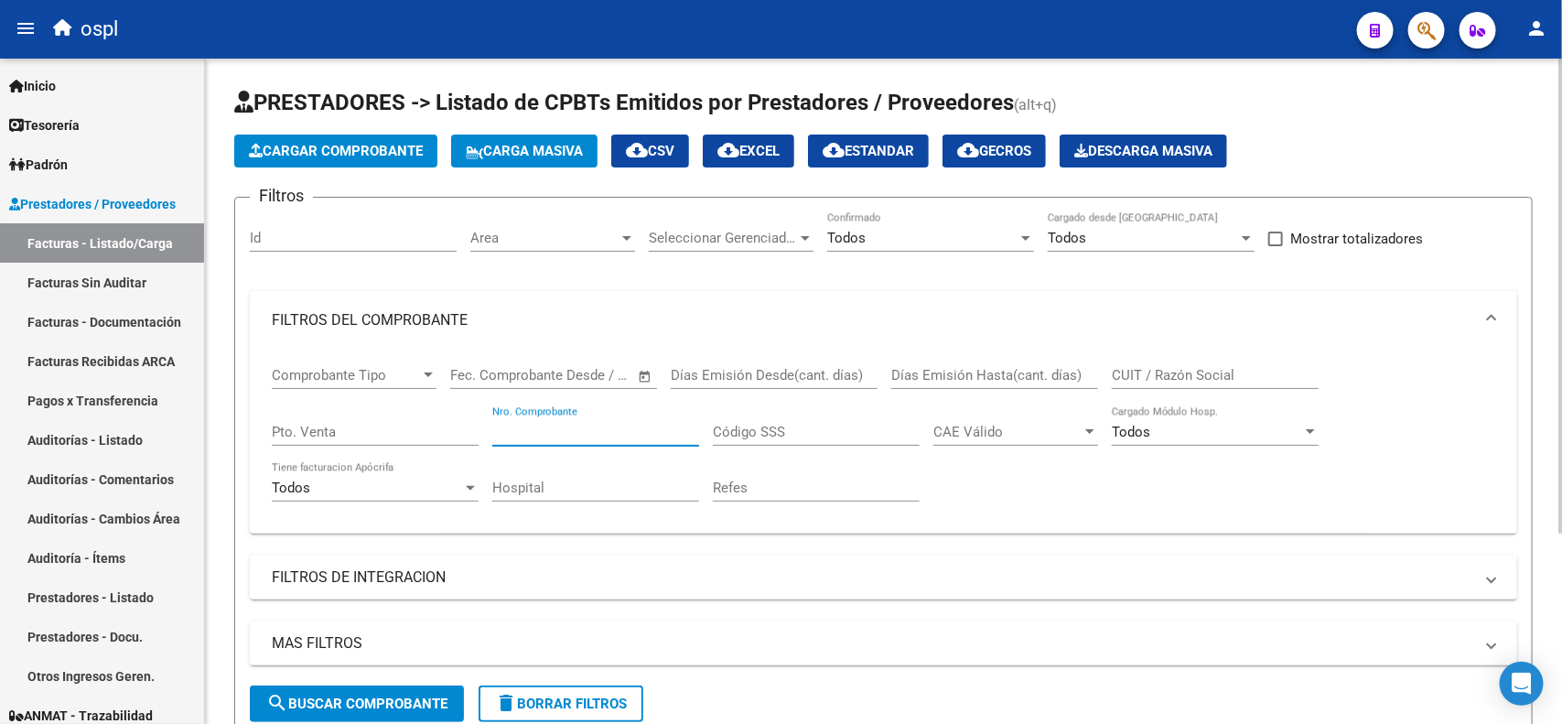
click at [350, 152] on span "Cargar Comprobante" at bounding box center [336, 151] width 174 height 16
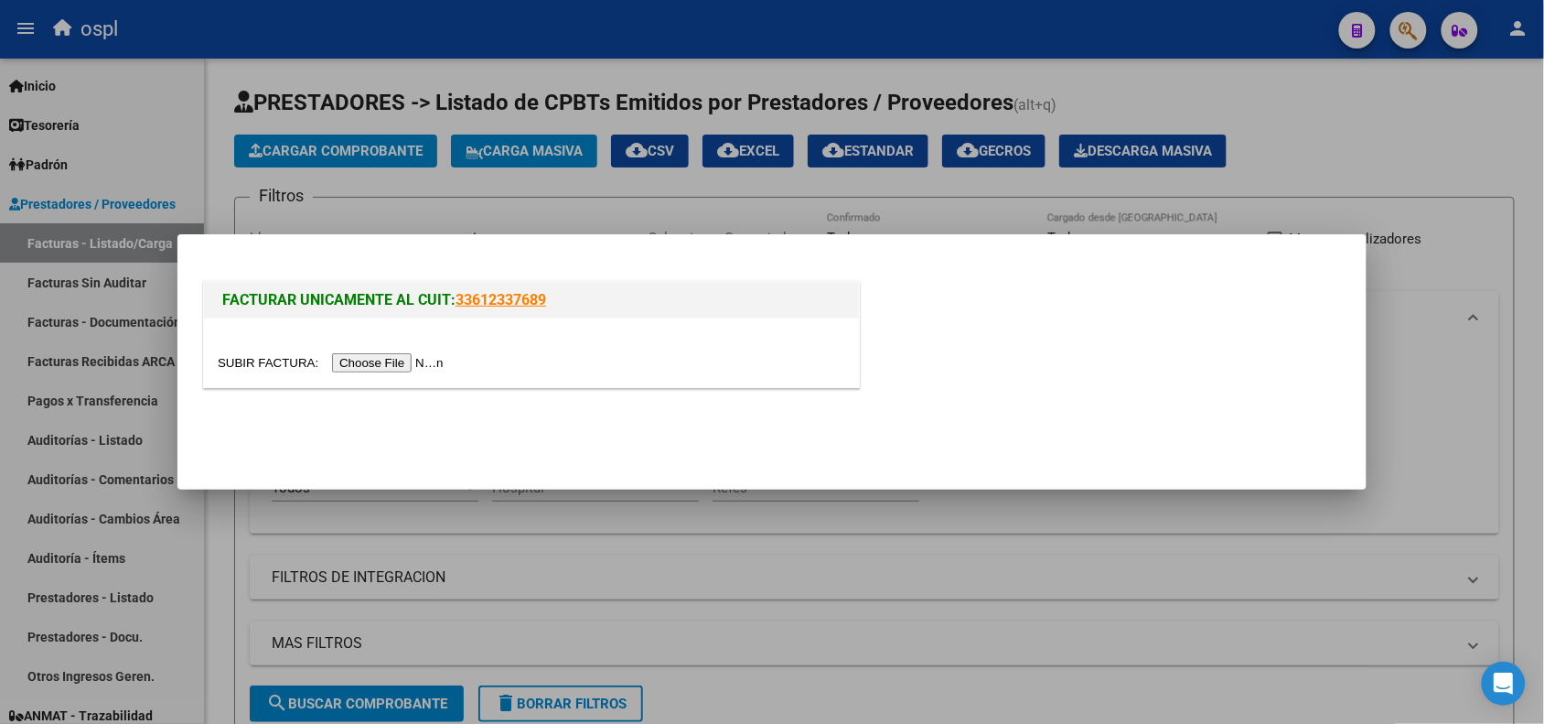
click at [399, 364] on input "file" at bounding box center [333, 362] width 231 height 19
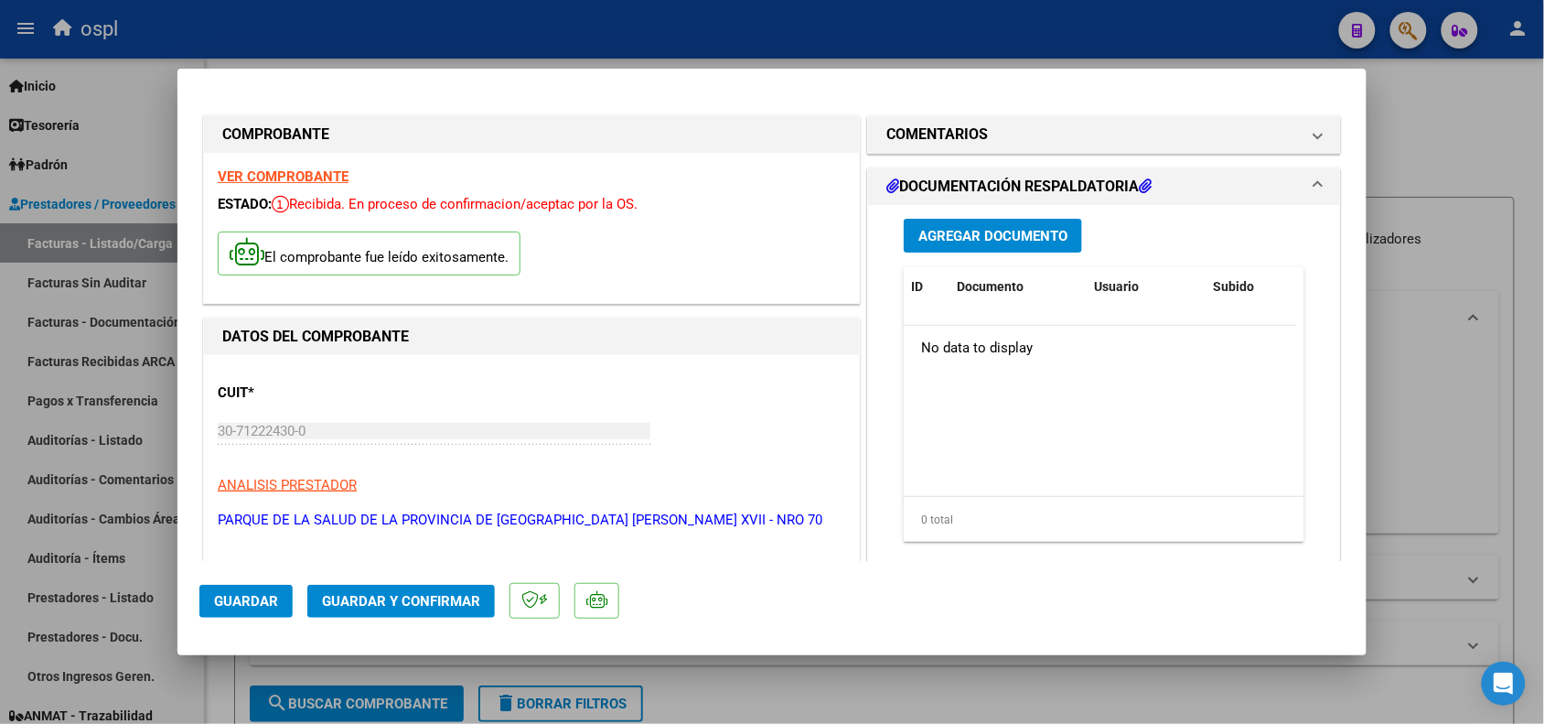
click at [252, 599] on span "Guardar" at bounding box center [246, 601] width 64 height 16
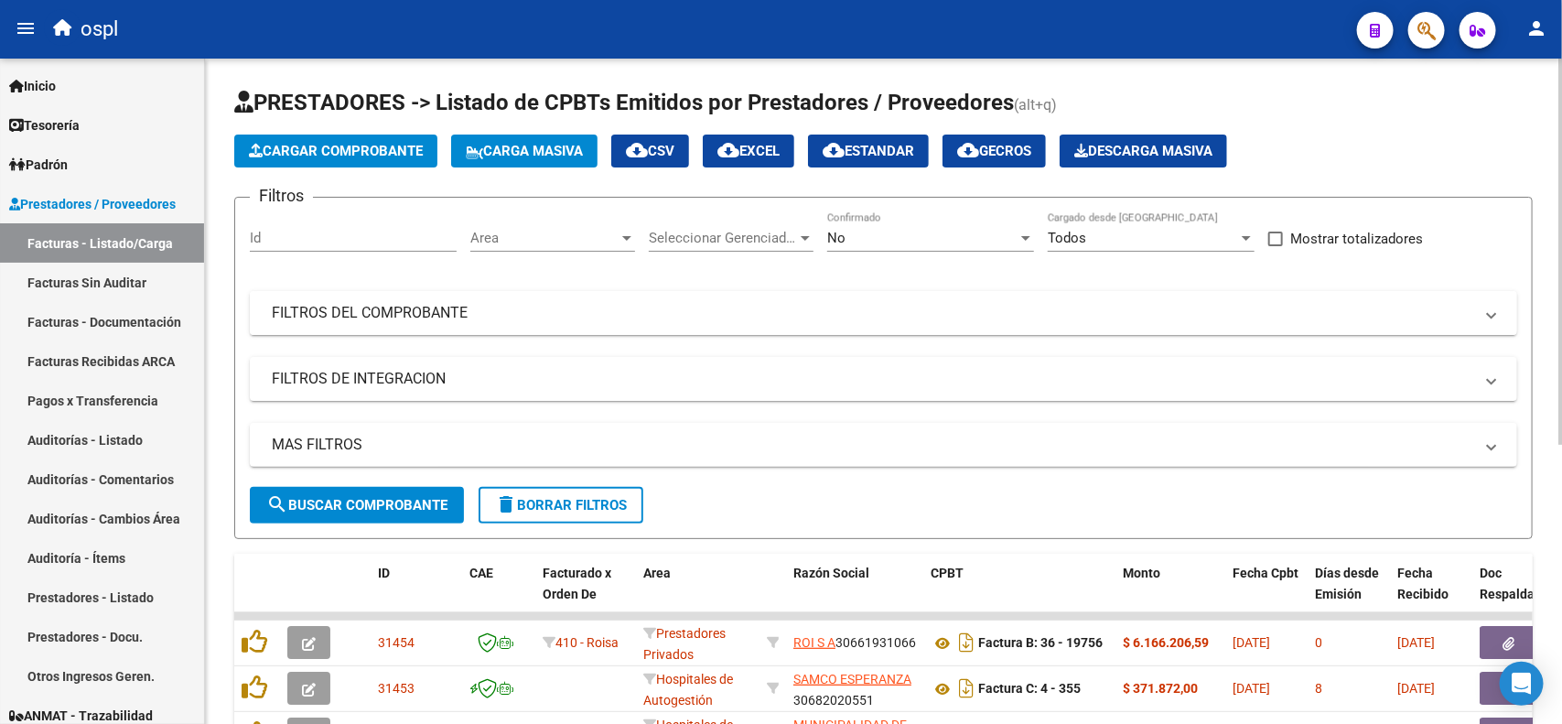
click at [497, 317] on mat-panel-title "FILTROS DEL COMPROBANTE" at bounding box center [872, 313] width 1201 height 20
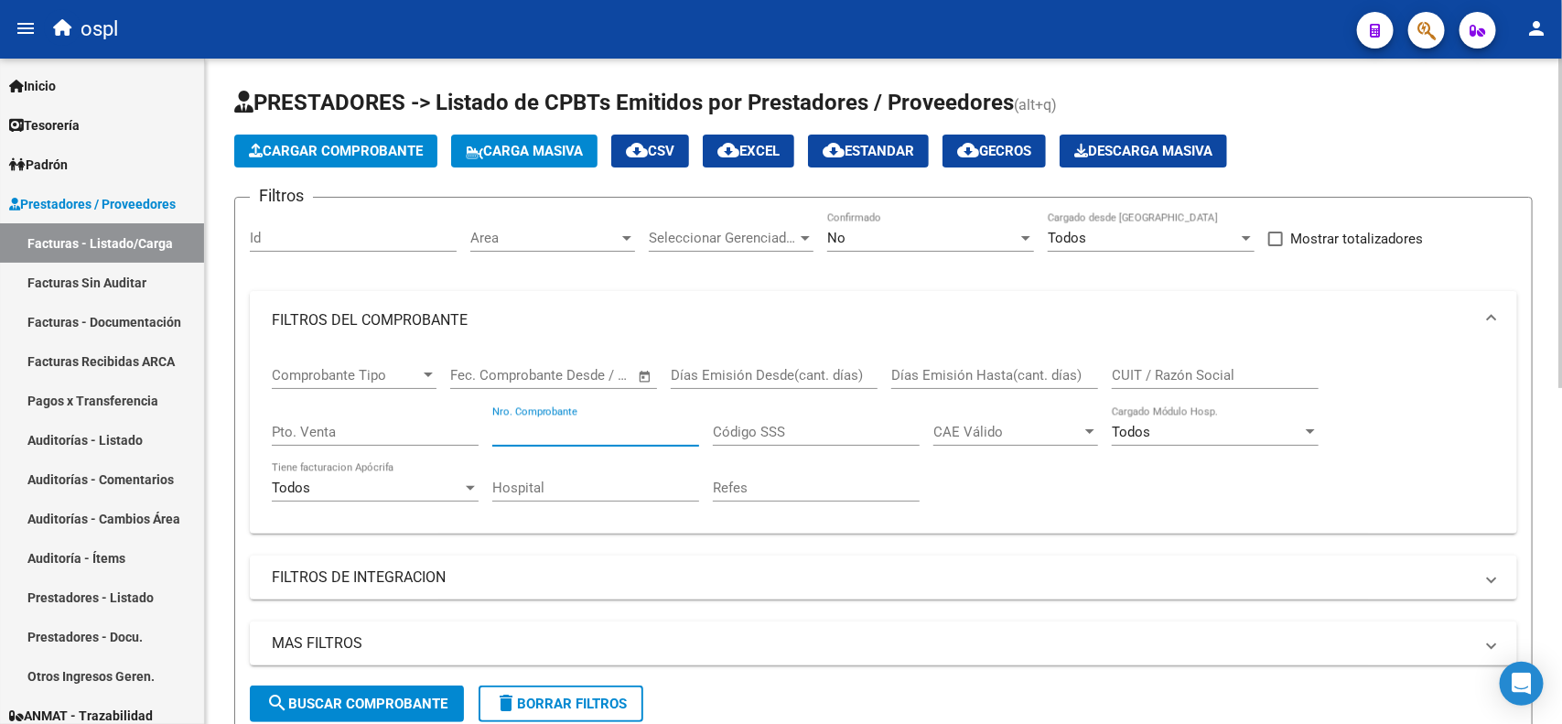
click at [647, 426] on input "Nro. Comprobante" at bounding box center [595, 432] width 207 height 16
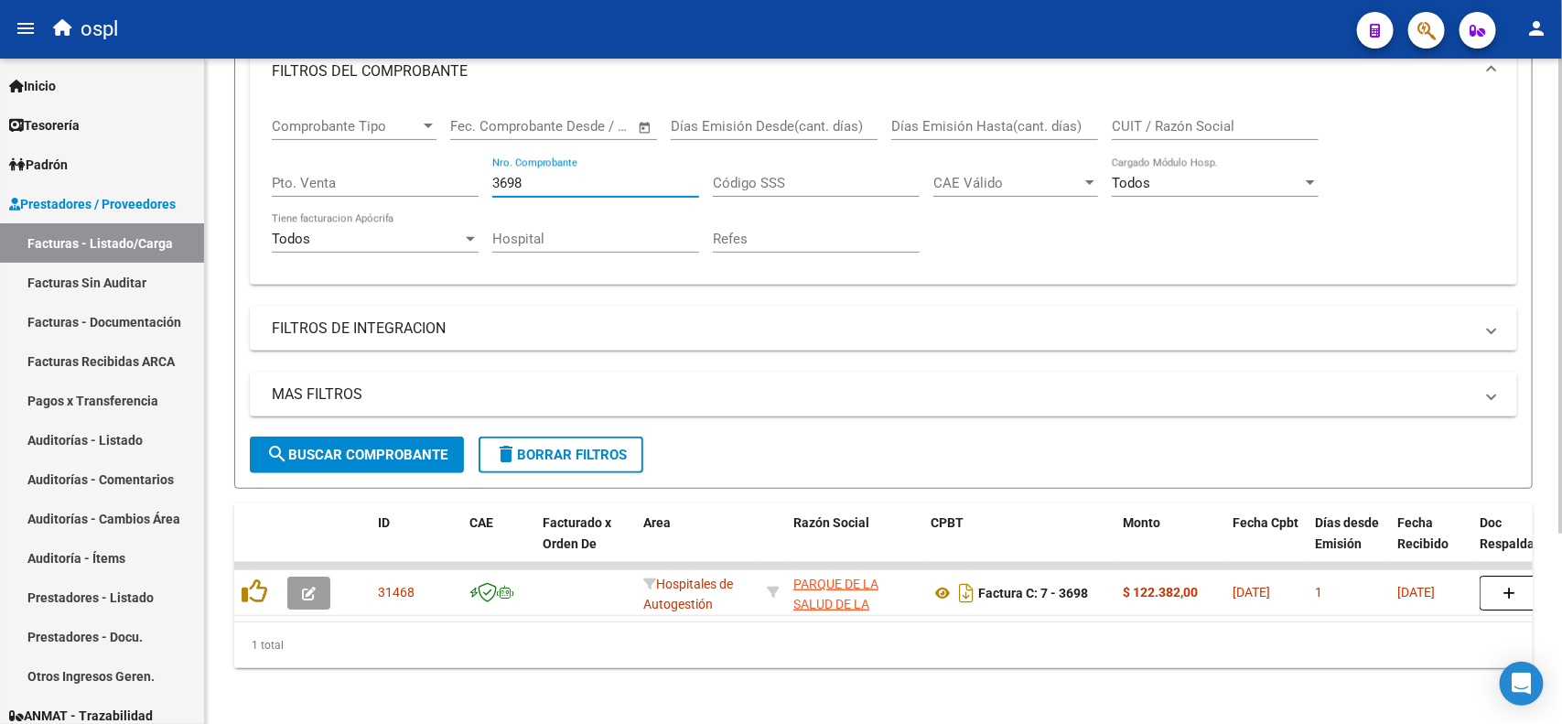
scroll to position [266, 0]
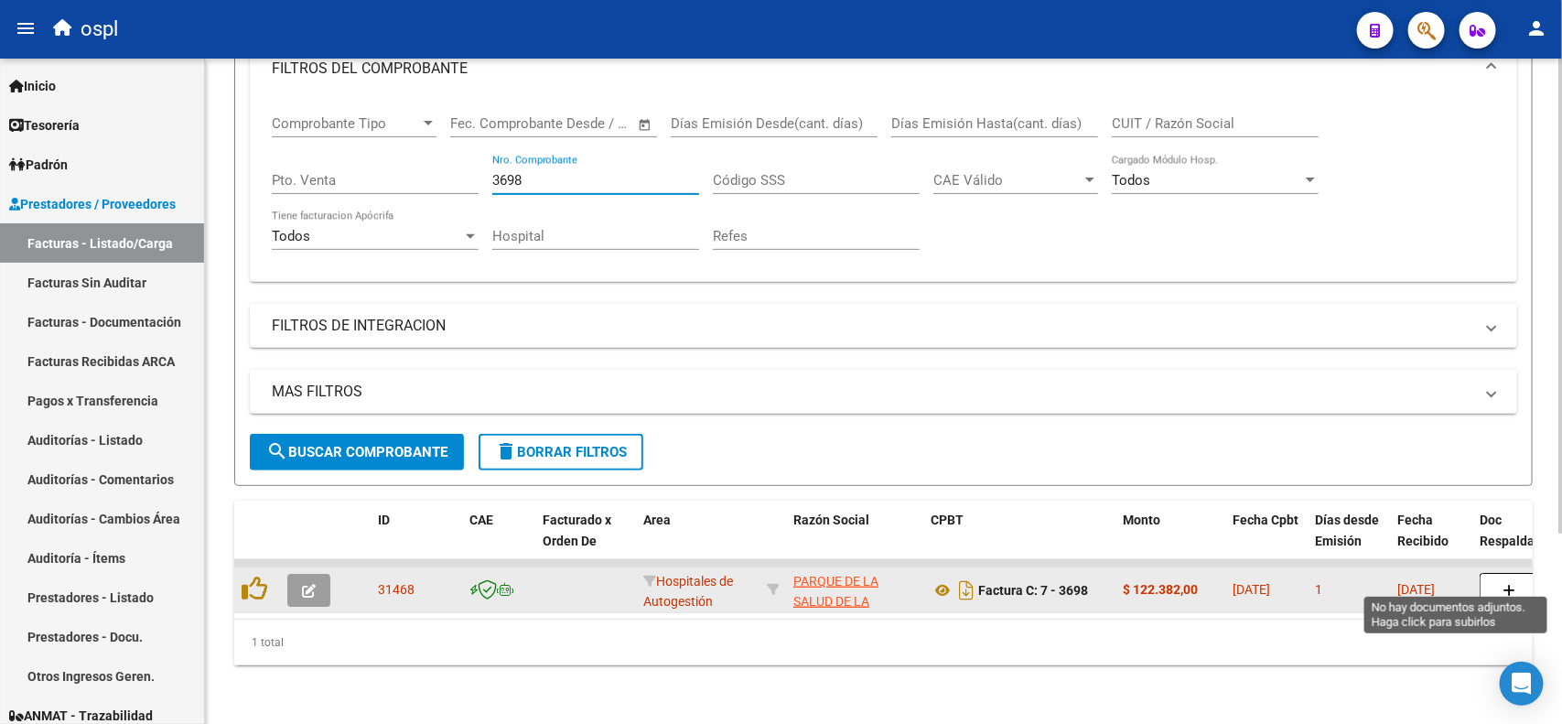
type input "3698"
click at [1502, 584] on icon "button" at bounding box center [1508, 591] width 13 height 14
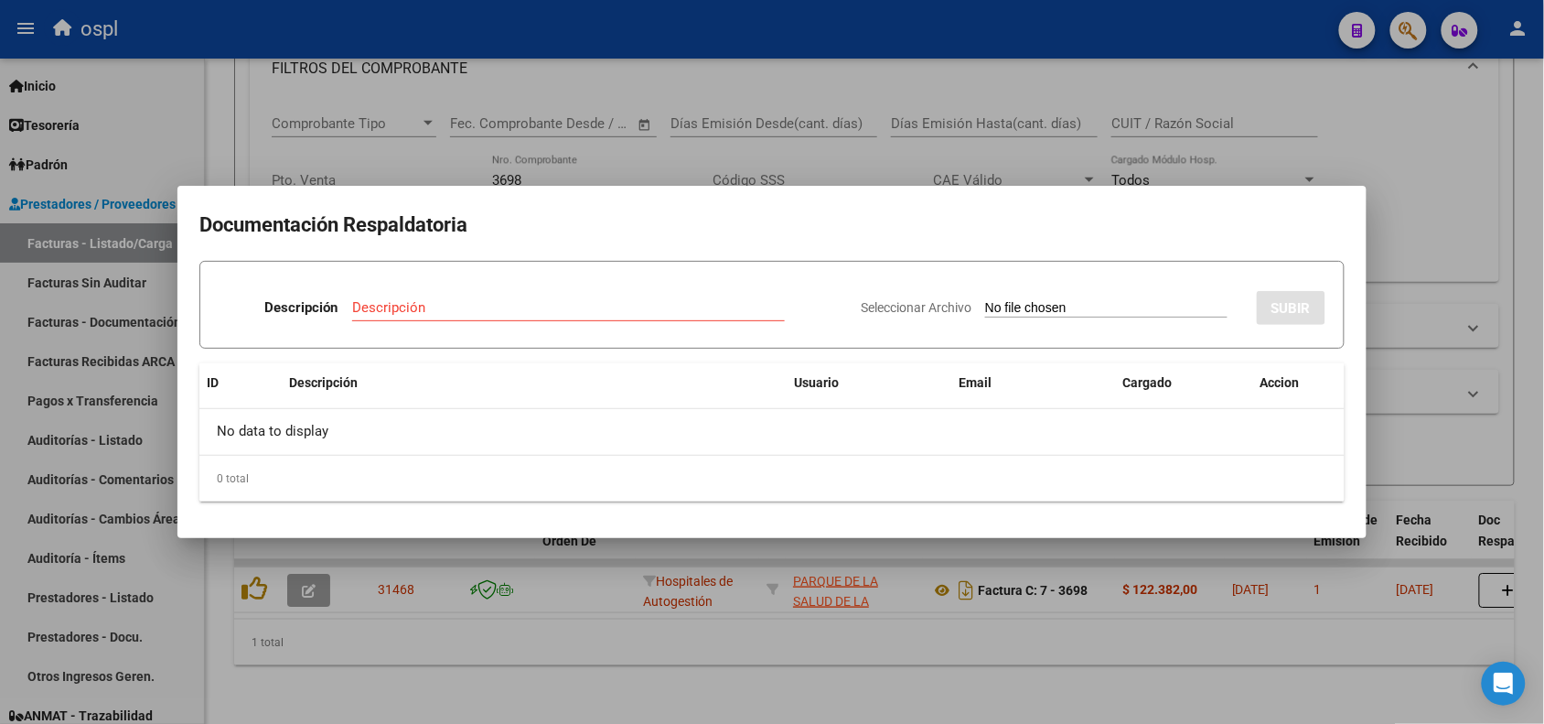
click at [997, 309] on input "Seleccionar Archivo" at bounding box center [1106, 308] width 242 height 17
type input "C:\fakepath\OSPL AMB 5197-2-19.pdf"
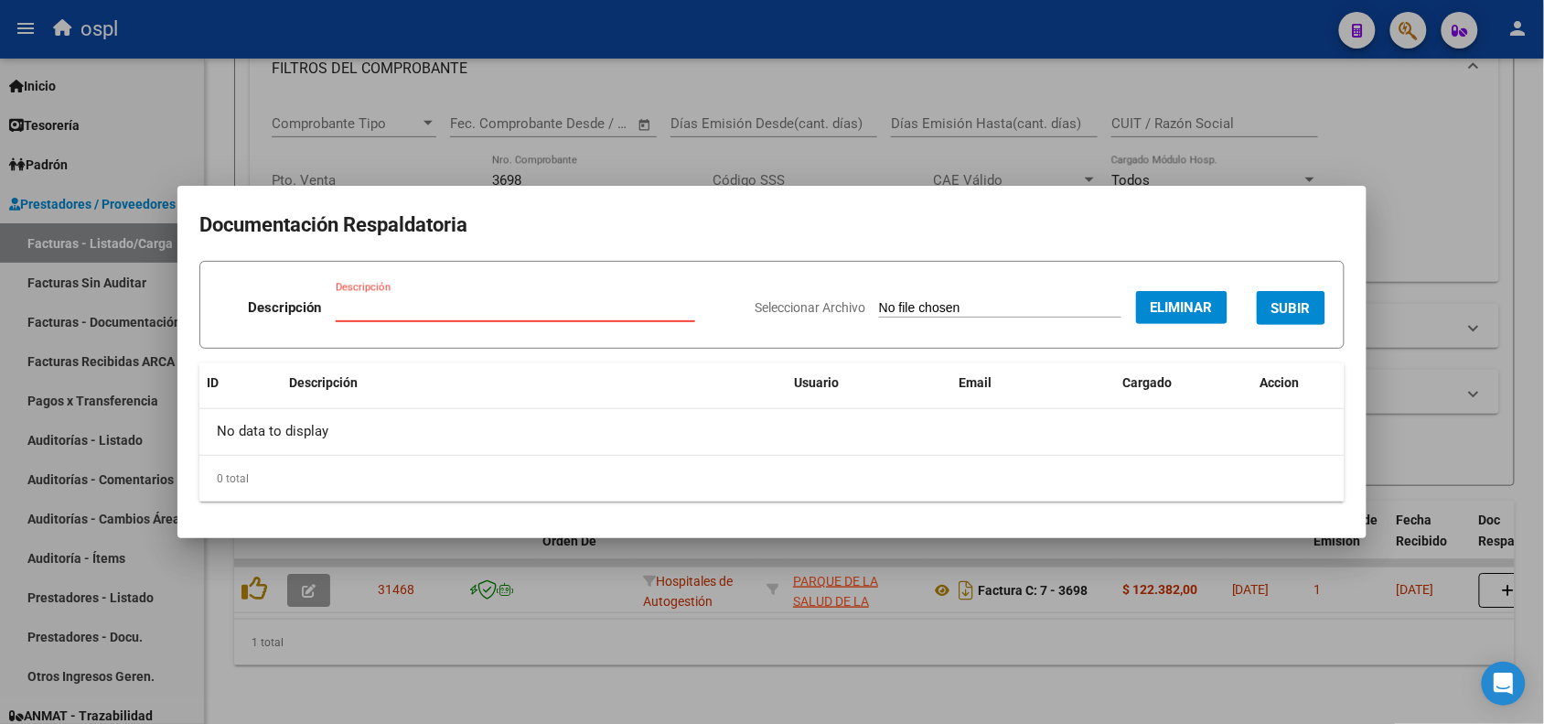
click at [590, 303] on input "Descripción" at bounding box center [516, 307] width 360 height 16
type input "DOCUMENTACIÓN RESPALDATORIA"
click at [1304, 297] on button "SUBIR" at bounding box center [1291, 308] width 69 height 34
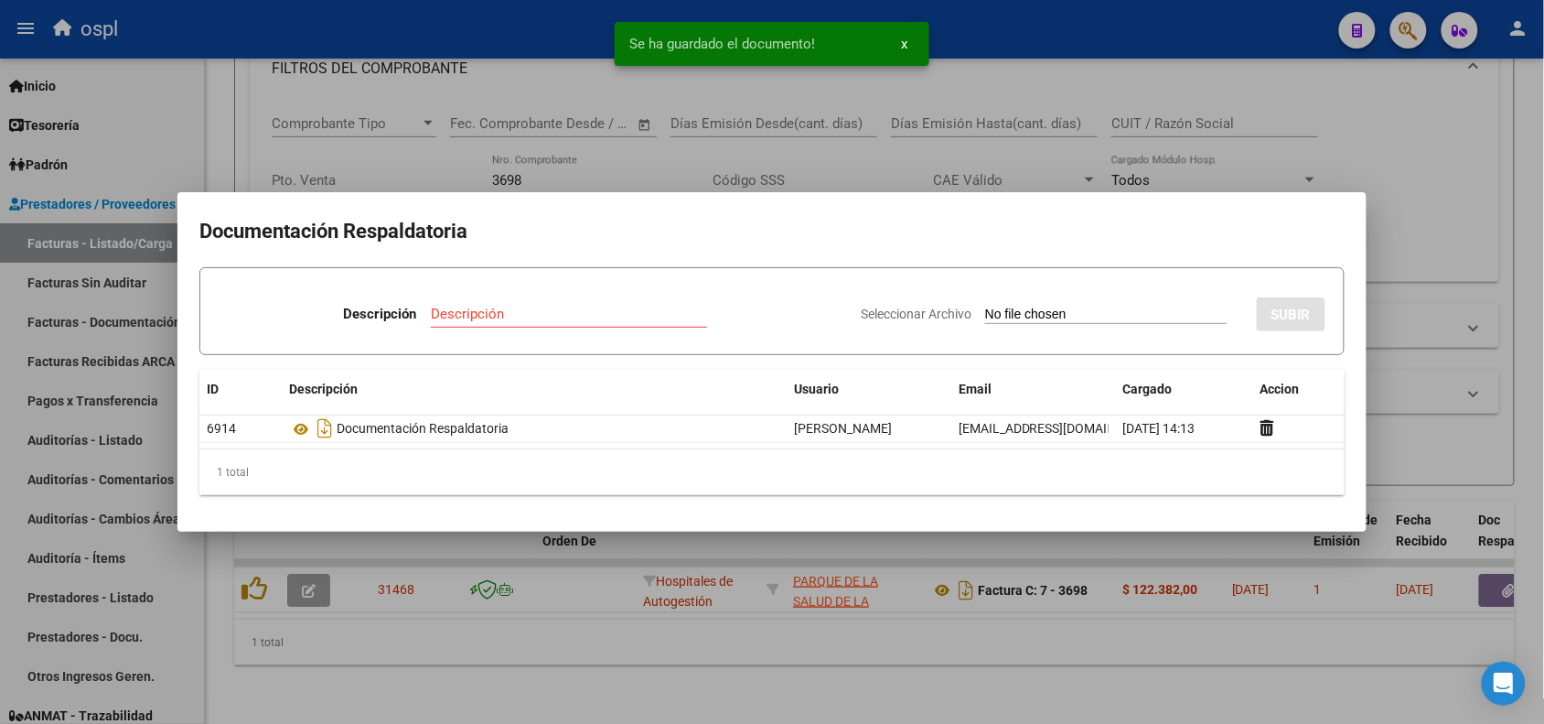
click at [384, 51] on div at bounding box center [772, 362] width 1544 height 724
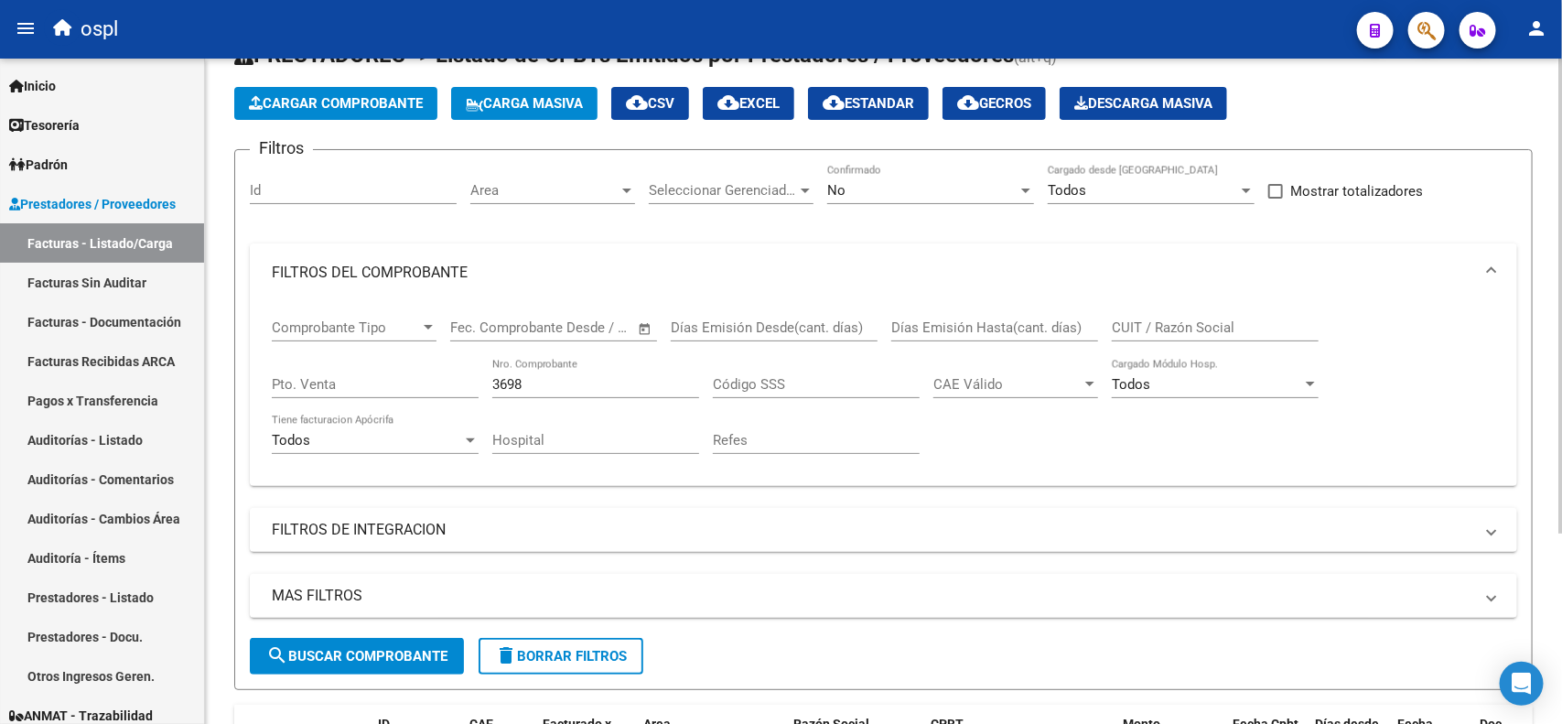
scroll to position [0, 0]
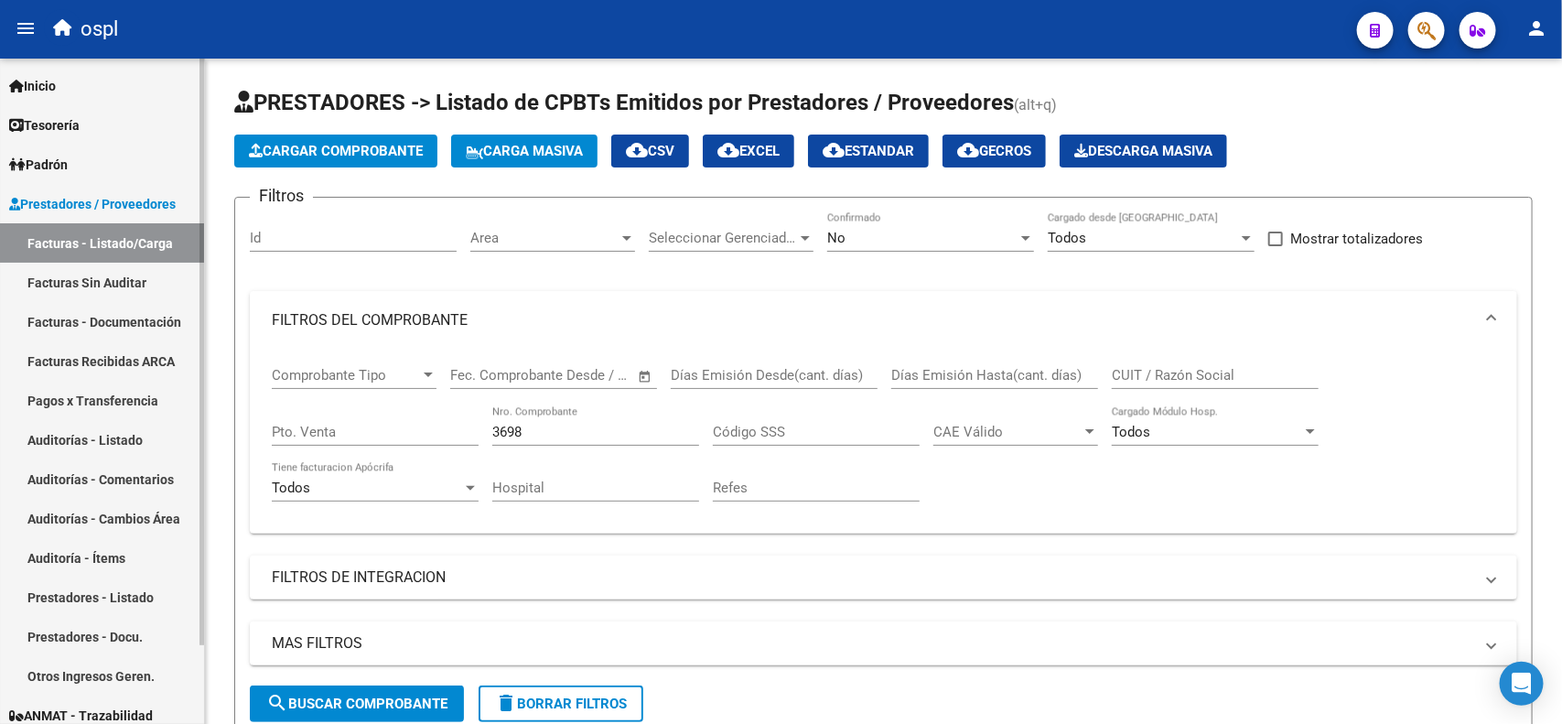
click at [102, 241] on link "Facturas - Listado/Carga" at bounding box center [102, 242] width 204 height 39
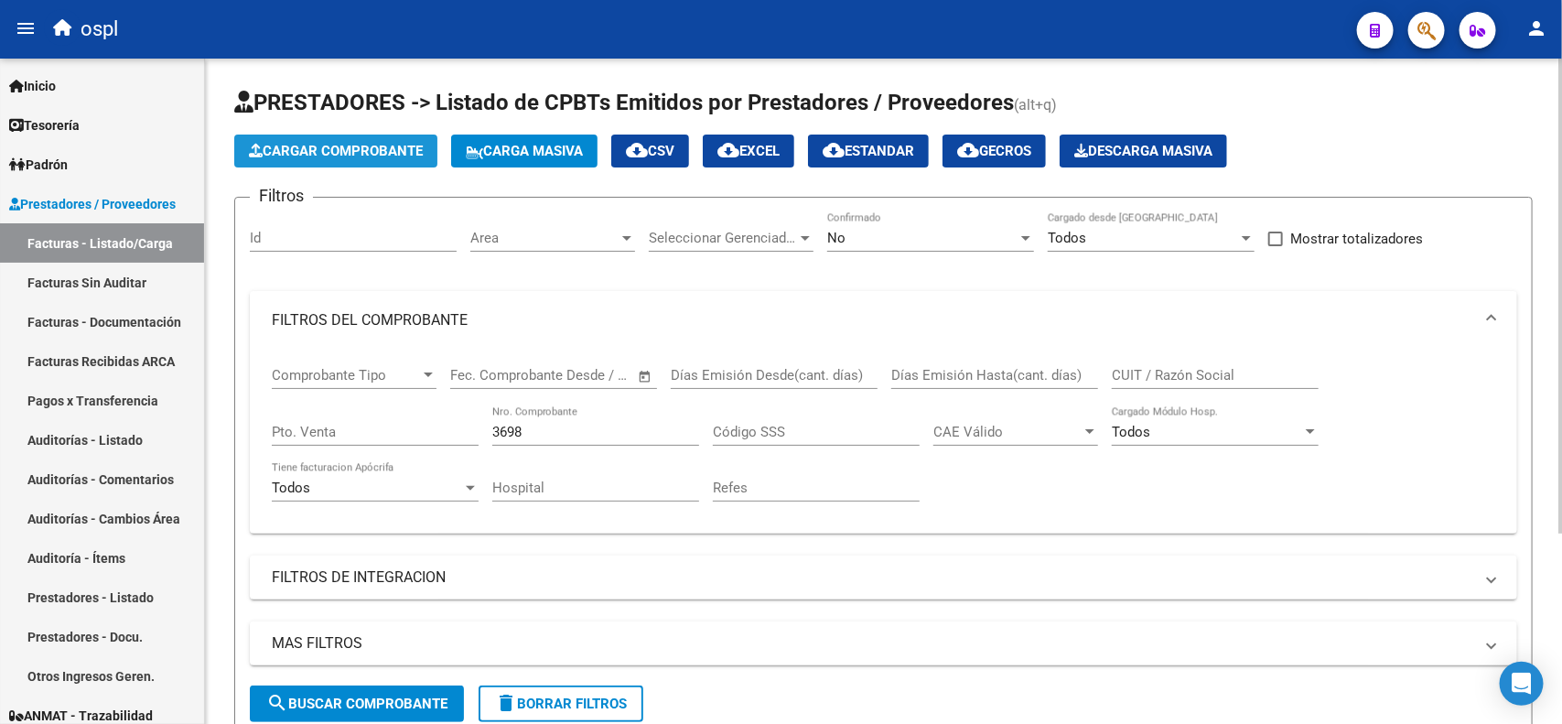
click at [339, 154] on span "Cargar Comprobante" at bounding box center [336, 151] width 174 height 16
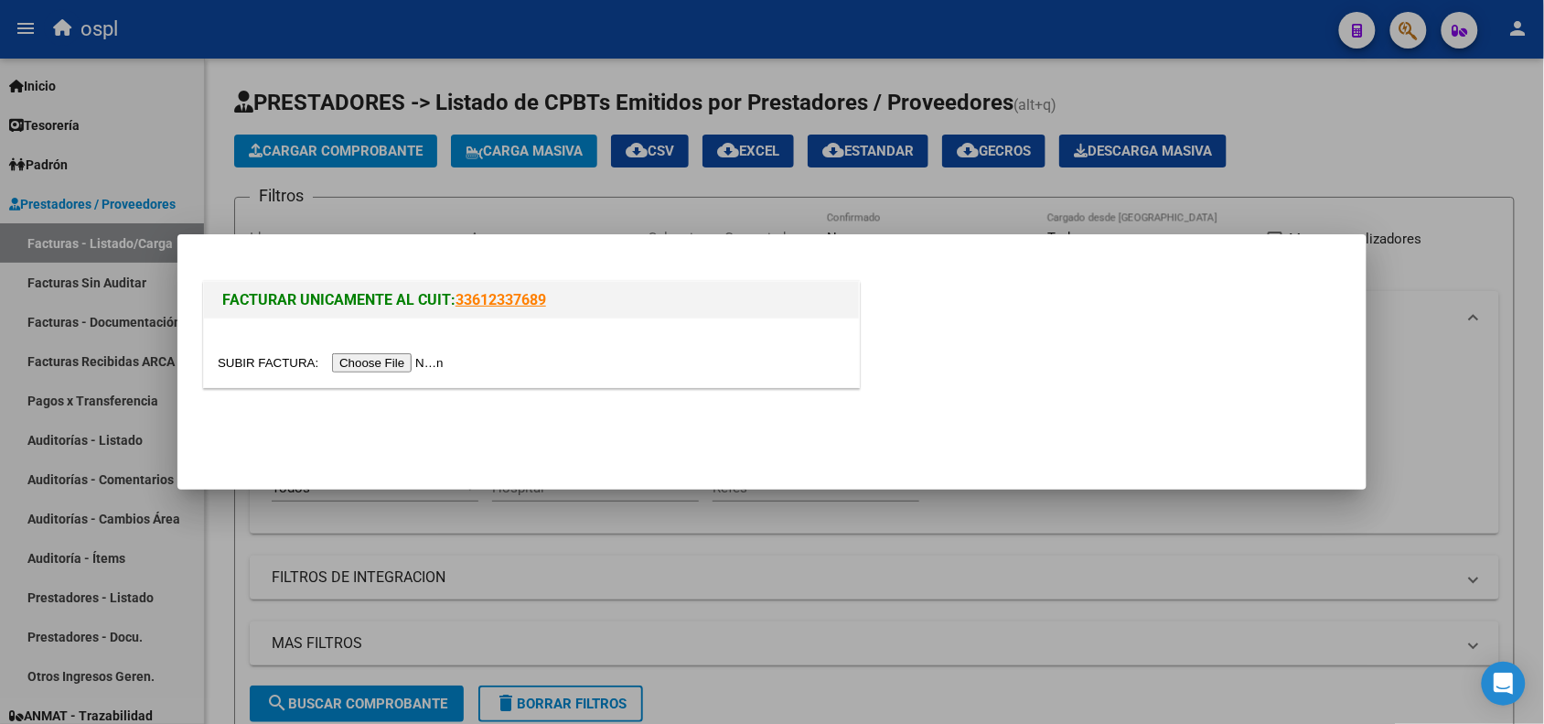
click at [387, 362] on input "file" at bounding box center [333, 362] width 231 height 19
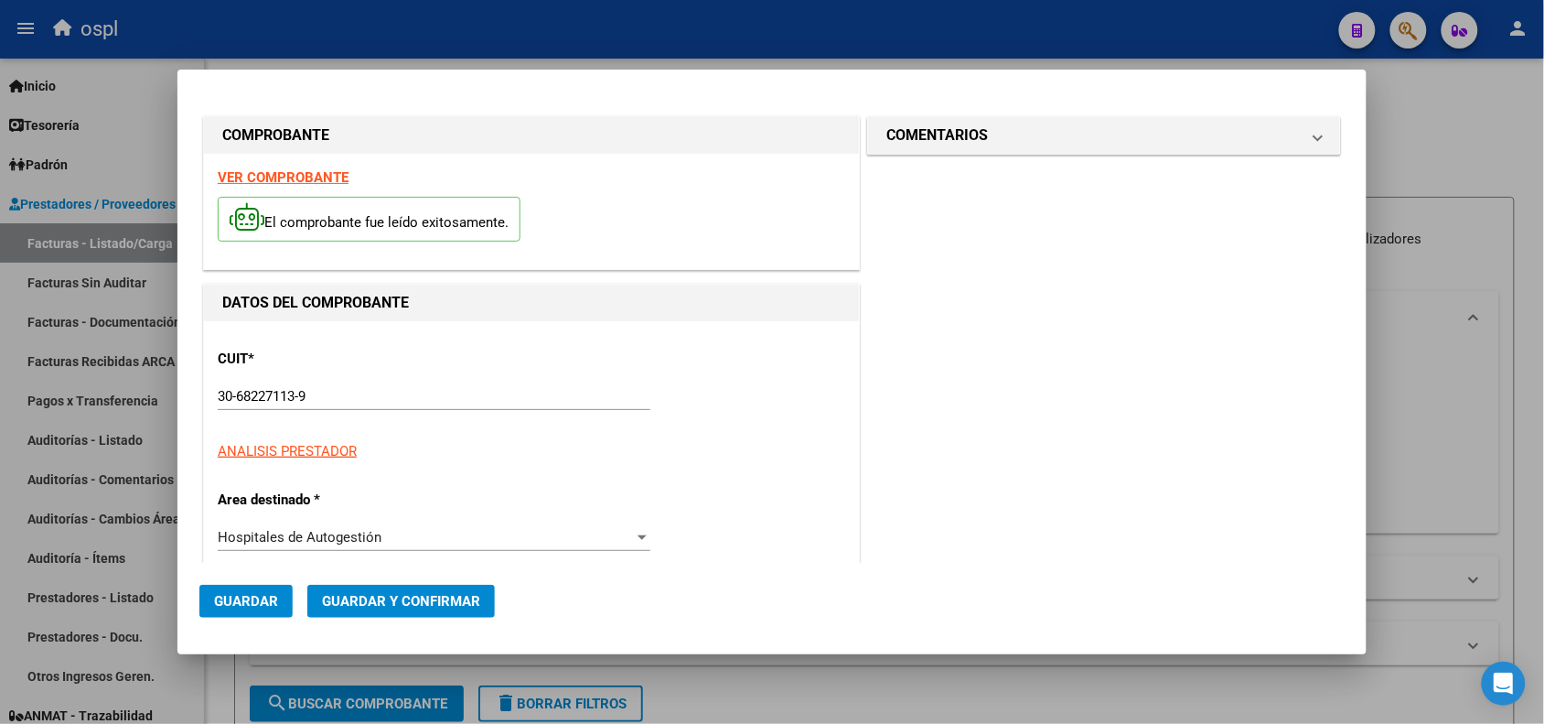
type input "154"
type input "$ 10.767,00"
type input "[DATE]"
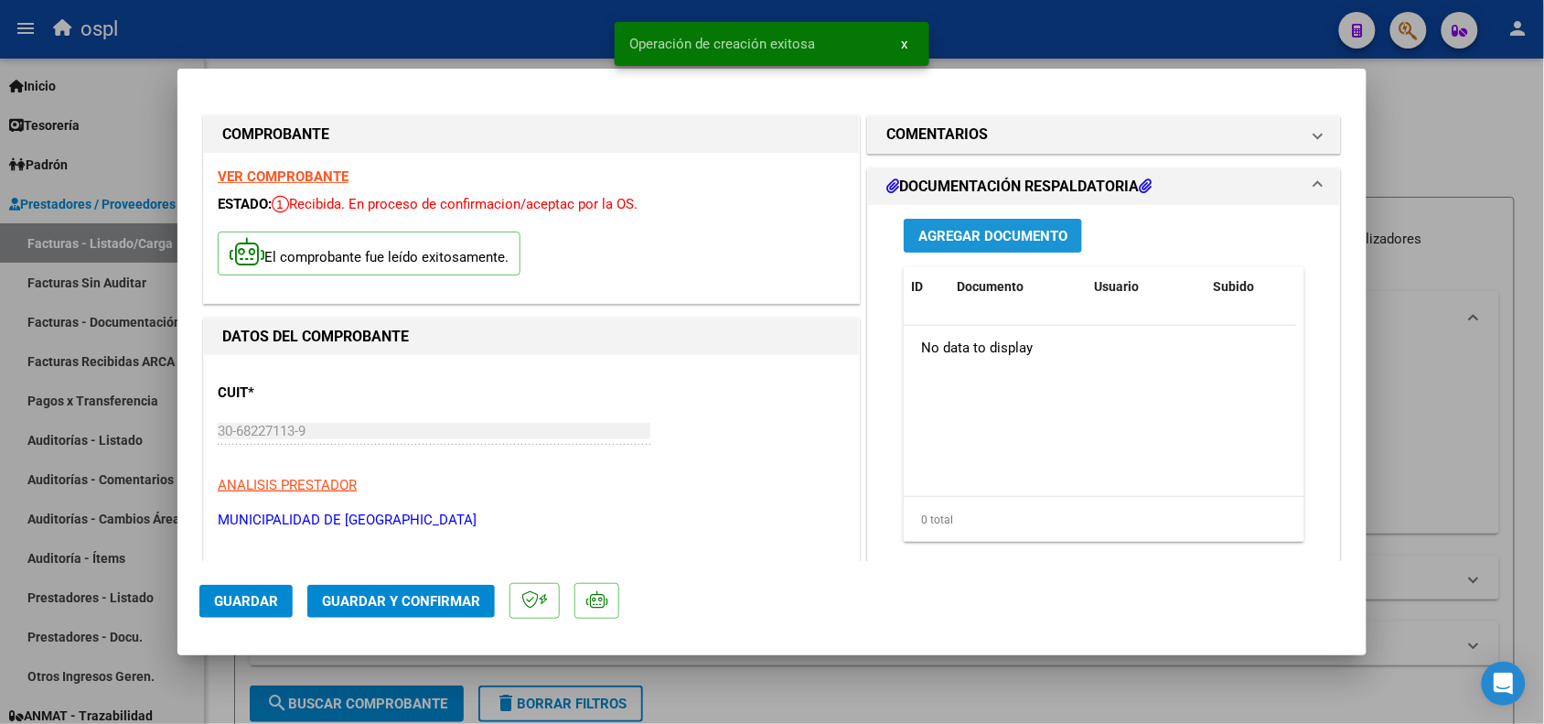
click at [1004, 248] on button "Agregar Documento" at bounding box center [993, 236] width 178 height 34
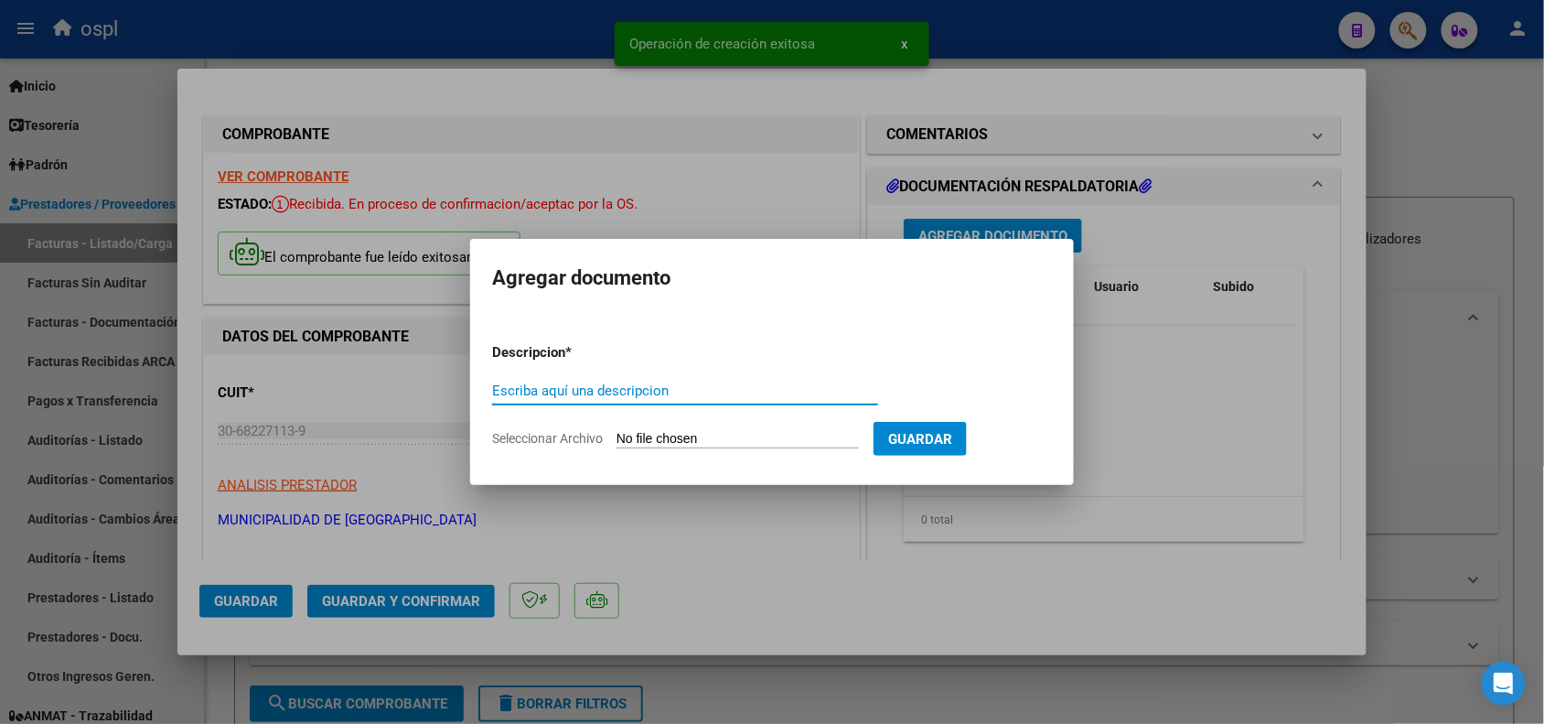
click at [756, 442] on input "Seleccionar Archivo" at bounding box center [738, 439] width 242 height 17
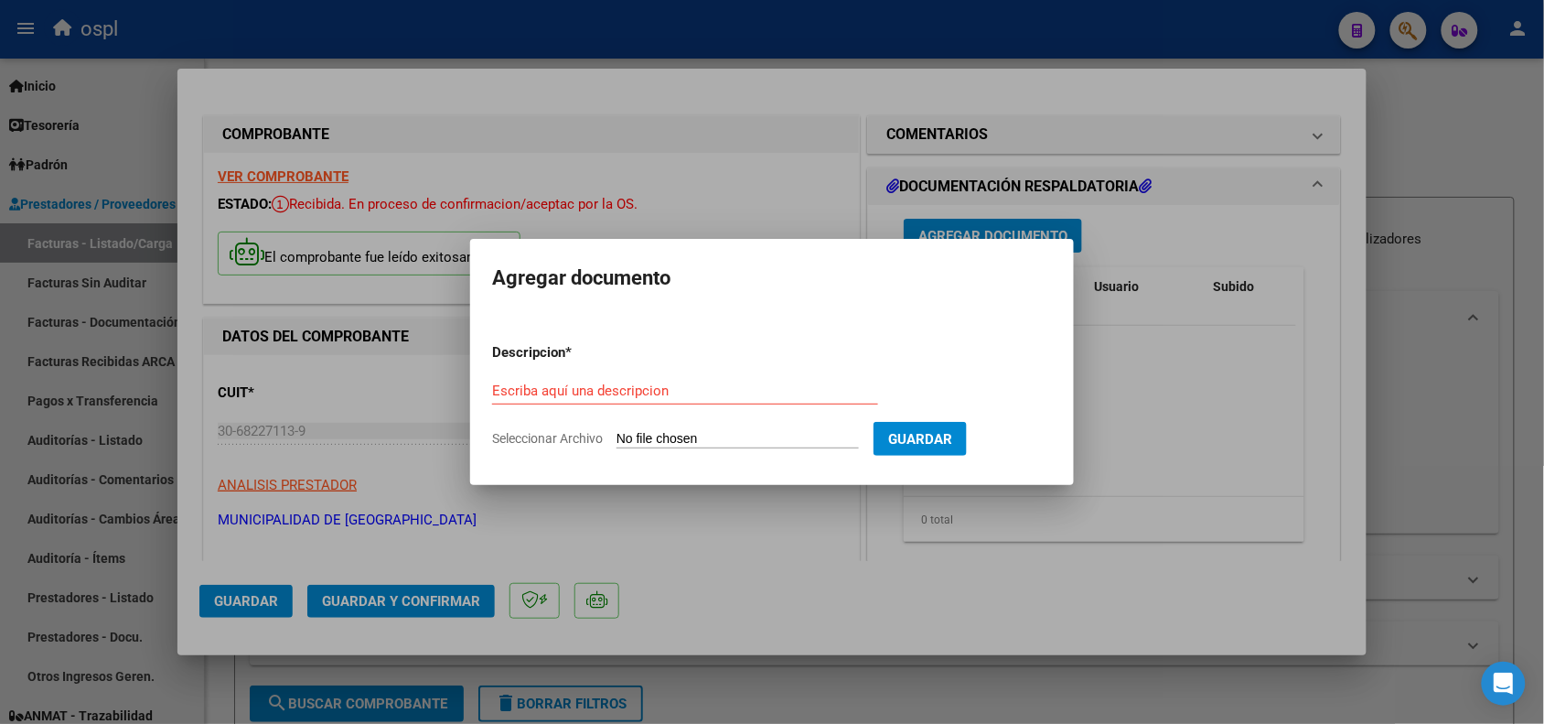
type input "C:\fakepath\SKM_C30825091416120-2-9.pdf"
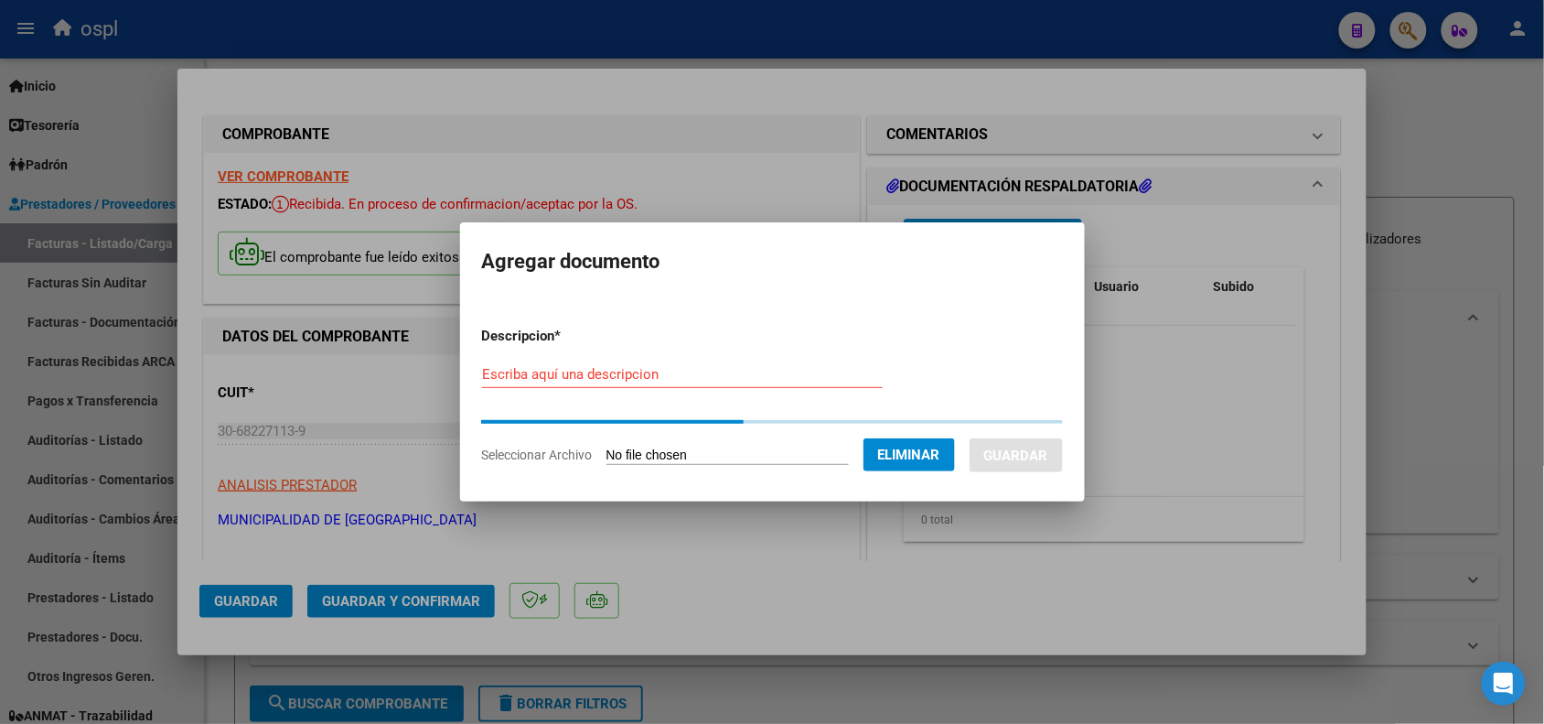
click at [577, 375] on input "Escriba aquí una descripcion" at bounding box center [682, 374] width 401 height 16
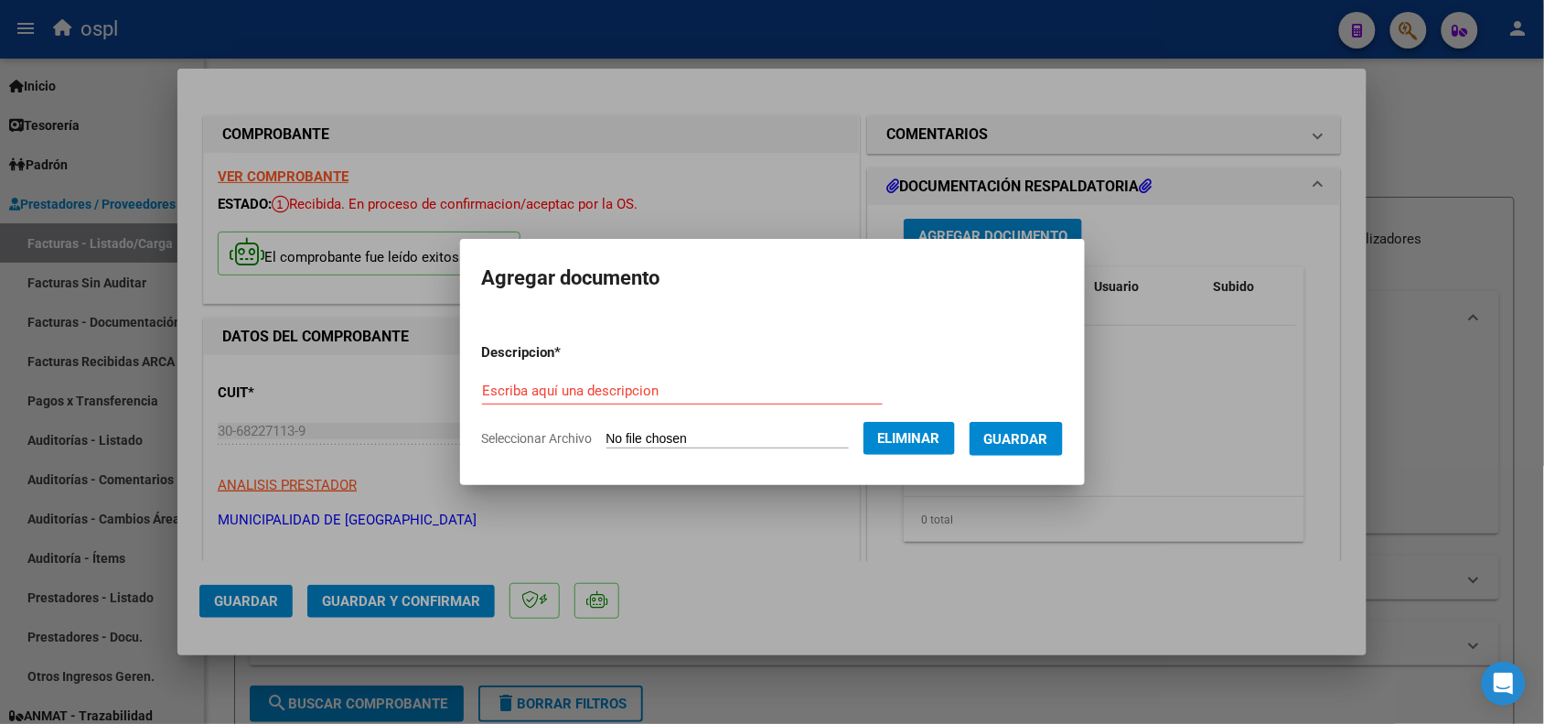
click at [576, 371] on form "Descripcion * Escriba aquí una descripcion Seleccionar Archivo Eliminar Guardar" at bounding box center [772, 395] width 581 height 134
click at [579, 389] on input "Escriba aquí una descripcion" at bounding box center [682, 390] width 401 height 16
type input "r"
drag, startPoint x: 574, startPoint y: 382, endPoint x: 467, endPoint y: 389, distance: 107.2
click at [482, 389] on input "RECHAZO" at bounding box center [682, 390] width 401 height 16
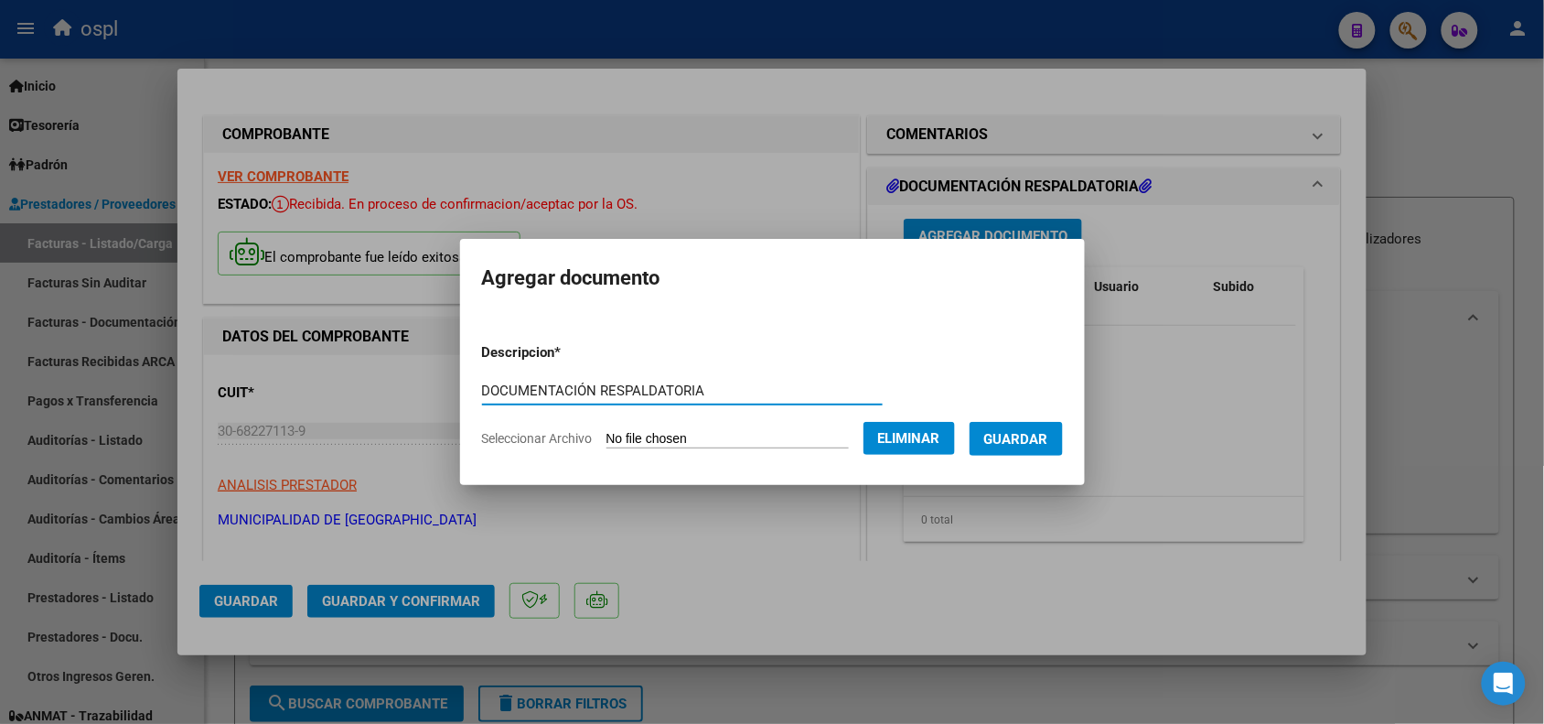
type input "DOCUMENTACIÓN RESPALDATORIA"
click at [1046, 435] on span "Guardar" at bounding box center [1016, 439] width 64 height 16
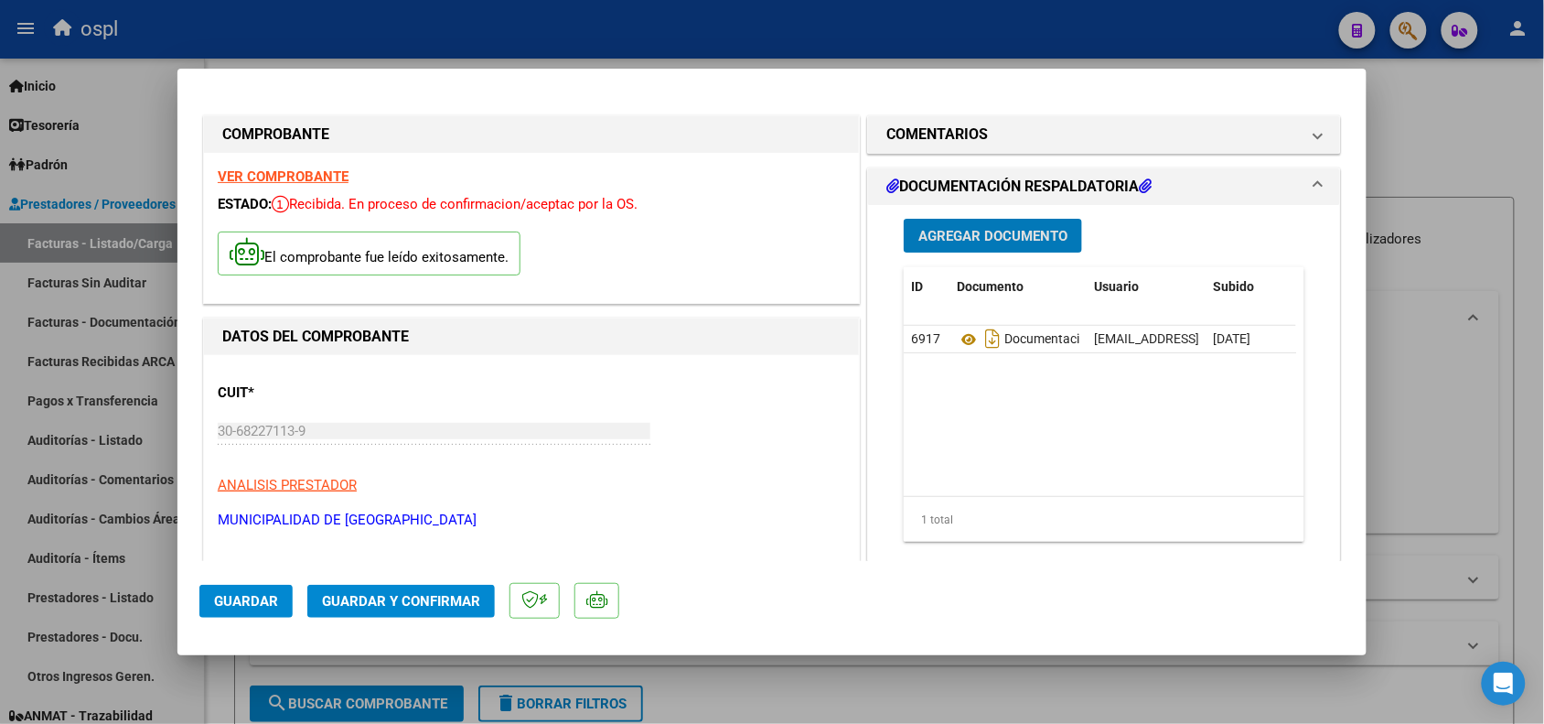
click at [248, 596] on span "Guardar" at bounding box center [246, 601] width 64 height 16
click at [257, 608] on button "Guardar" at bounding box center [245, 601] width 93 height 33
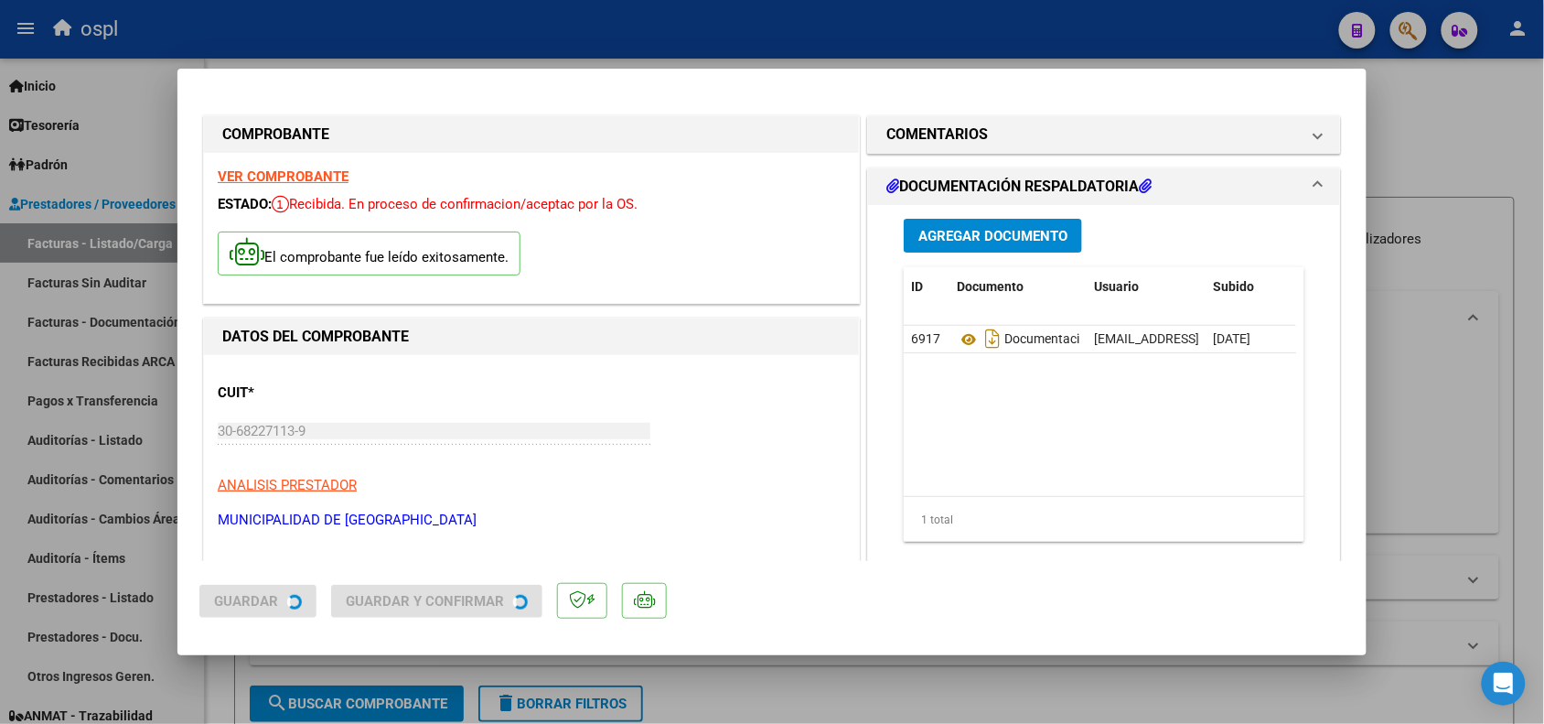
click at [391, 46] on div at bounding box center [772, 362] width 1544 height 724
type input "$ 0,00"
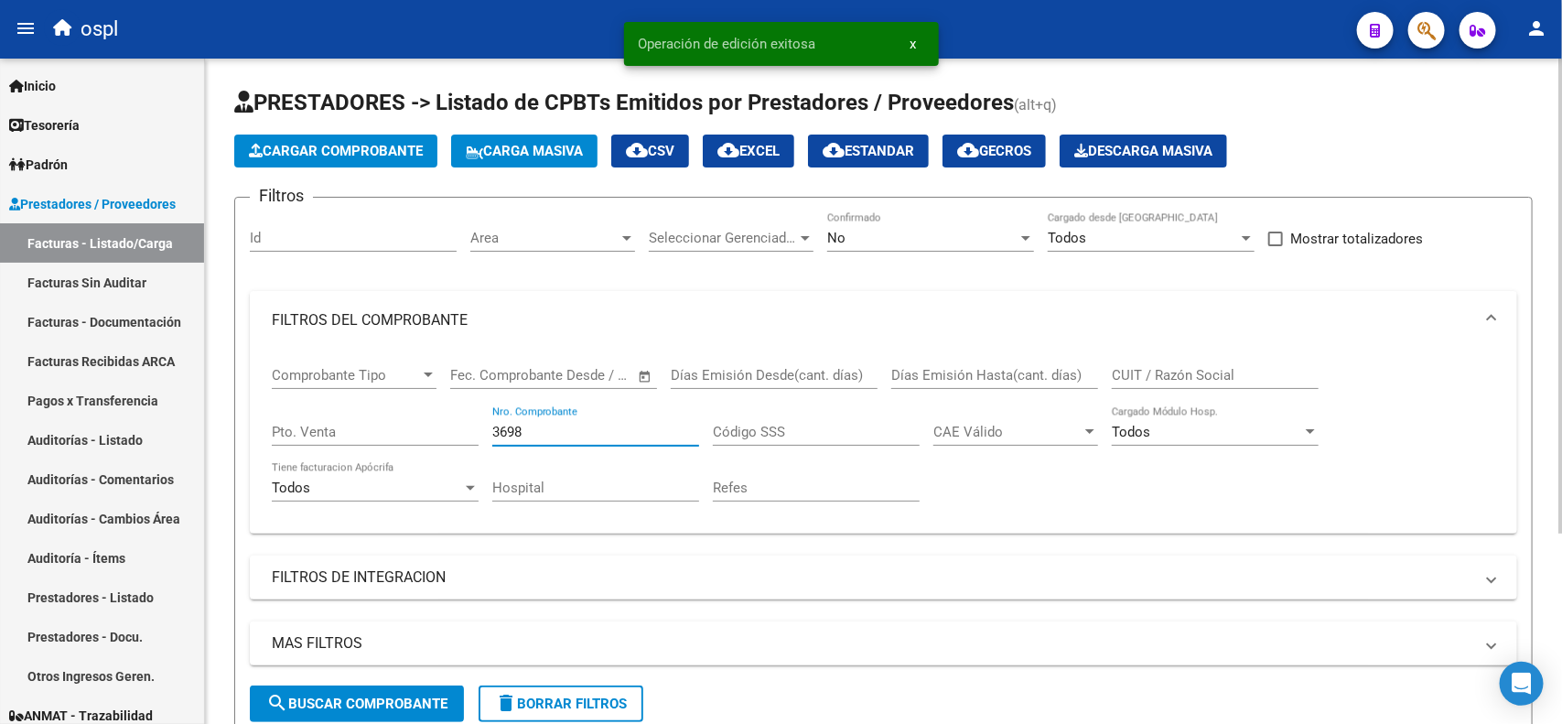
drag, startPoint x: 522, startPoint y: 426, endPoint x: 449, endPoint y: 431, distance: 73.3
click at [449, 431] on div "Comprobante Tipo Comprobante Tipo Fecha inicio – Fecha fin Fec. Comprobante Des…" at bounding box center [883, 433] width 1223 height 169
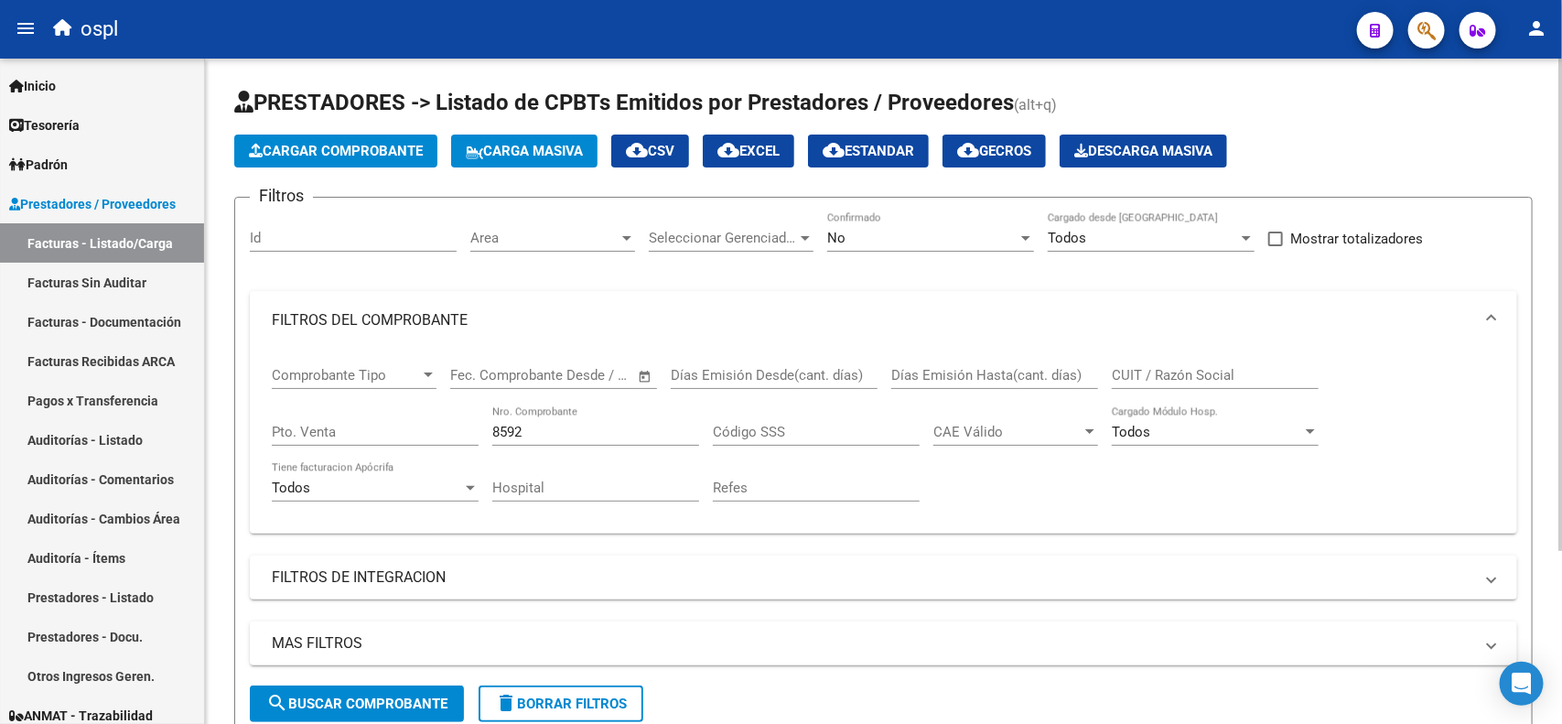
click at [939, 227] on div "No Confirmado" at bounding box center [930, 231] width 207 height 39
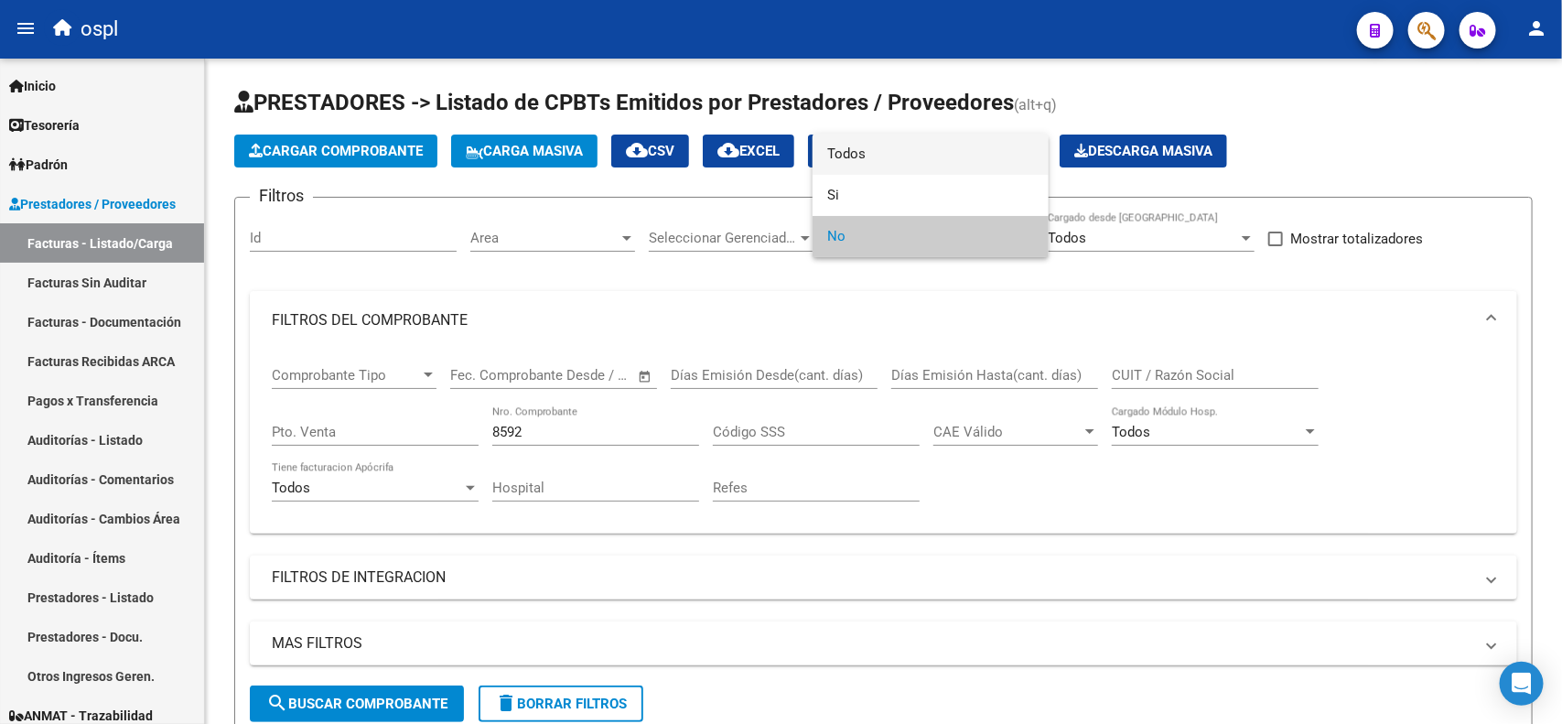
click at [878, 149] on span "Todos" at bounding box center [930, 154] width 207 height 41
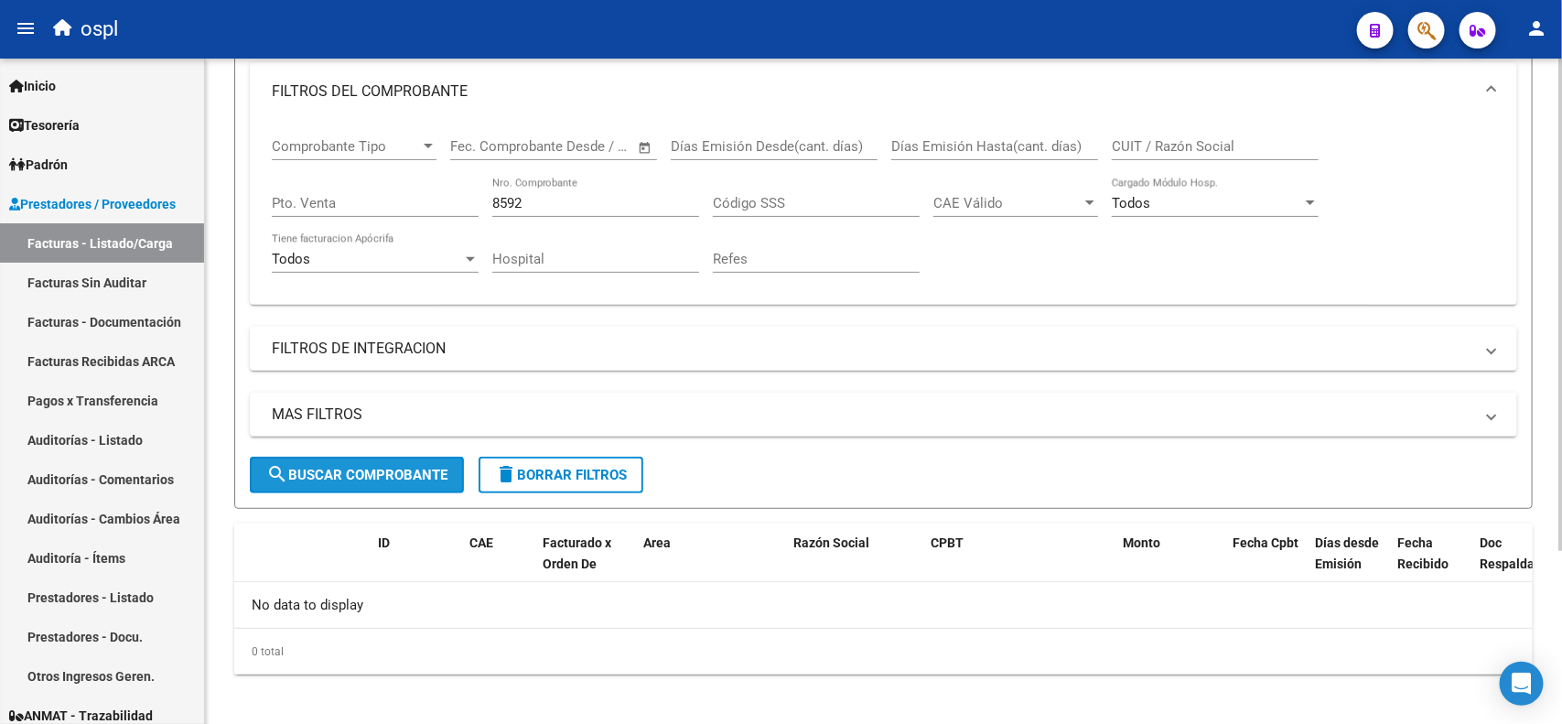
click at [340, 482] on button "search Buscar Comprobante" at bounding box center [357, 474] width 214 height 37
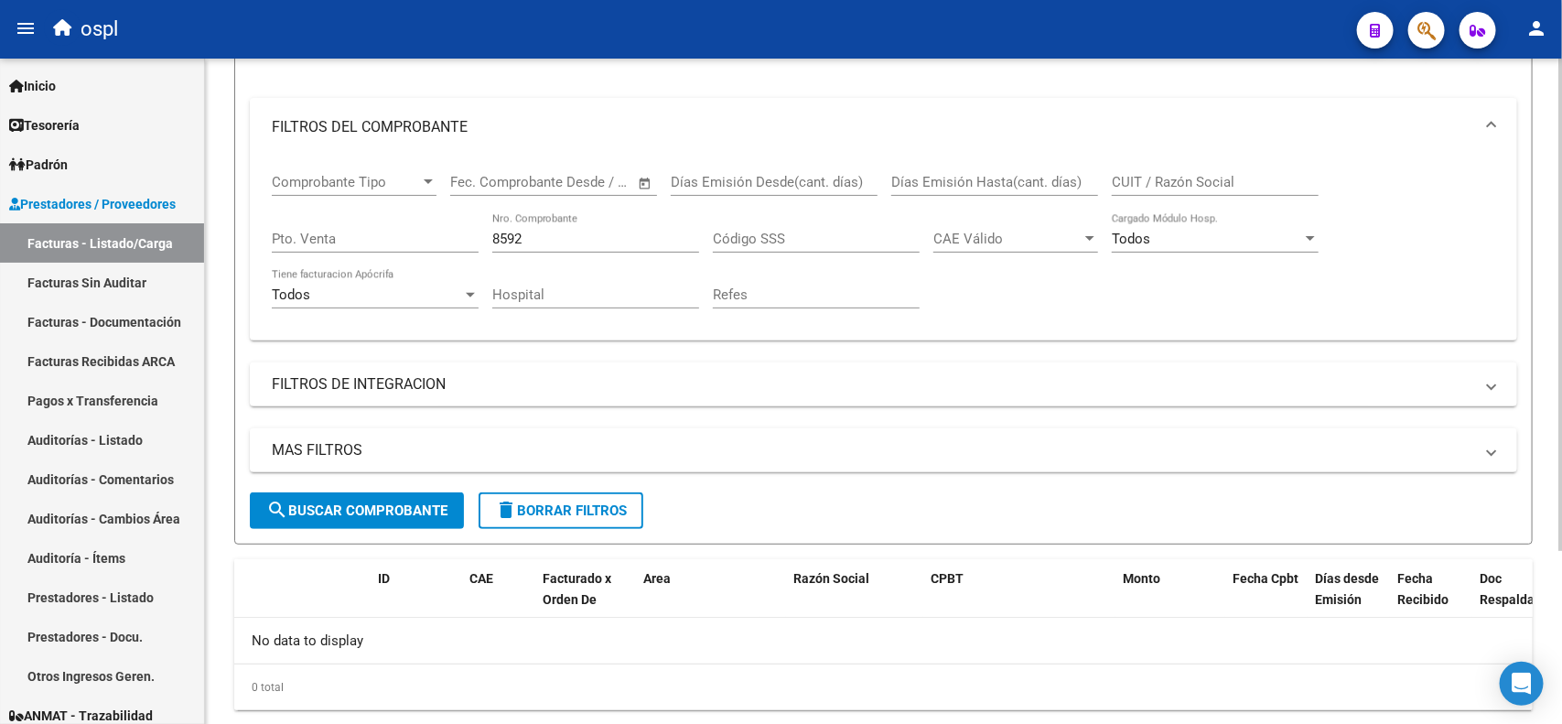
scroll to position [229, 0]
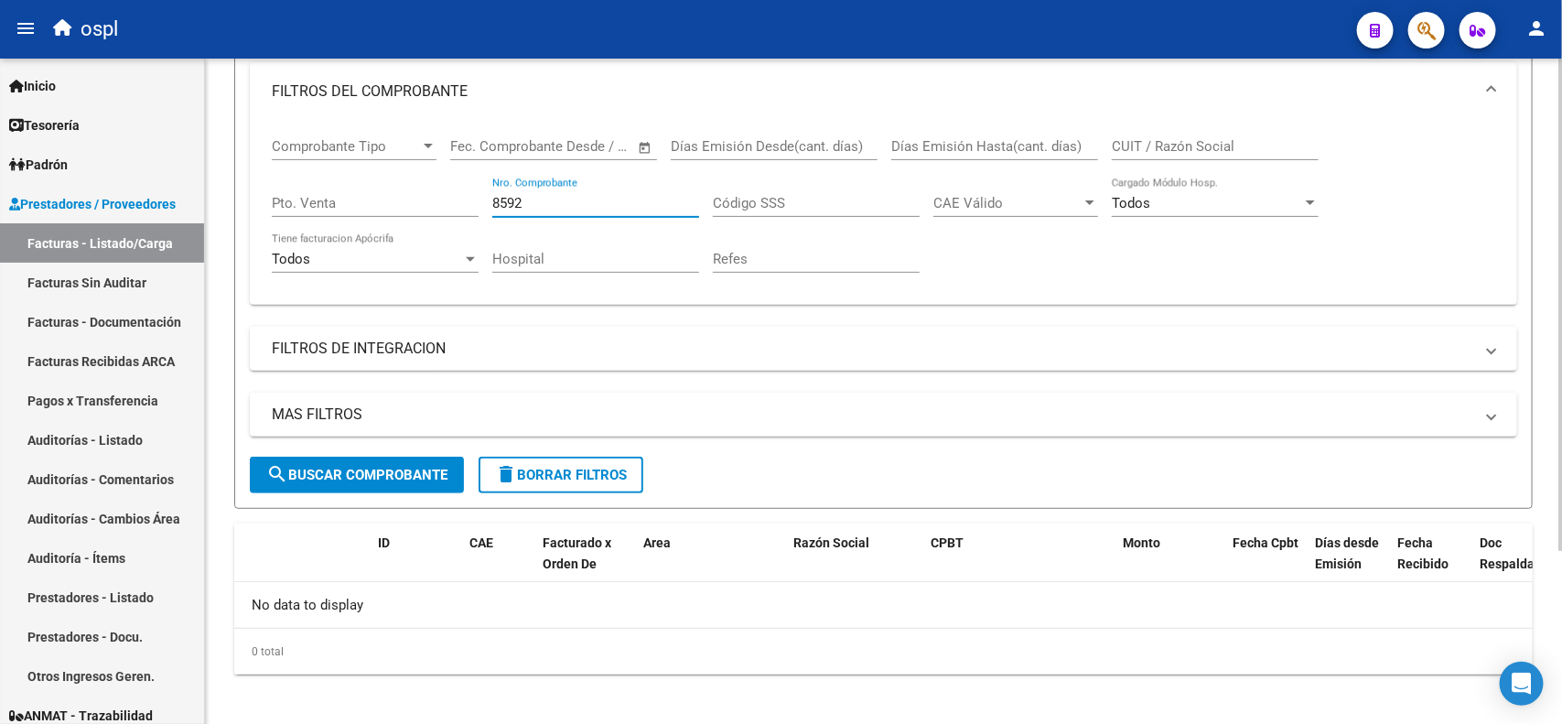
click at [531, 198] on input "8592" at bounding box center [595, 203] width 207 height 16
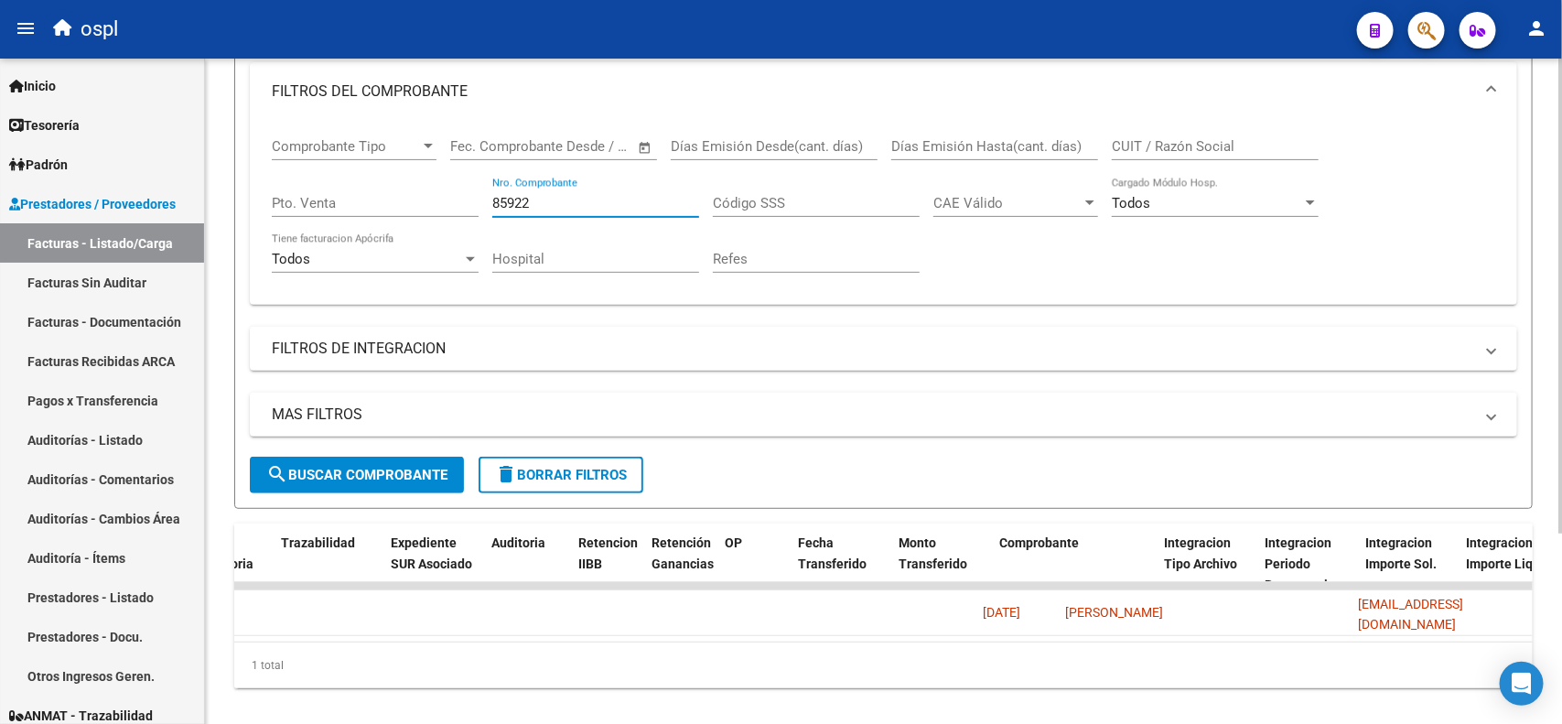
scroll to position [0, 0]
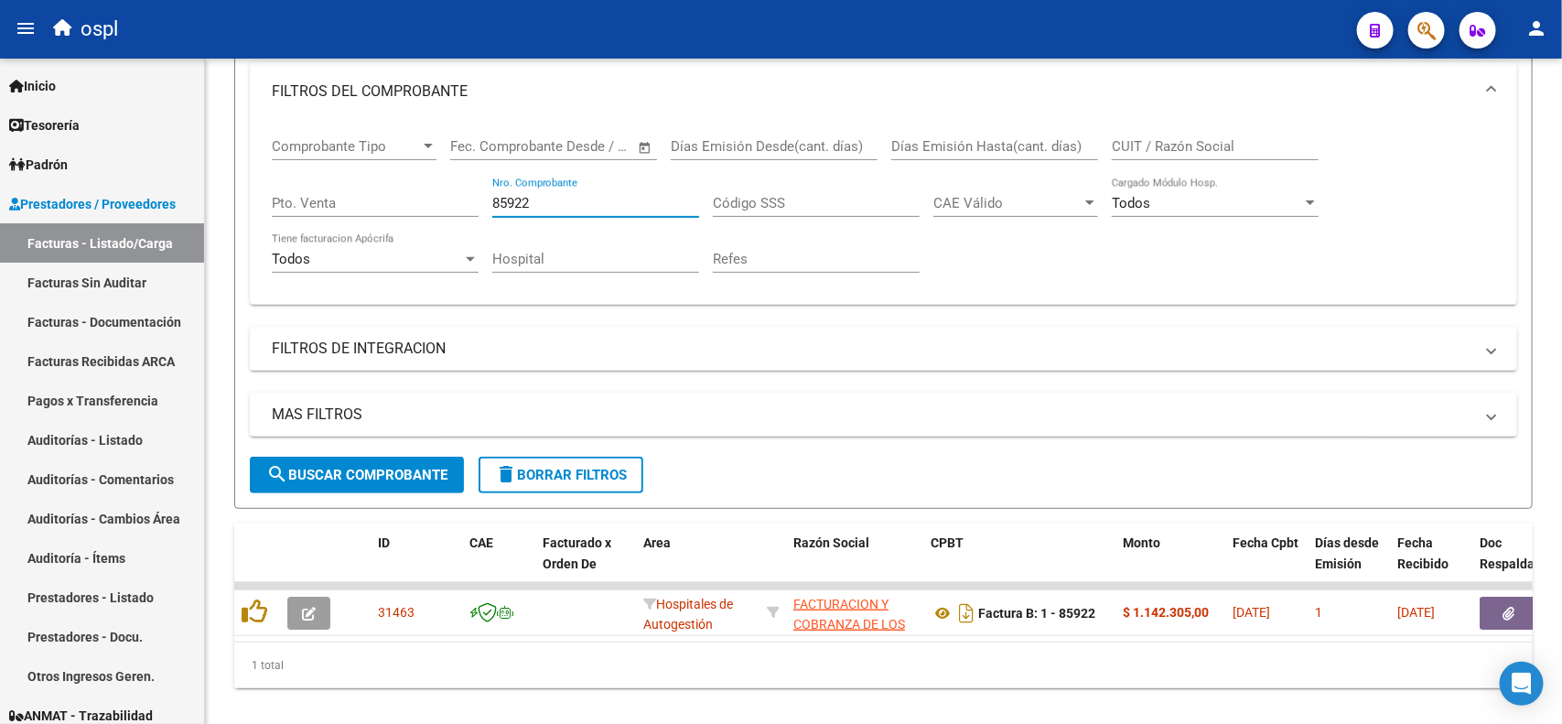
type input "85922"
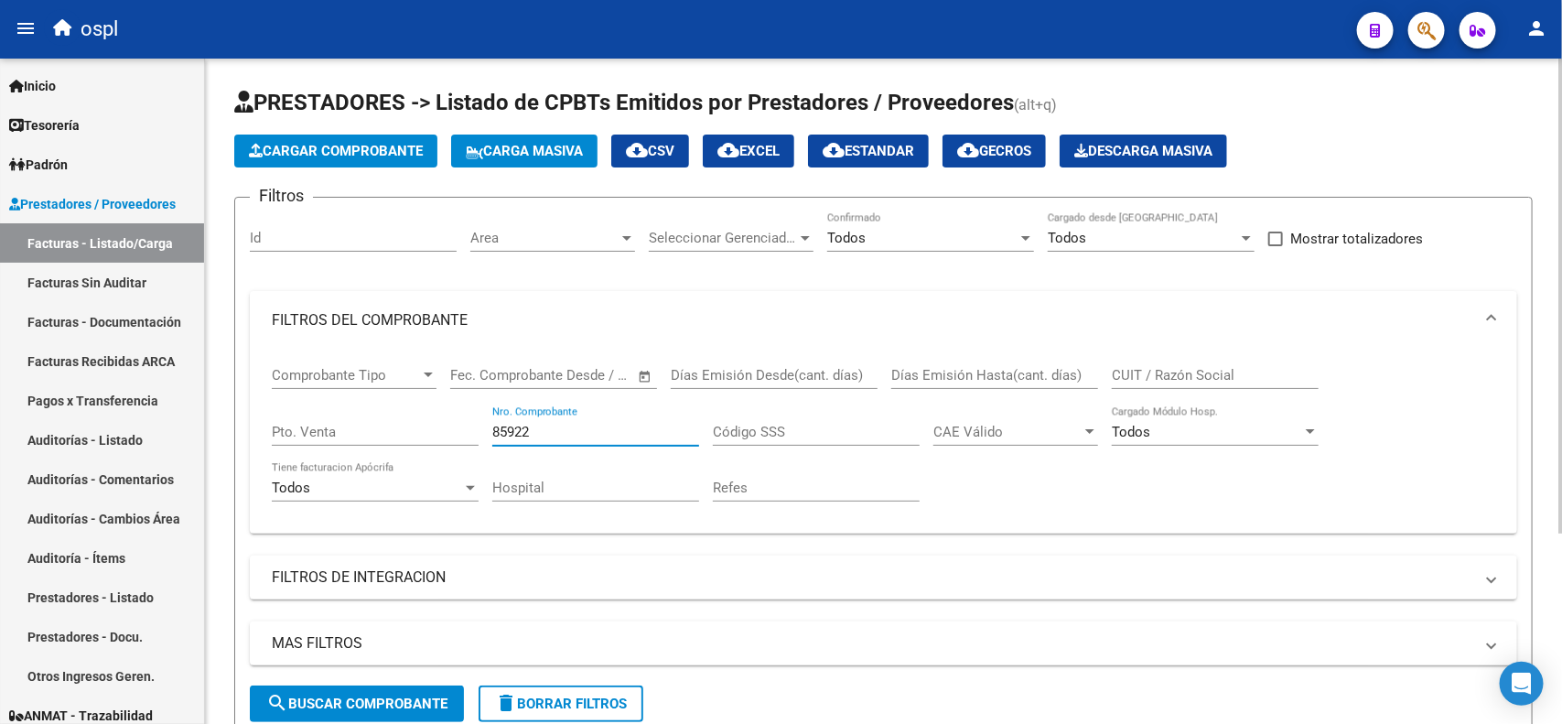
click at [350, 158] on button "Cargar Comprobante" at bounding box center [335, 150] width 203 height 33
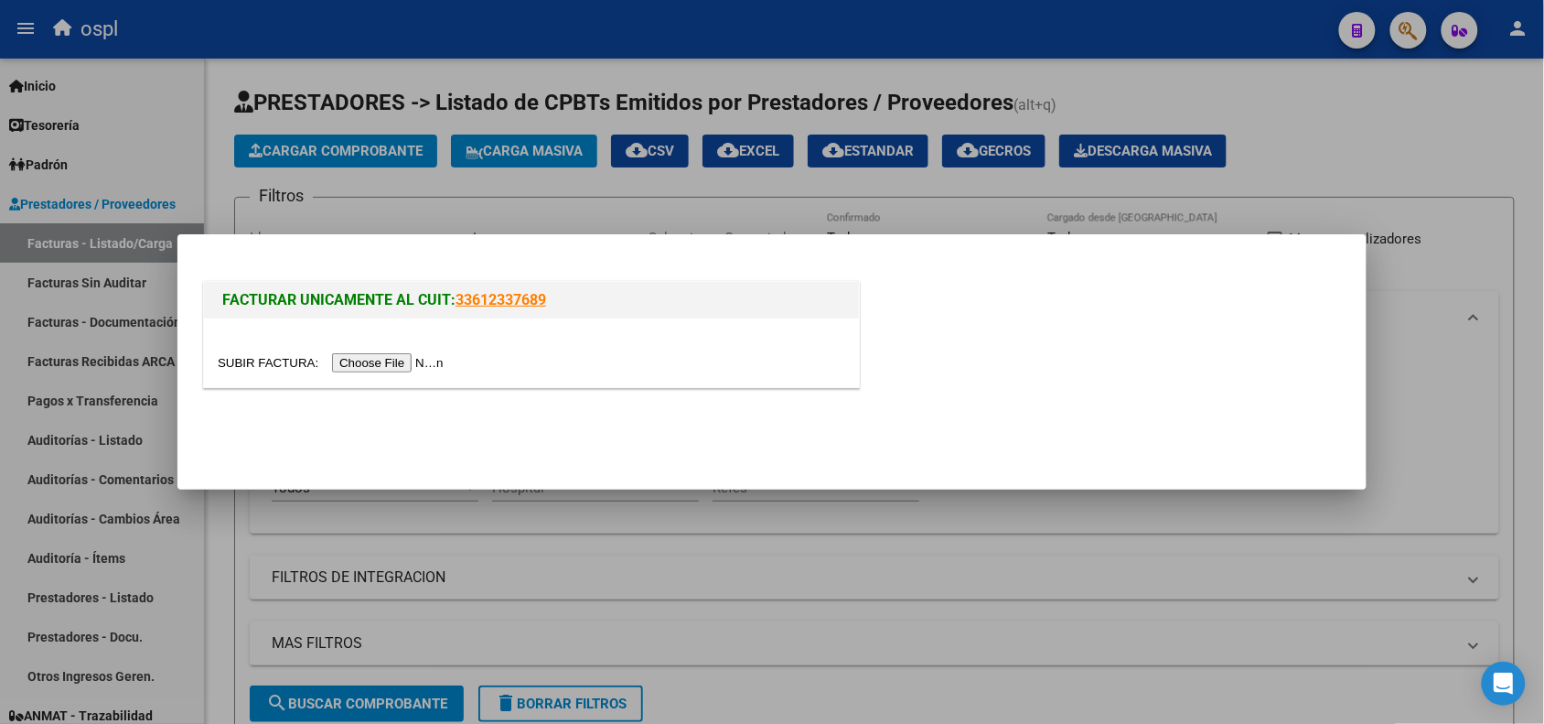
click at [381, 363] on input "file" at bounding box center [333, 362] width 231 height 19
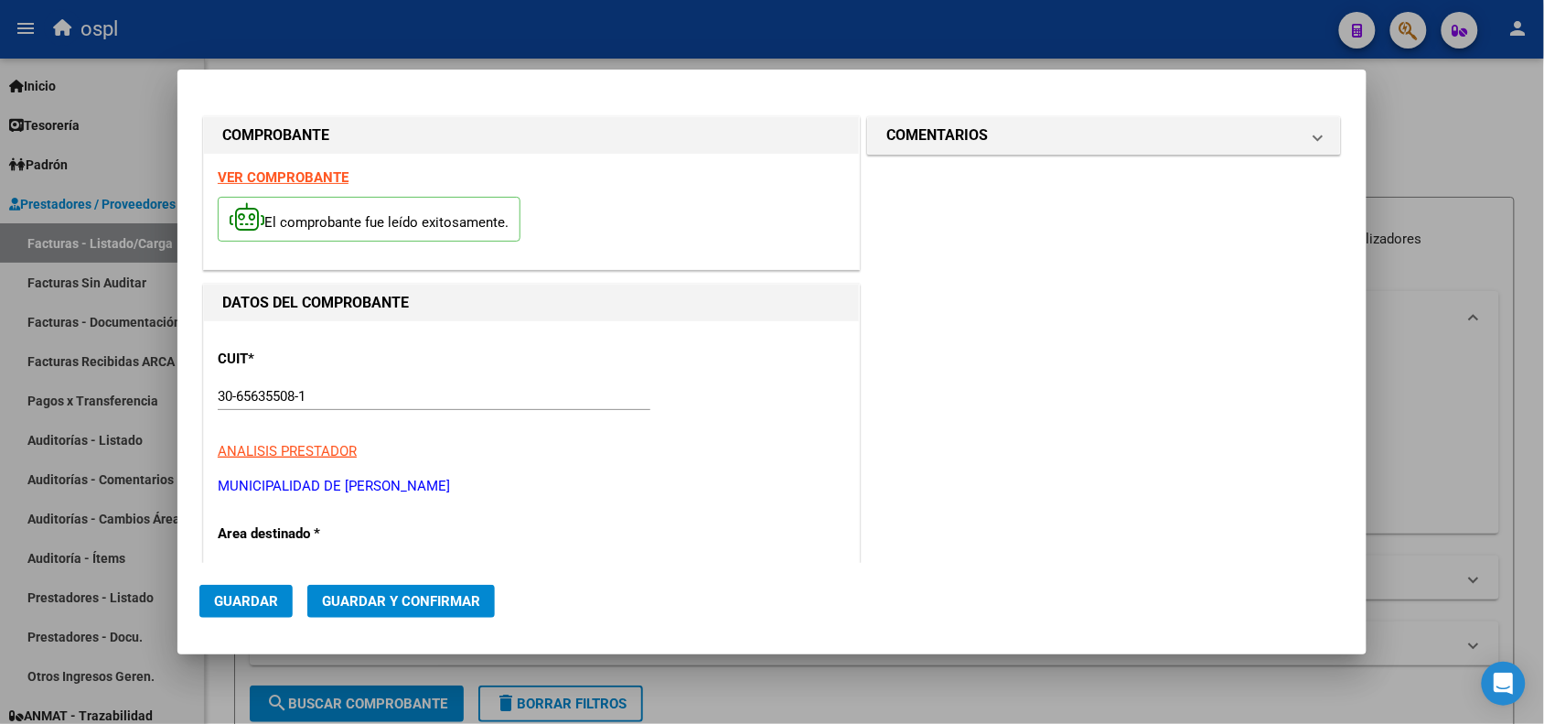
type input "777"
type input "$ 9.563,00"
type input "[DATE]"
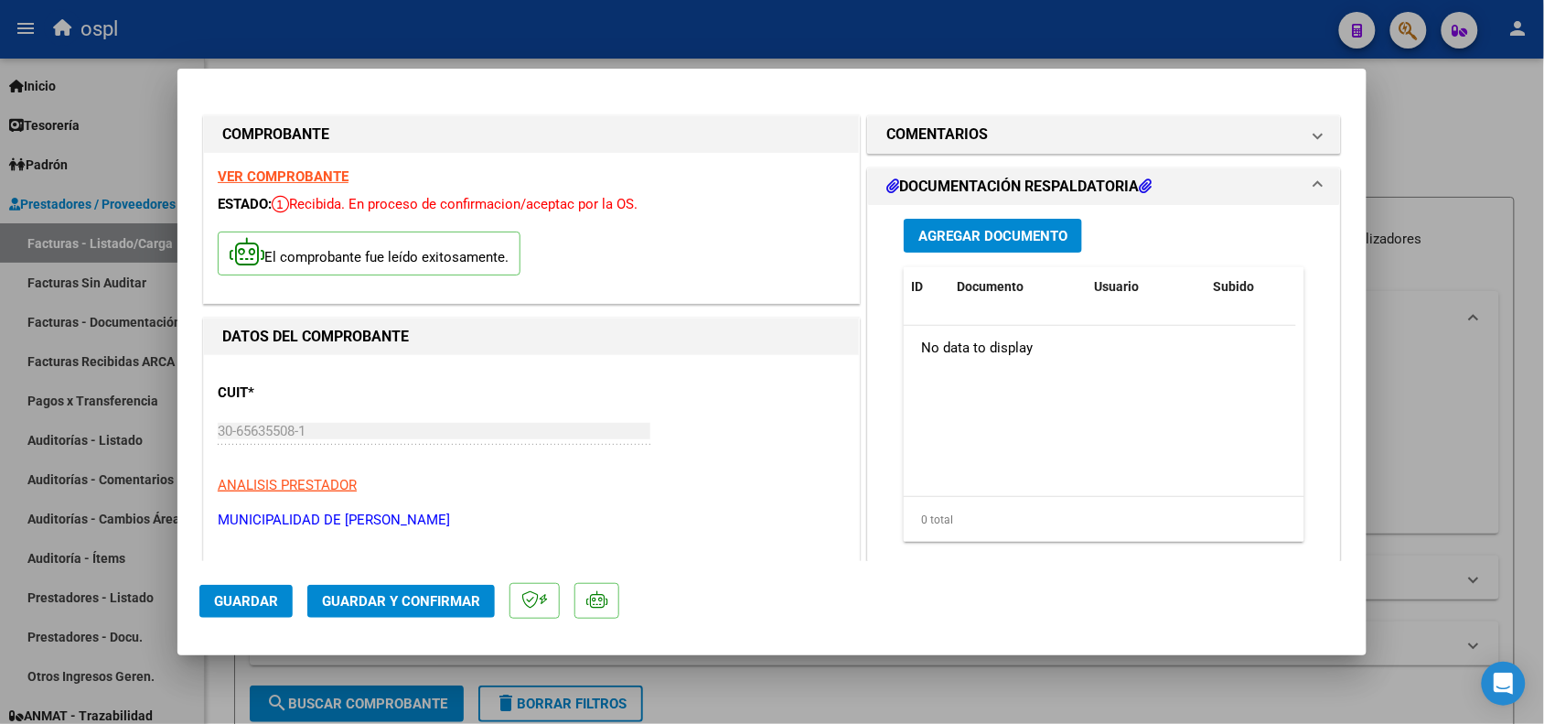
click at [1000, 243] on button "Agregar Documento" at bounding box center [993, 236] width 178 height 34
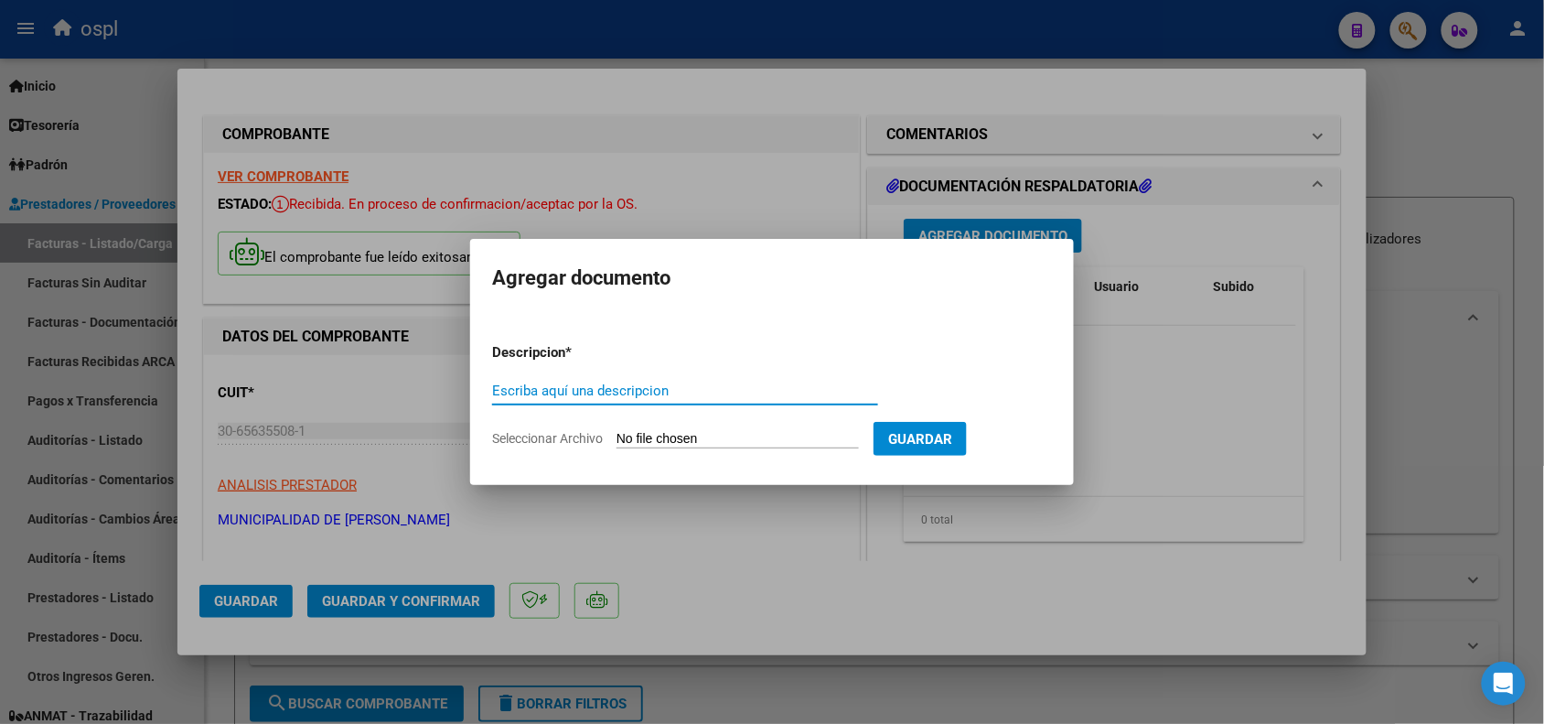
click at [649, 435] on input "Seleccionar Archivo" at bounding box center [738, 439] width 242 height 17
type input "C:\fakepath\SKM_C30825091416510 (1)-2-8.pdf"
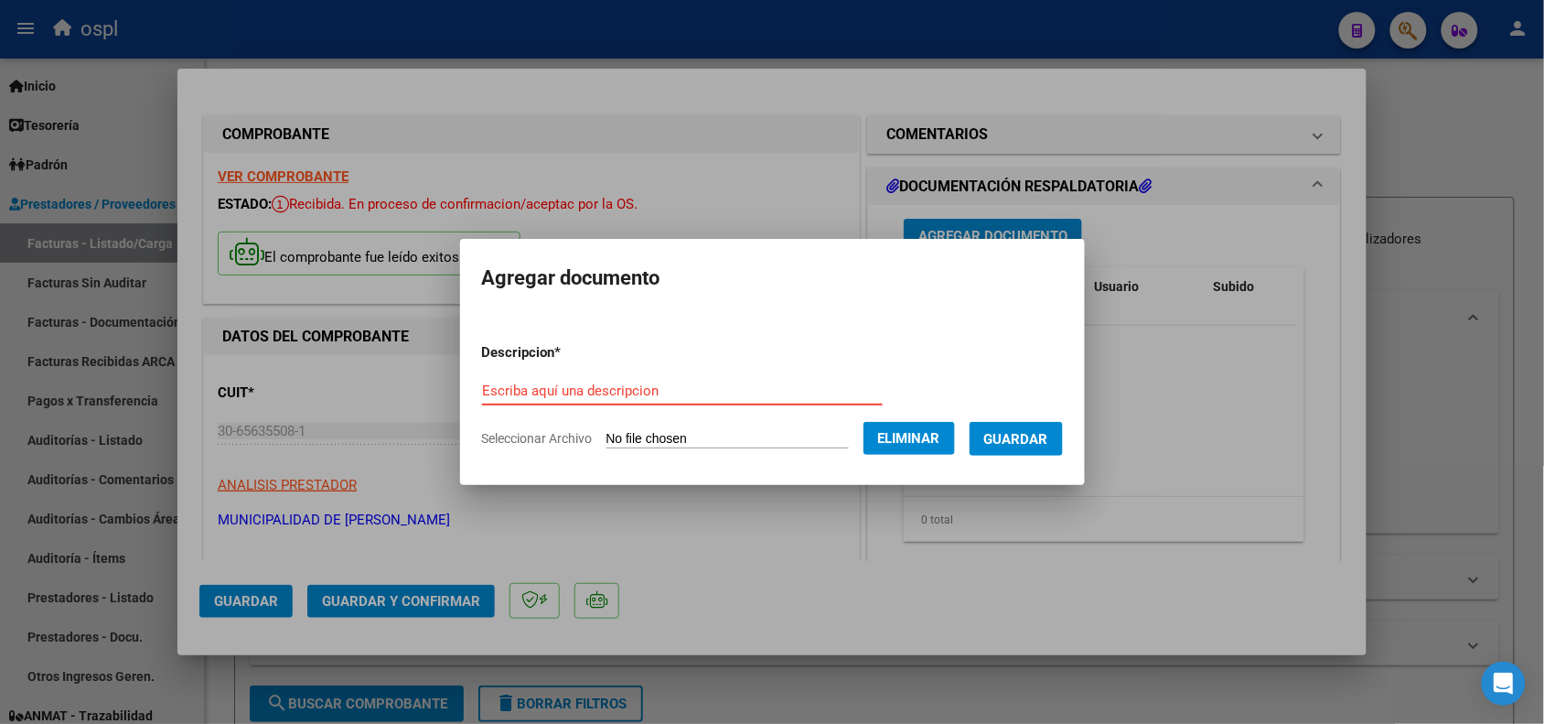
click at [586, 389] on input "Escriba aquí una descripcion" at bounding box center [682, 390] width 401 height 16
type input "d"
type input "DOCUMENTACION RESPALDATORIA"
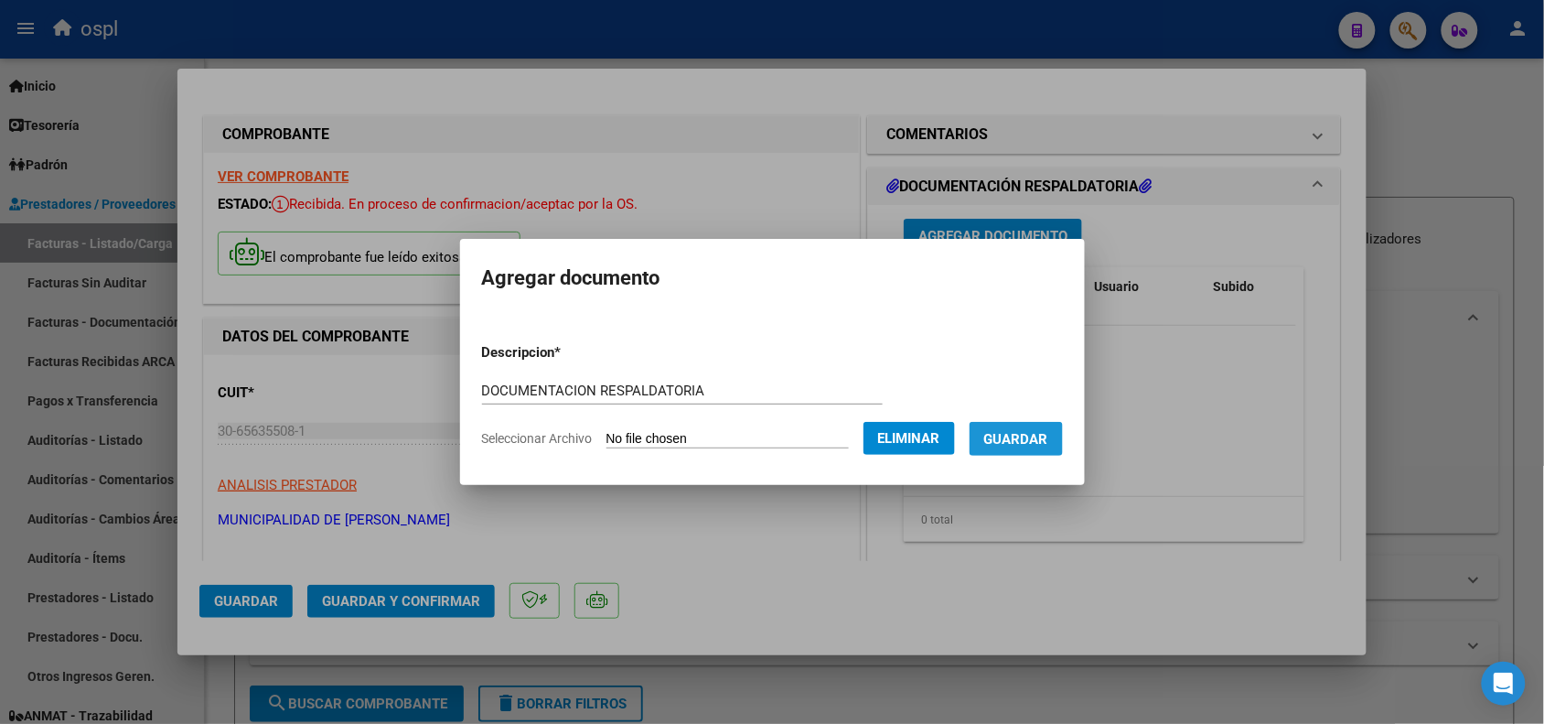
click at [1016, 444] on span "Guardar" at bounding box center [1016, 439] width 64 height 16
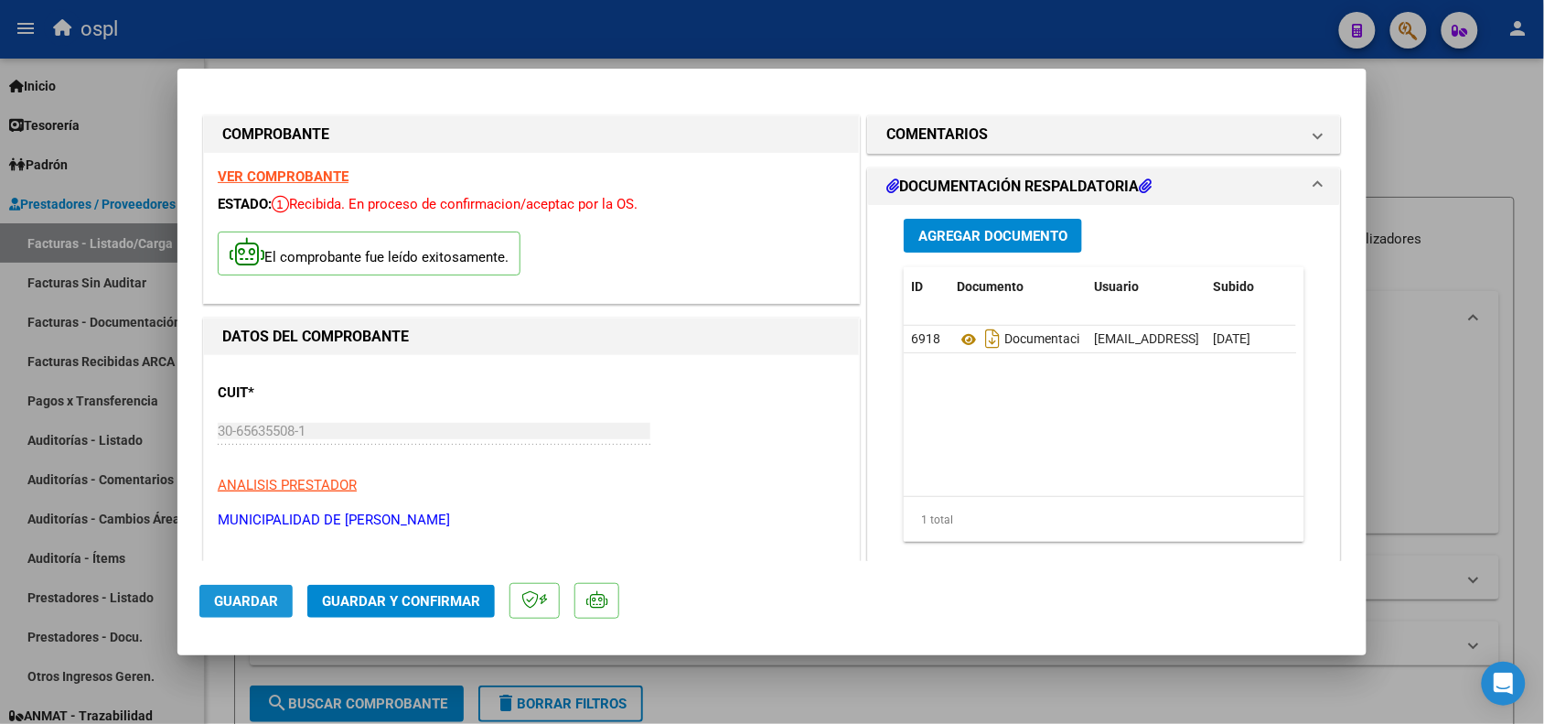
click at [243, 602] on span "Guardar" at bounding box center [246, 601] width 64 height 16
click at [372, 46] on div at bounding box center [772, 362] width 1544 height 724
type input "$ 0,00"
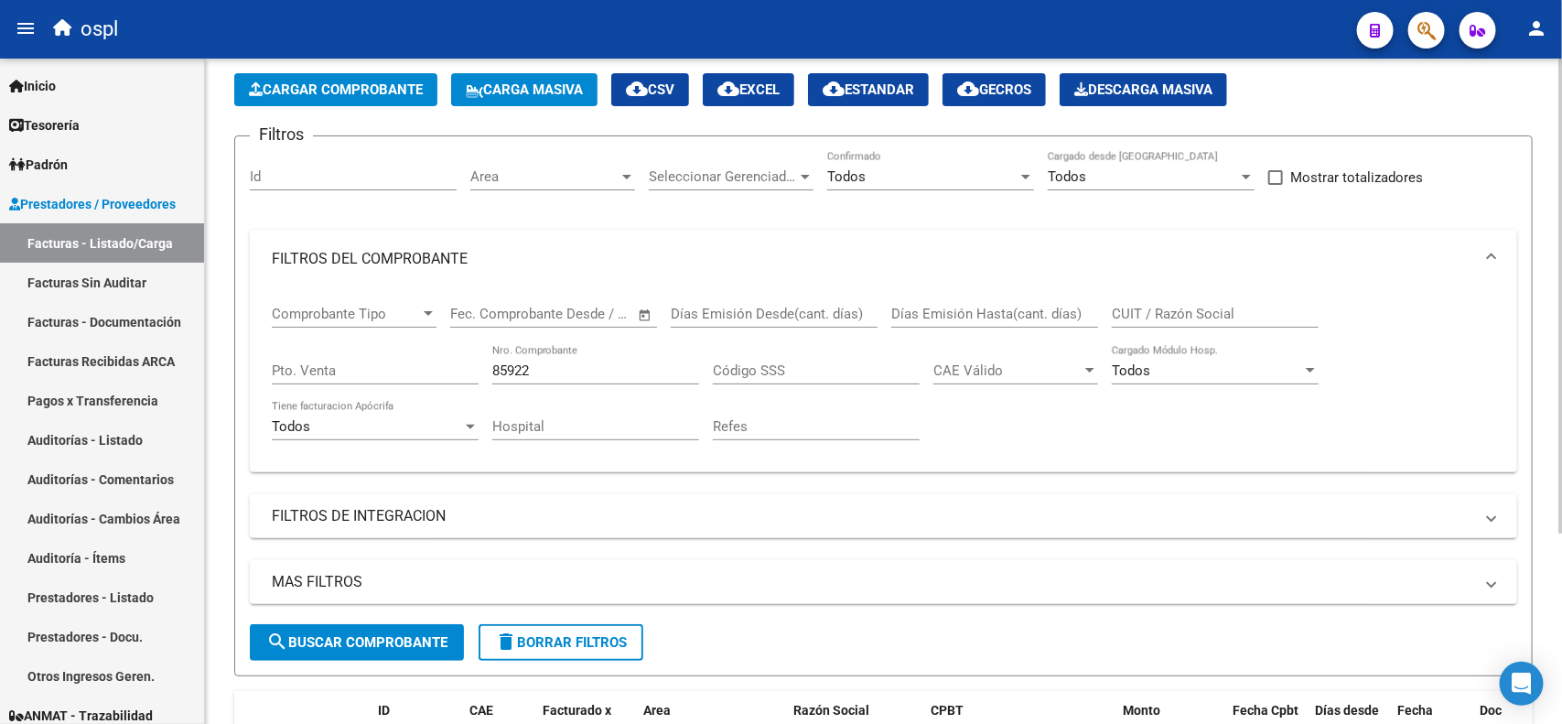
scroll to position [114, 0]
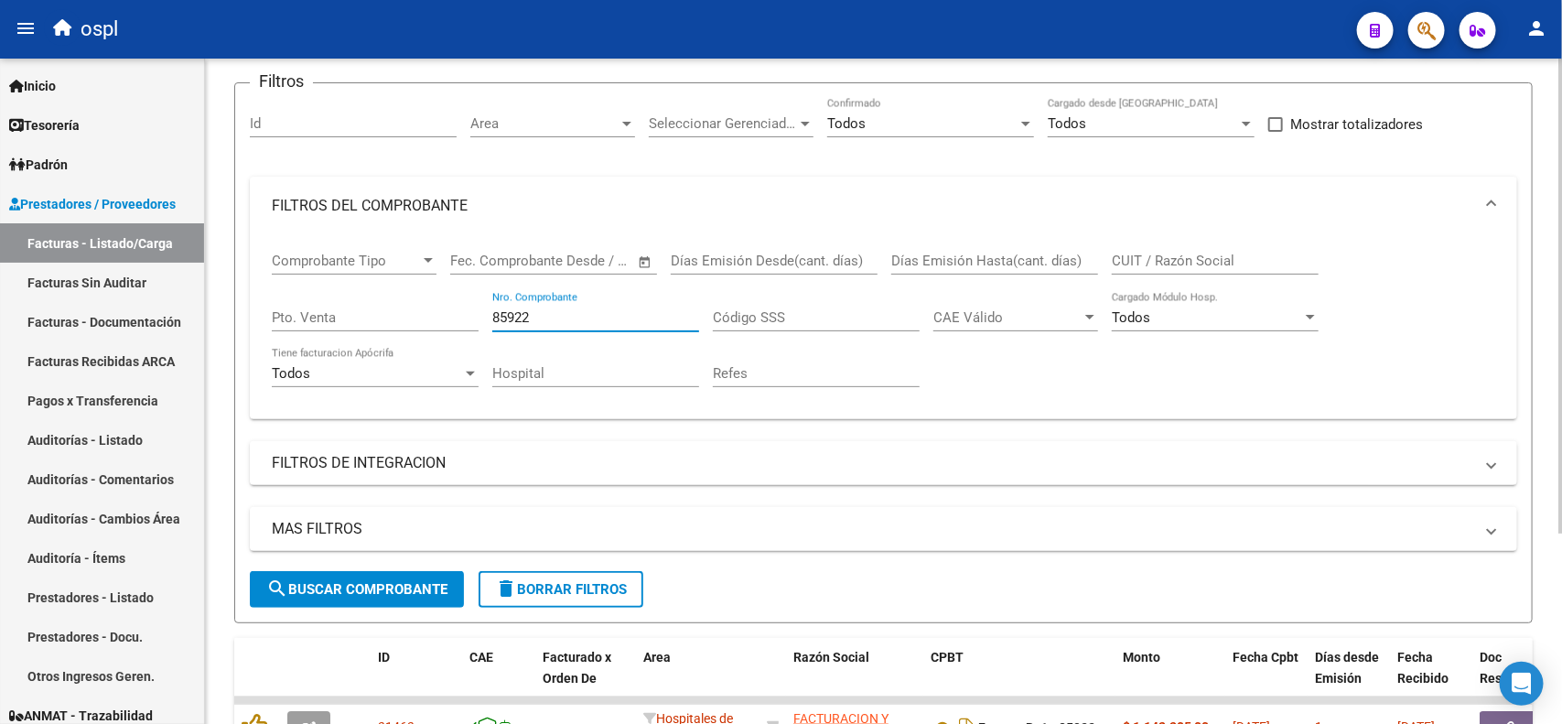
drag, startPoint x: 568, startPoint y: 309, endPoint x: 441, endPoint y: 320, distance: 127.6
click at [441, 320] on div "Comprobante Tipo Comprobante Tipo Fecha inicio – Fecha fin Fec. Comprobante Des…" at bounding box center [883, 319] width 1223 height 169
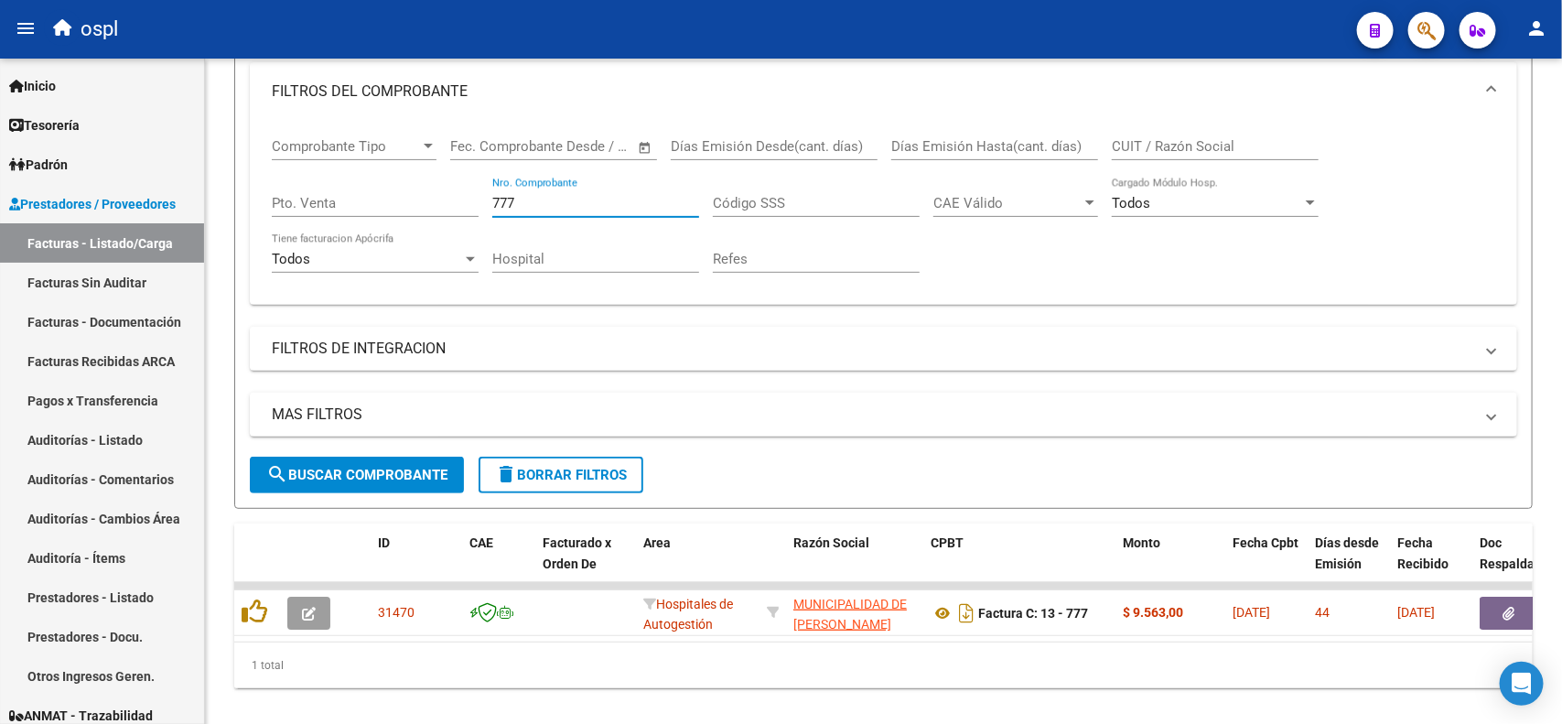
type input "777"
